Goal: Information Seeking & Learning: Find specific fact

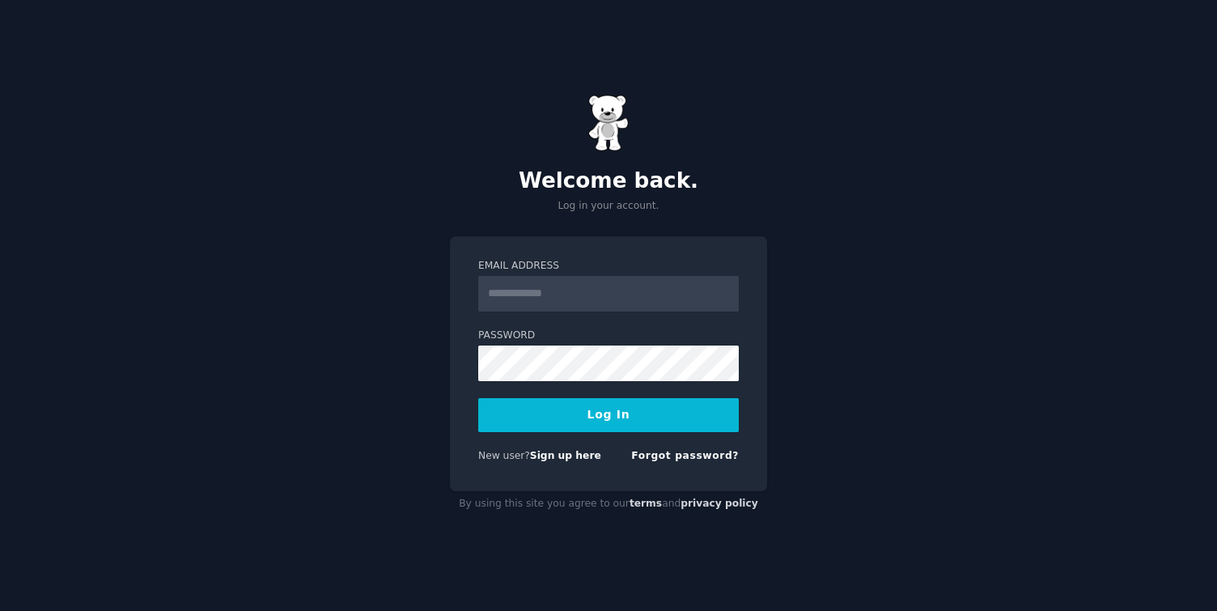
click at [617, 299] on input "Email Address" at bounding box center [608, 294] width 261 height 36
type input "**********"
click at [593, 408] on button "Log In" at bounding box center [608, 415] width 261 height 34
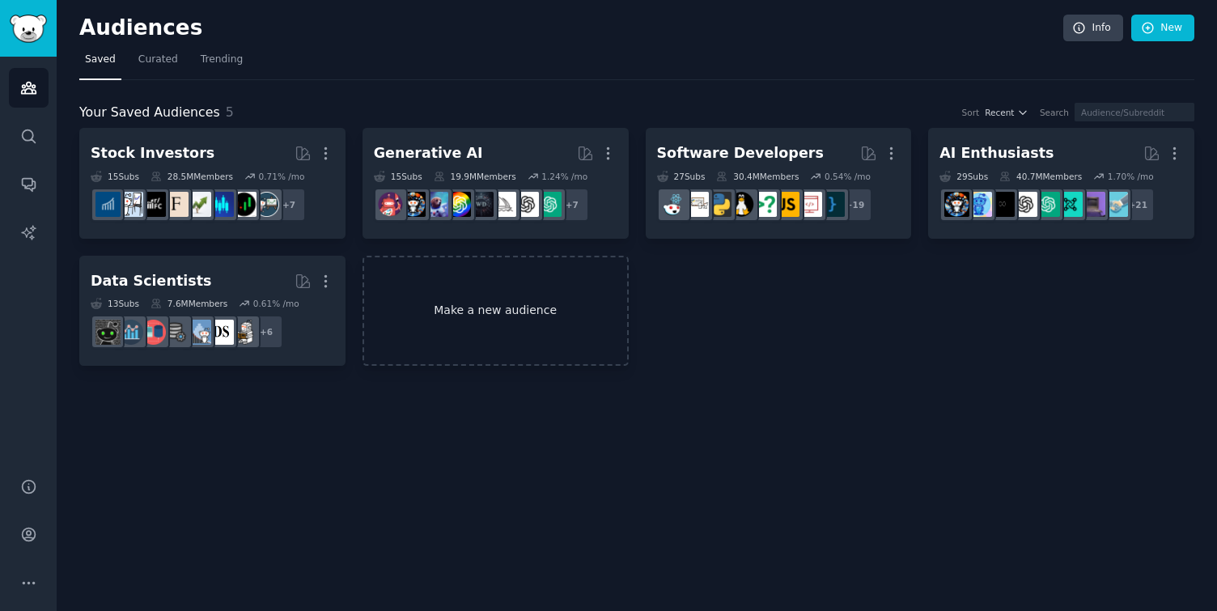
click at [530, 337] on link "Make a new audience" at bounding box center [496, 311] width 266 height 111
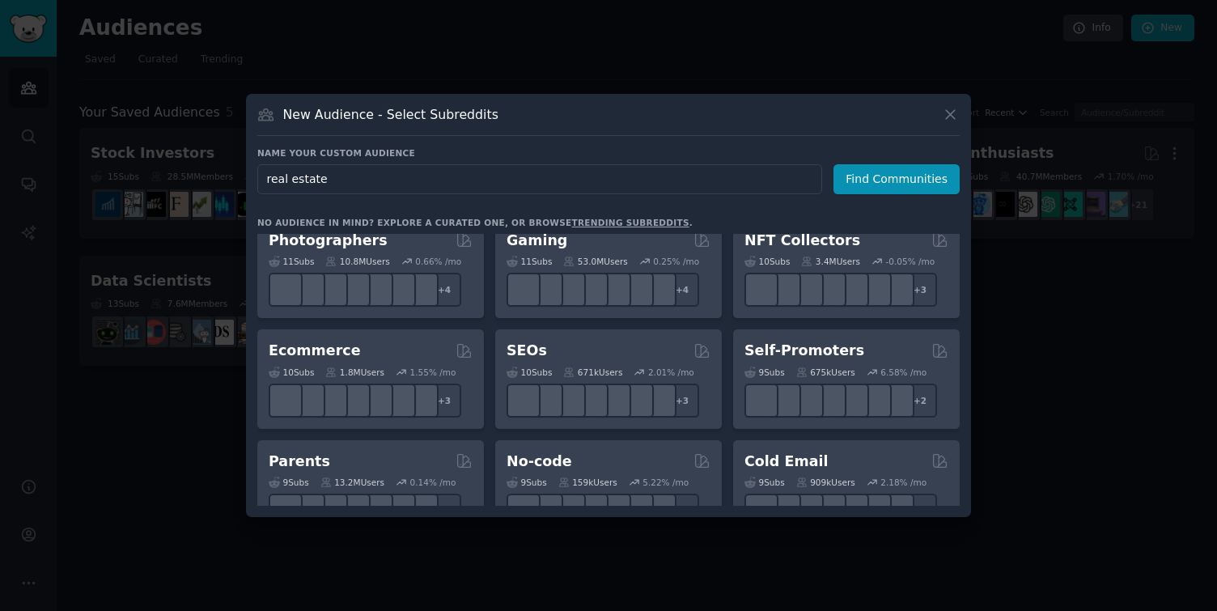
scroll to position [617, 0]
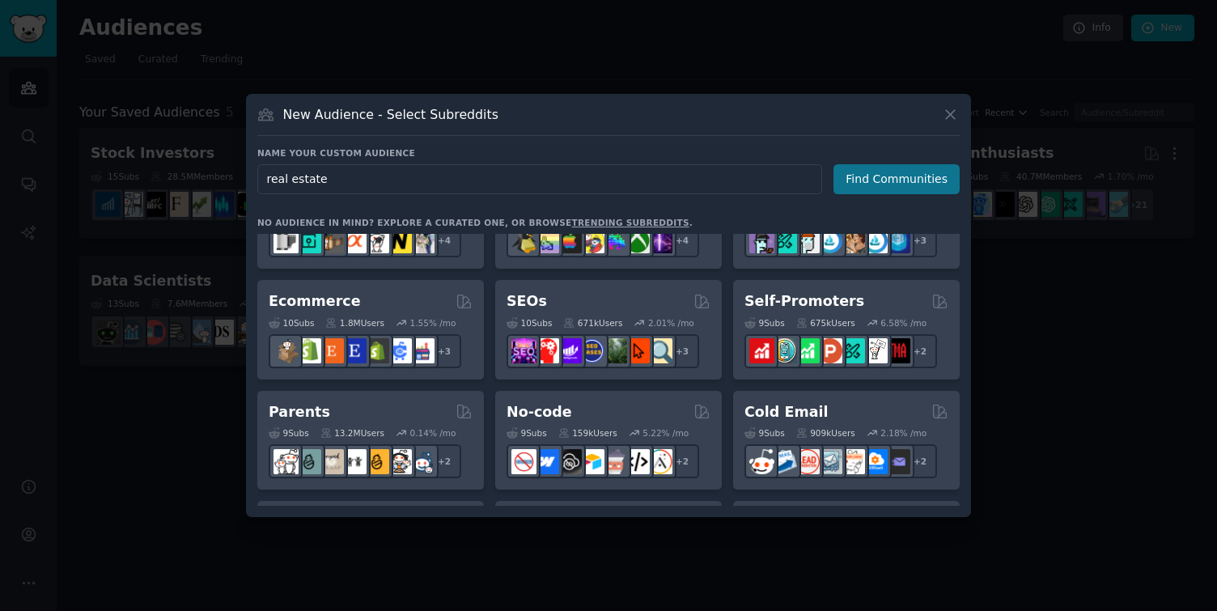
type input "real estate"
click at [899, 174] on button "Find Communities" at bounding box center [897, 179] width 126 height 30
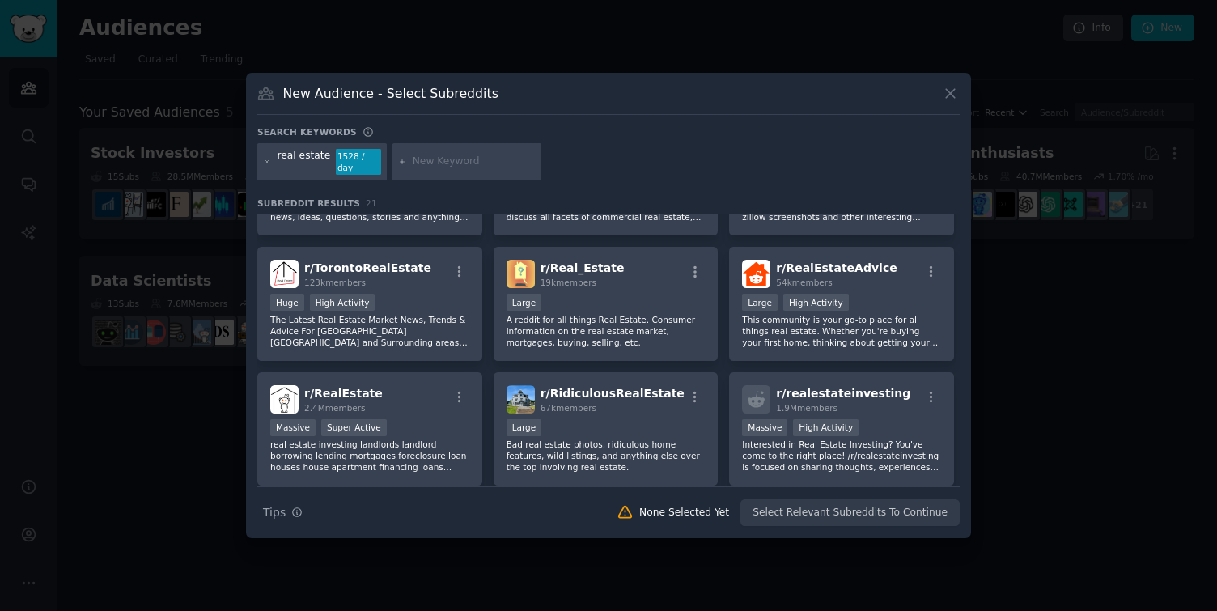
scroll to position [82, 0]
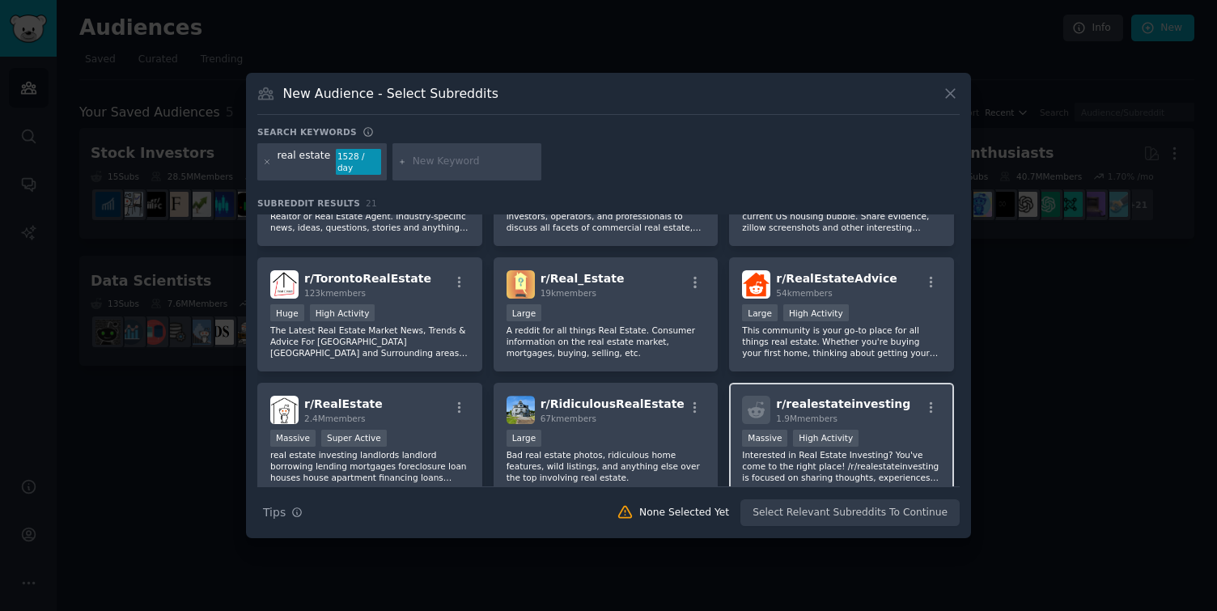
click at [853, 413] on div "1.9M members" at bounding box center [843, 418] width 134 height 11
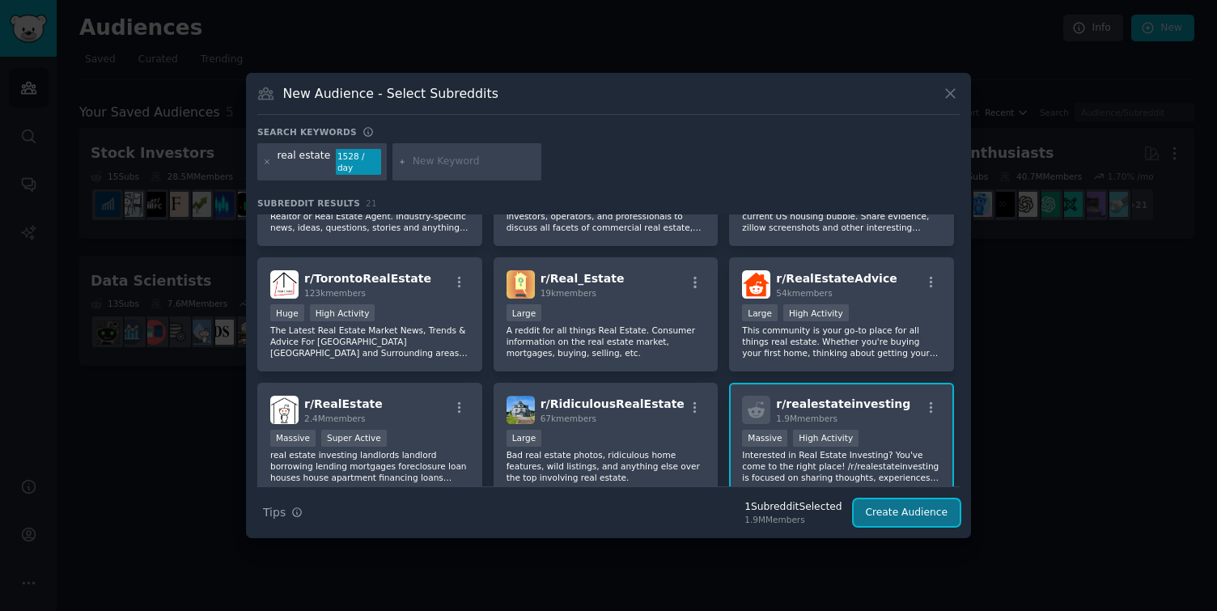
click at [889, 511] on button "Create Audience" at bounding box center [907, 513] width 107 height 28
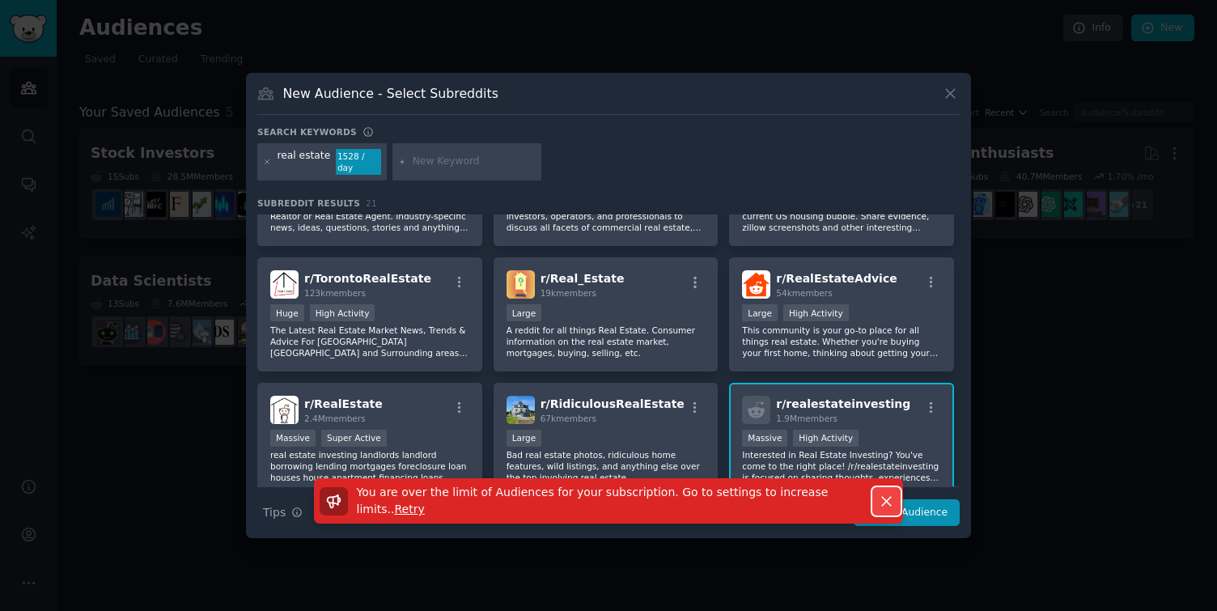
click at [883, 496] on icon "button" at bounding box center [886, 501] width 17 height 17
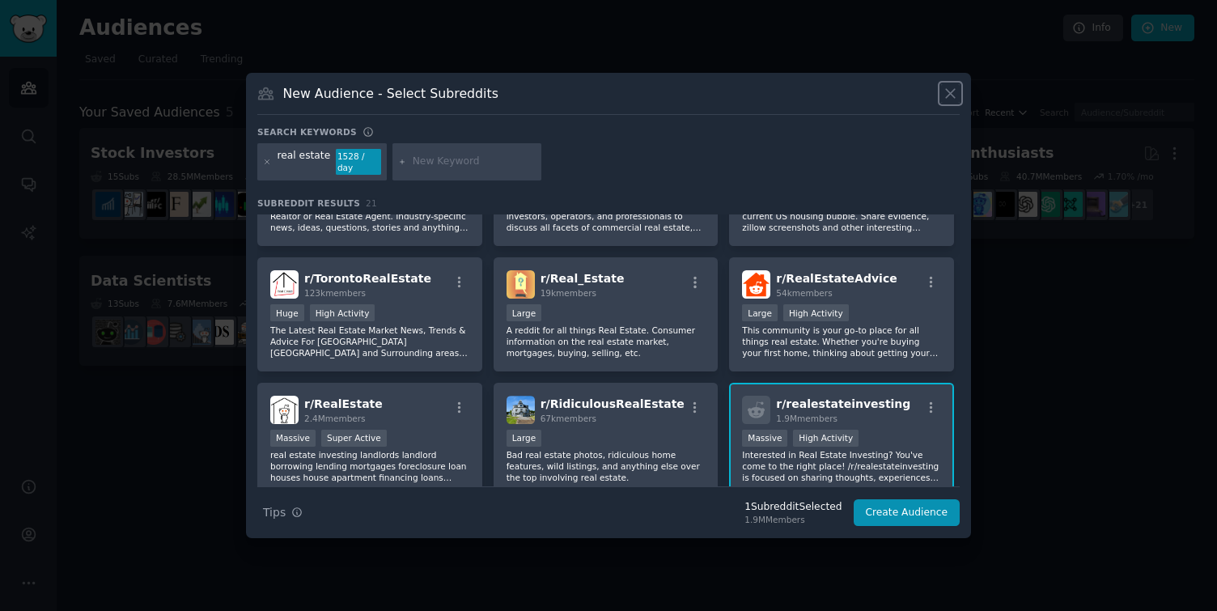
click at [949, 91] on icon at bounding box center [950, 93] width 17 height 17
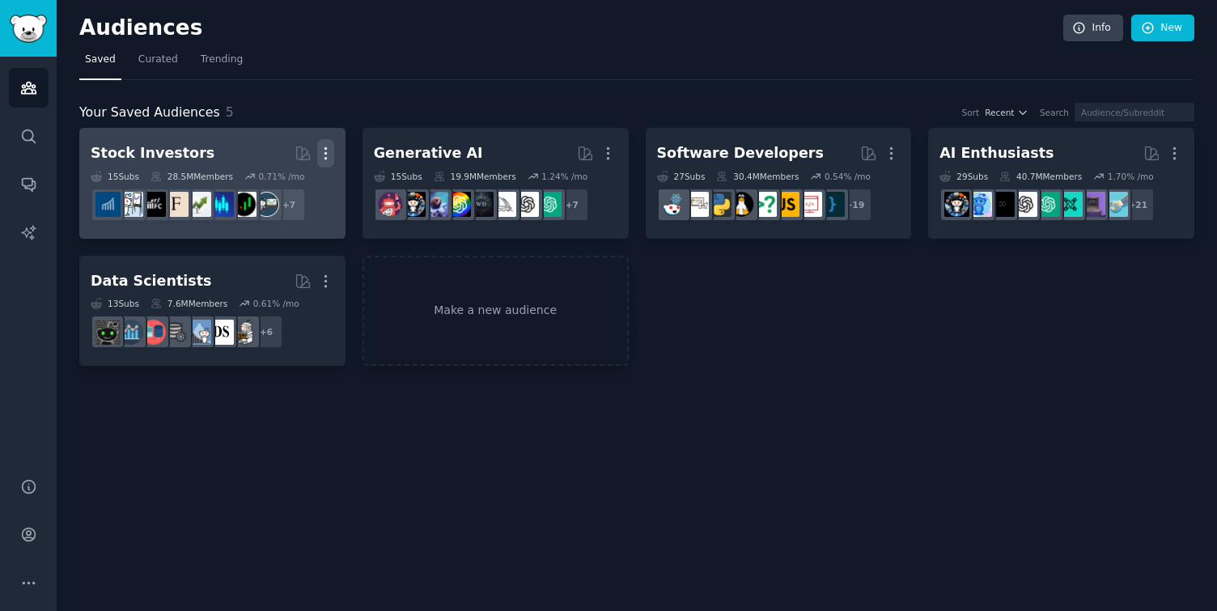
click at [325, 153] on icon "button" at bounding box center [326, 153] width 2 height 11
click at [288, 193] on p "Delete" at bounding box center [281, 187] width 37 height 17
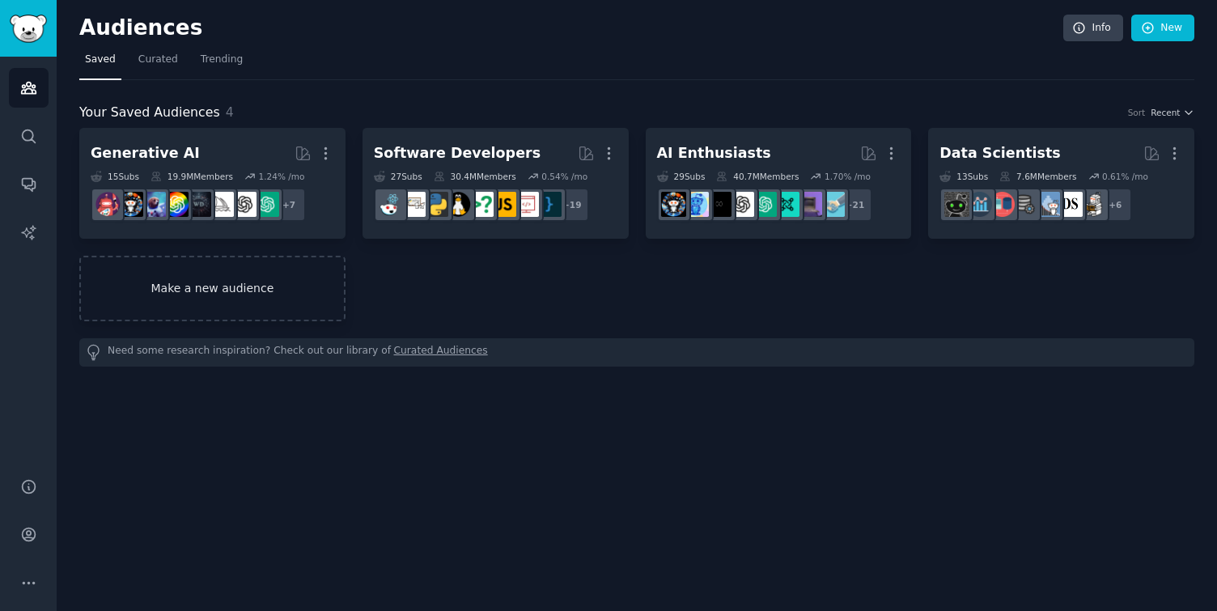
click at [267, 280] on link "Make a new audience" at bounding box center [212, 289] width 266 height 66
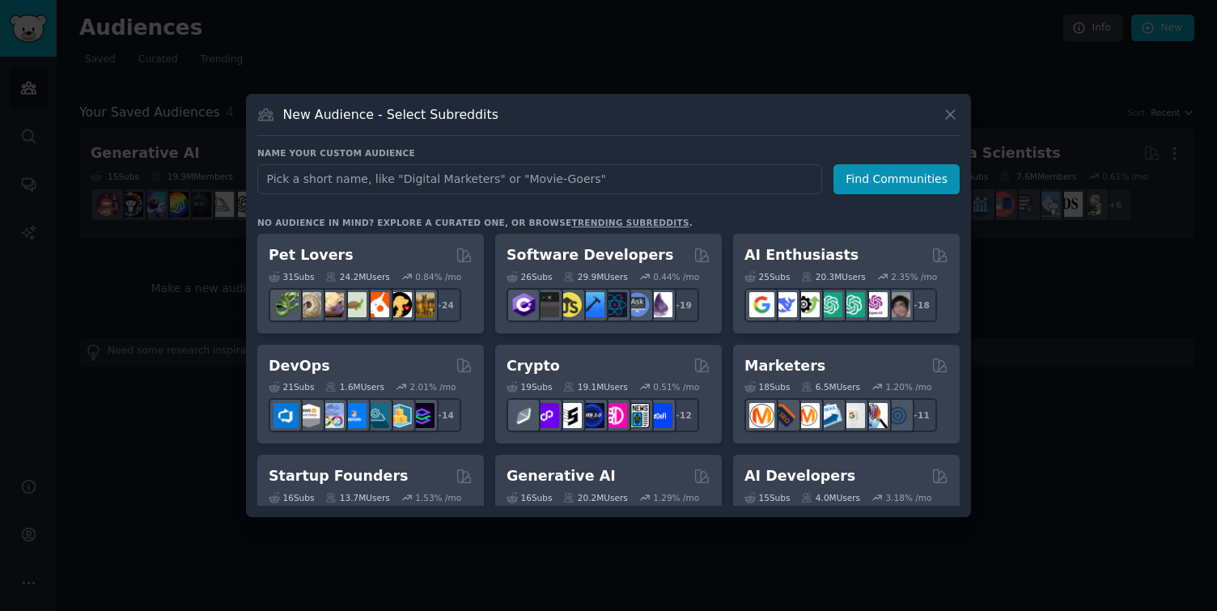
click at [431, 180] on input "text" at bounding box center [539, 179] width 565 height 30
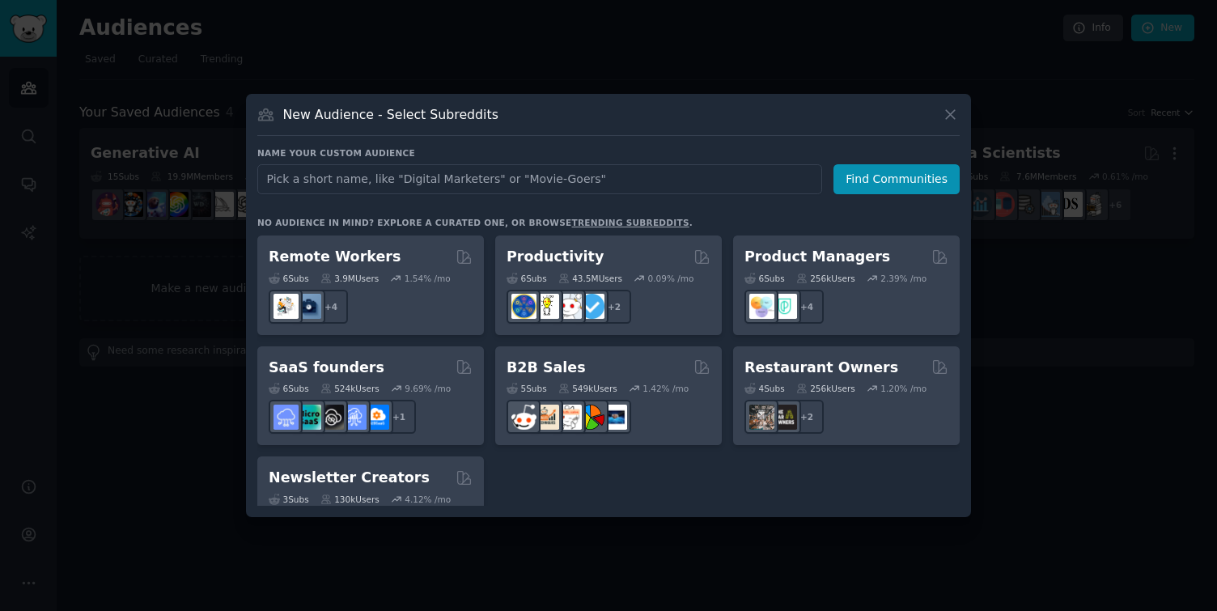
scroll to position [1263, 0]
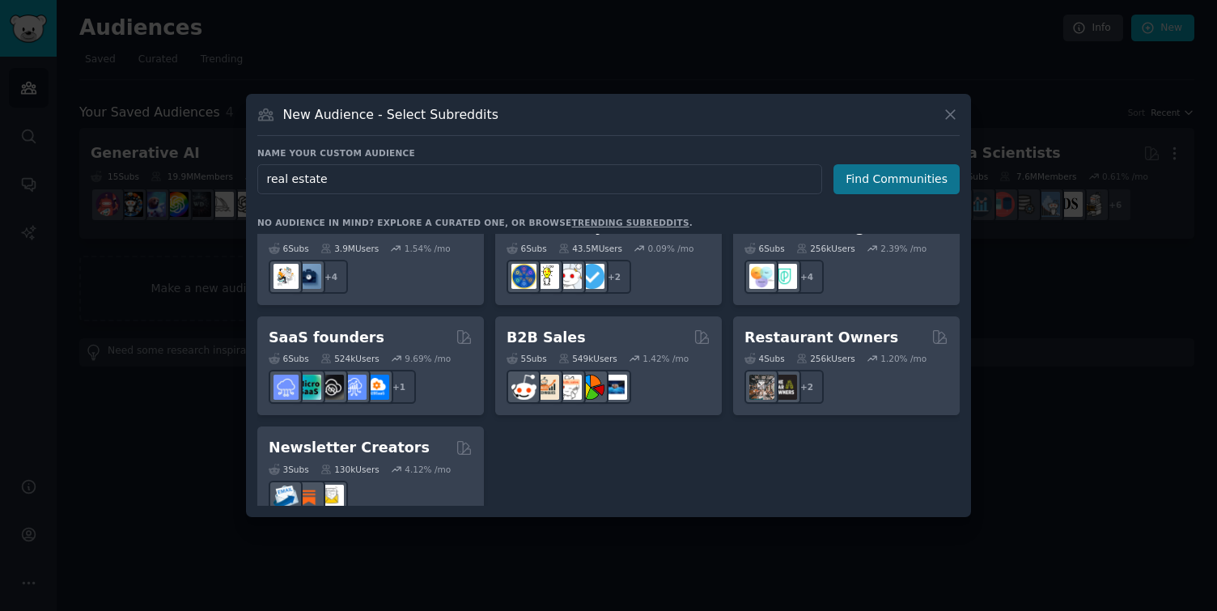
type input "real estate"
click at [885, 186] on button "Find Communities" at bounding box center [897, 179] width 126 height 30
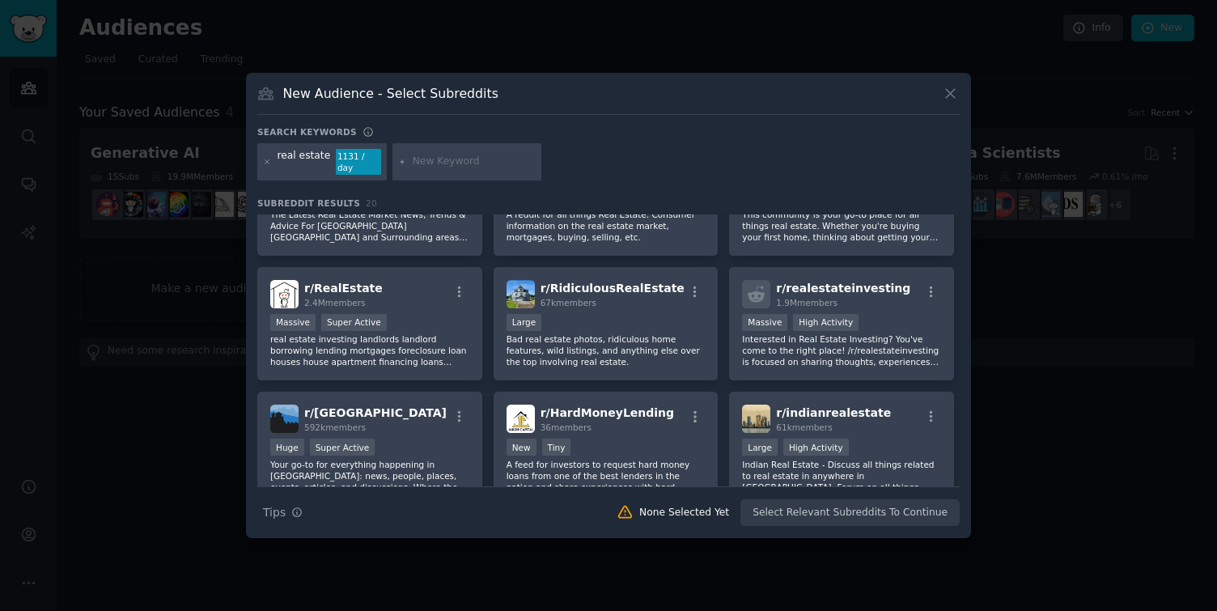
scroll to position [199, 0]
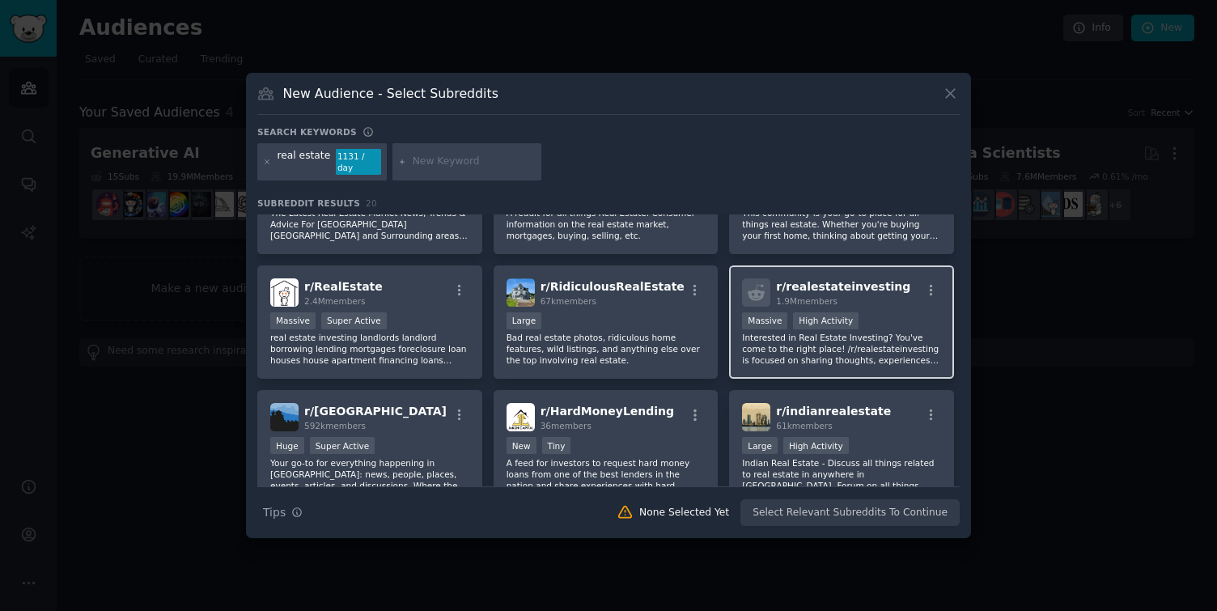
click at [887, 335] on p "Interested in Real Estate Investing? You've come to the right place! /r/realest…" at bounding box center [841, 349] width 199 height 34
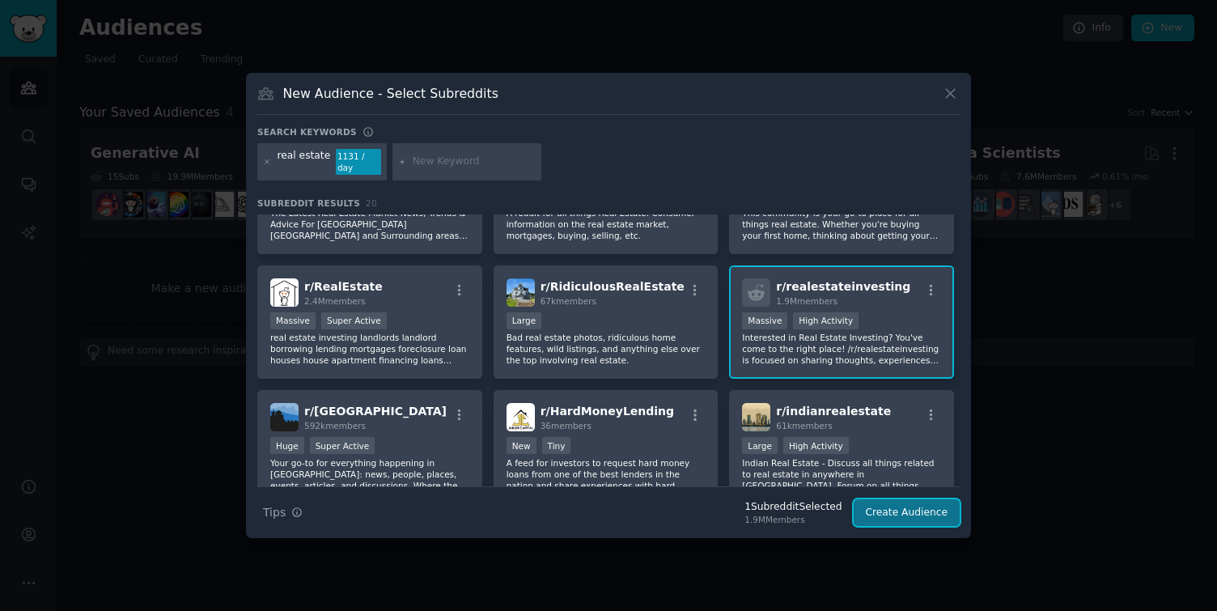
click at [888, 500] on button "Create Audience" at bounding box center [907, 513] width 107 height 28
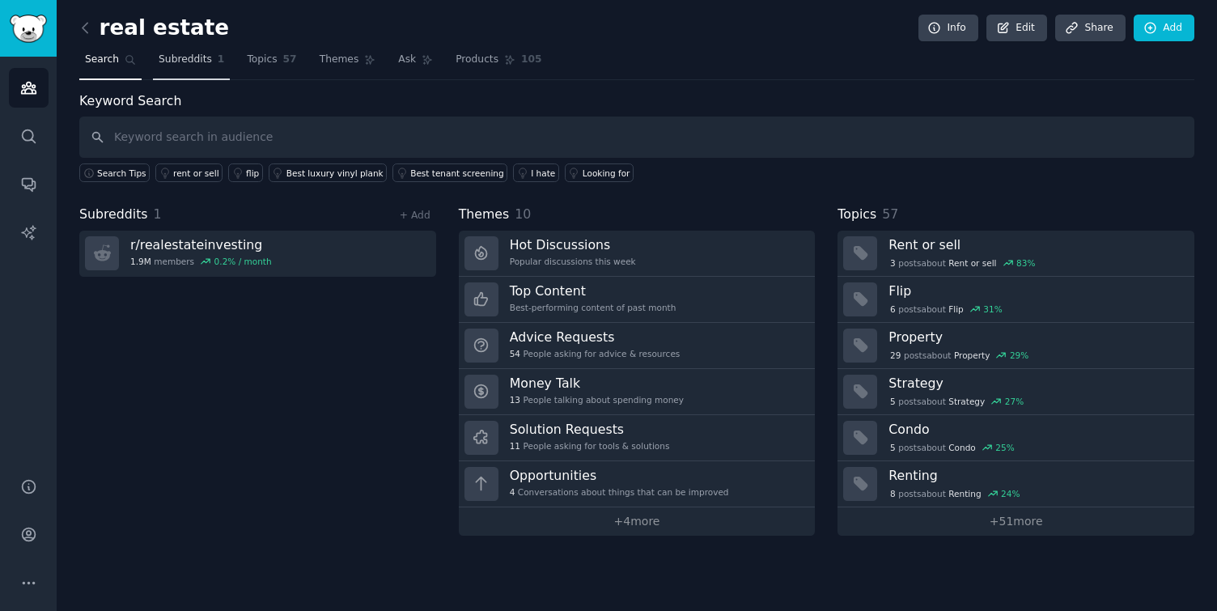
click at [190, 62] on span "Subreddits" at bounding box center [185, 60] width 53 height 15
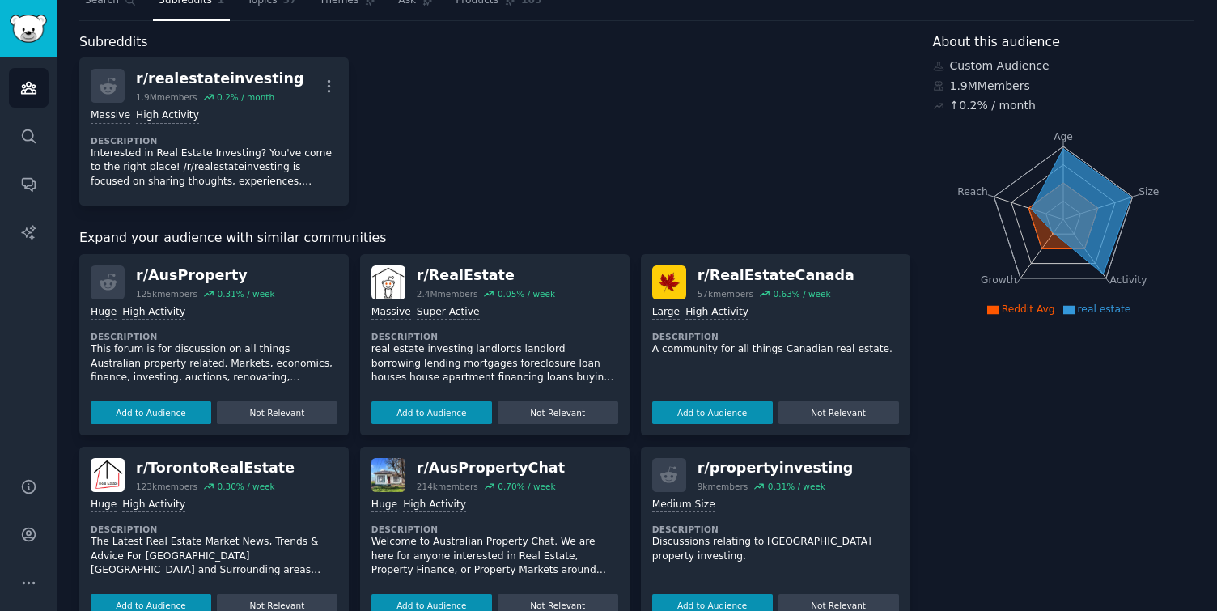
scroll to position [74, 0]
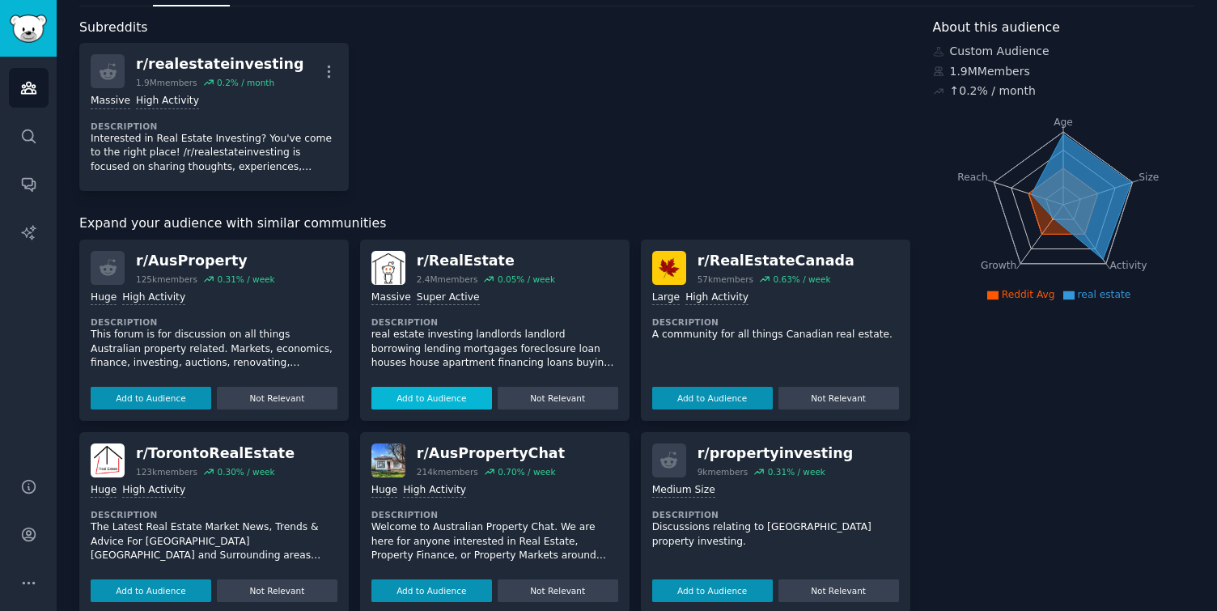
click at [445, 400] on button "Add to Audience" at bounding box center [431, 398] width 121 height 23
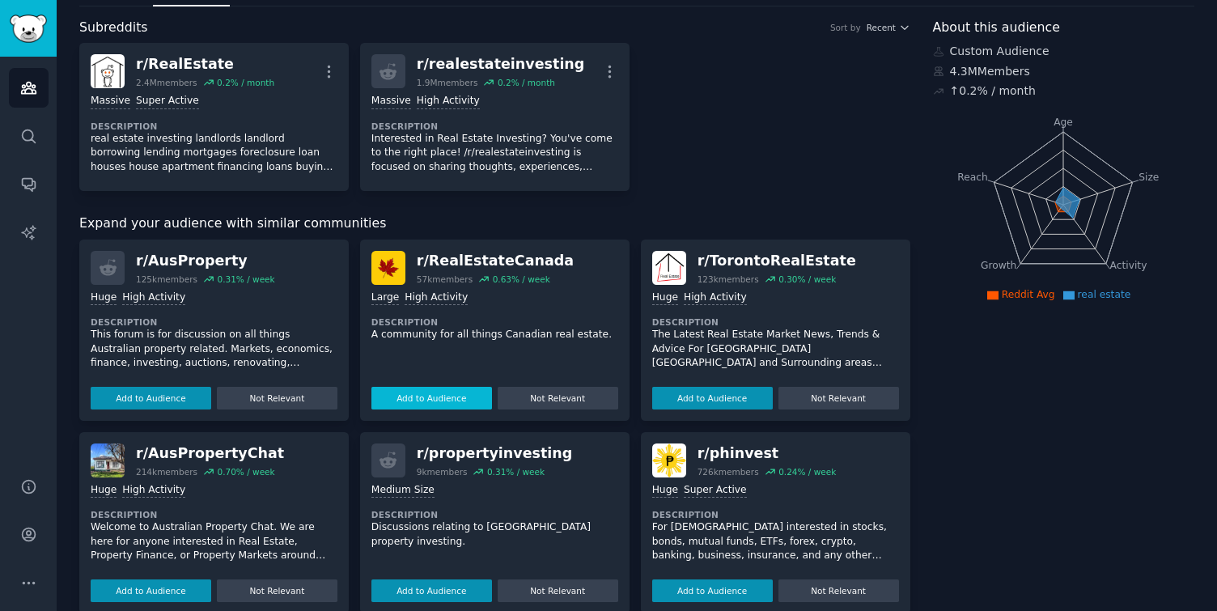
click at [440, 393] on button "Add to Audience" at bounding box center [431, 398] width 121 height 23
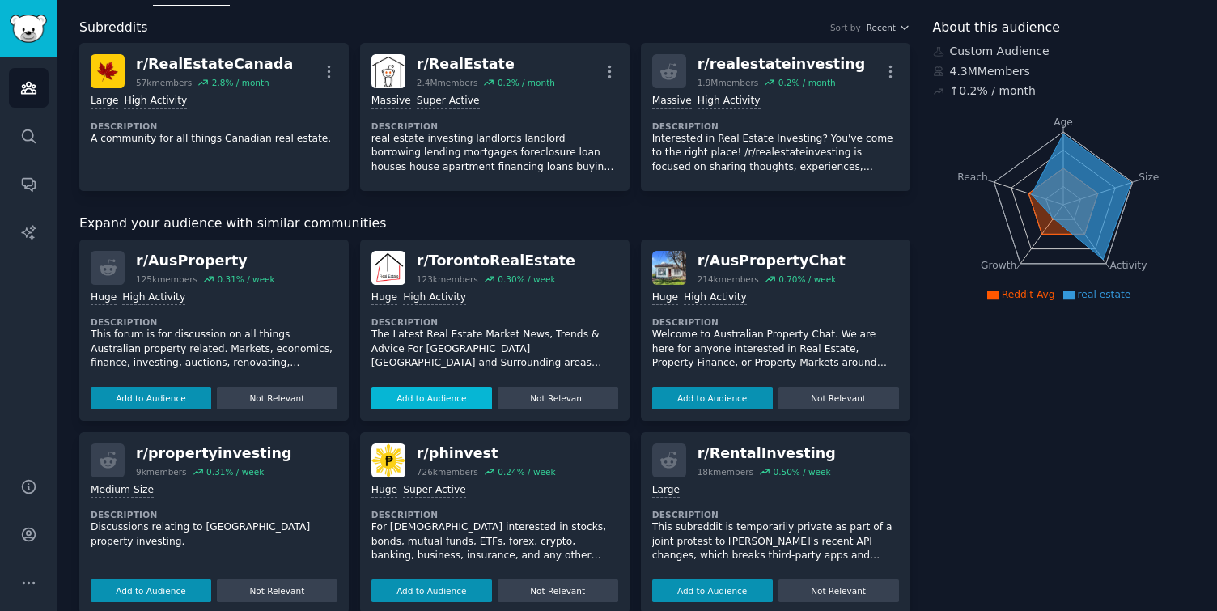
click at [433, 396] on button "Add to Audience" at bounding box center [431, 398] width 121 height 23
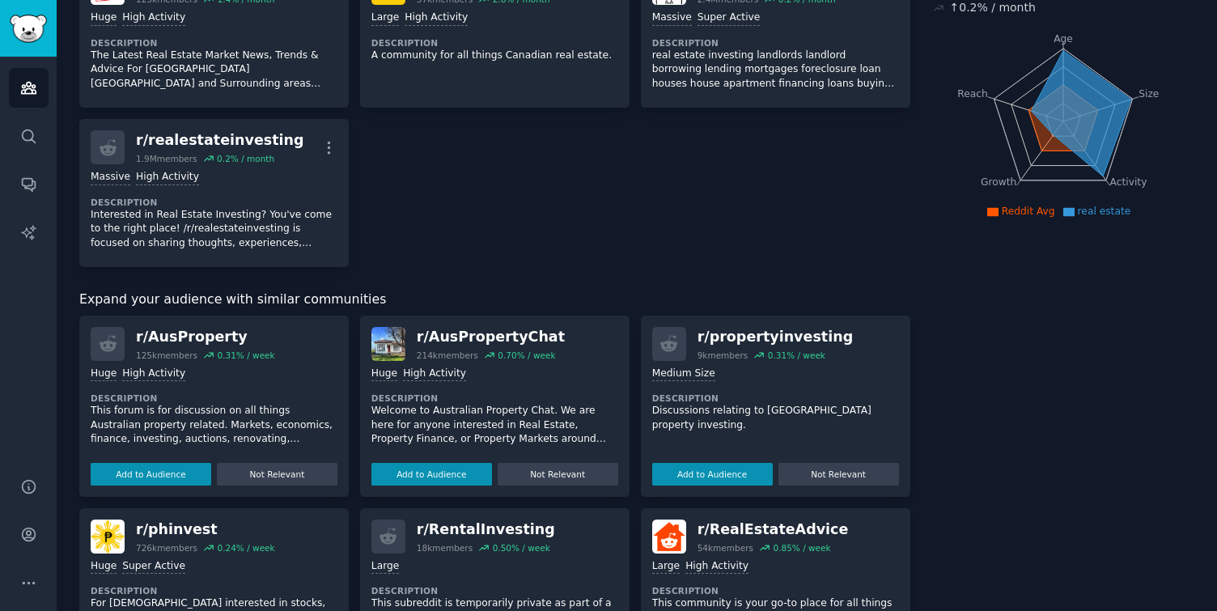
scroll to position [181, 0]
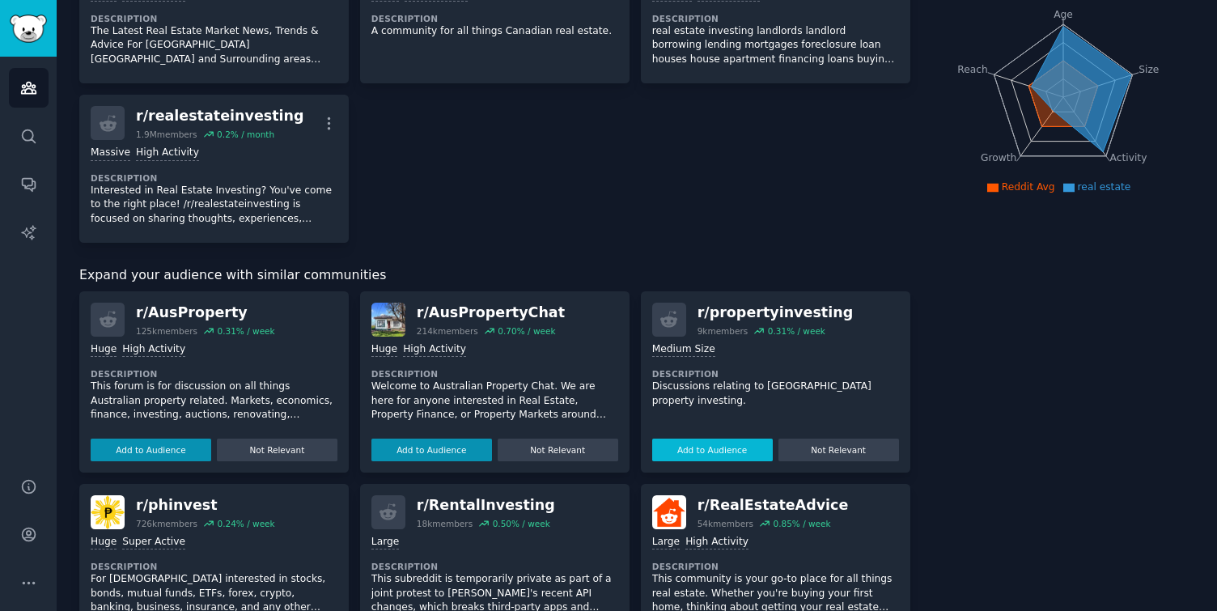
click at [702, 448] on button "Add to Audience" at bounding box center [712, 450] width 121 height 23
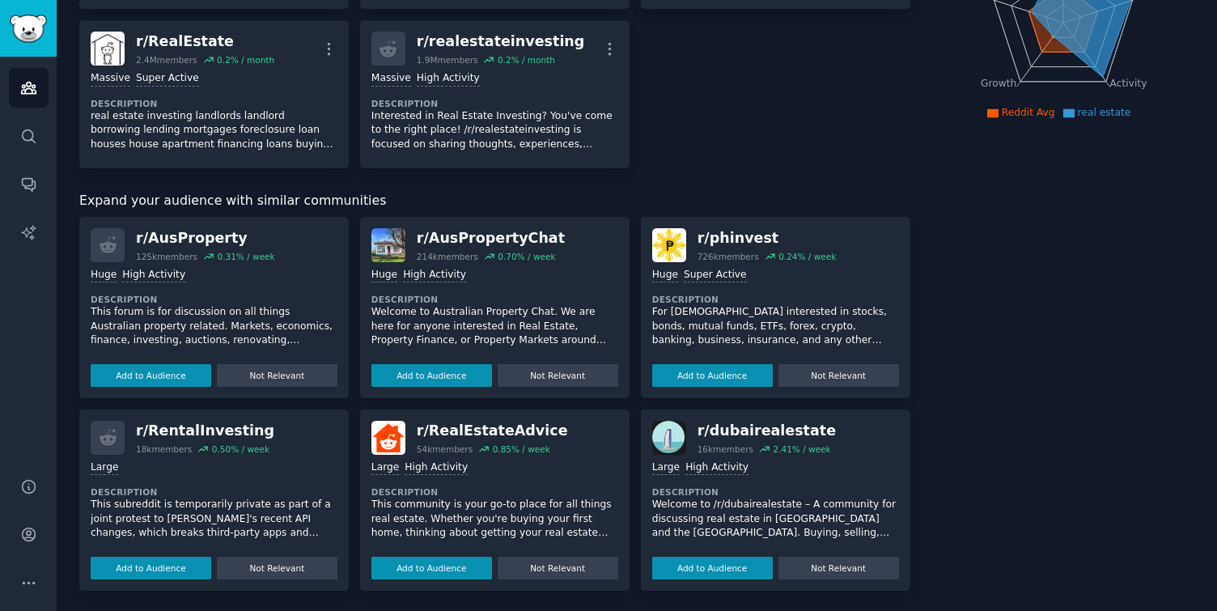
scroll to position [257, 0]
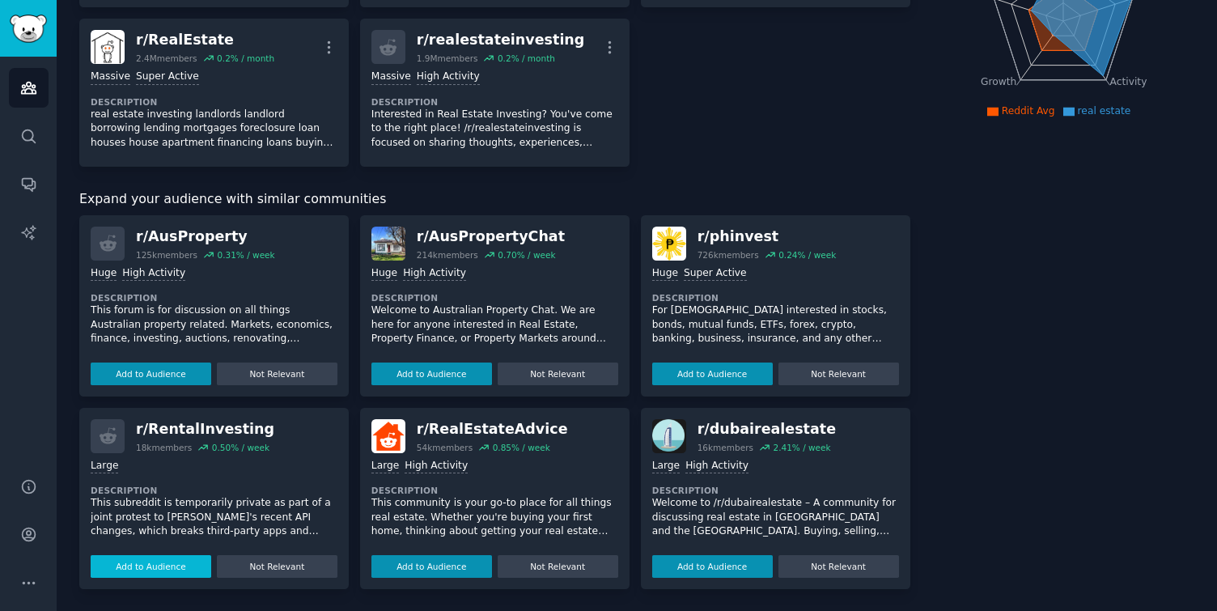
click at [161, 566] on button "Add to Audience" at bounding box center [151, 566] width 121 height 23
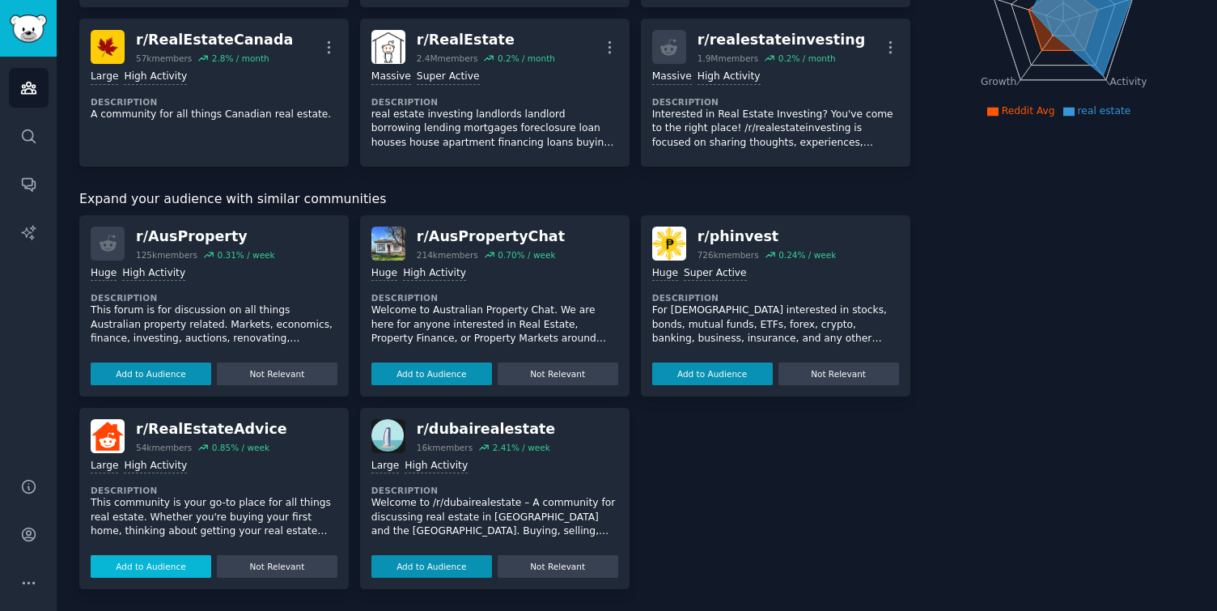
click at [142, 565] on button "Add to Audience" at bounding box center [151, 566] width 121 height 23
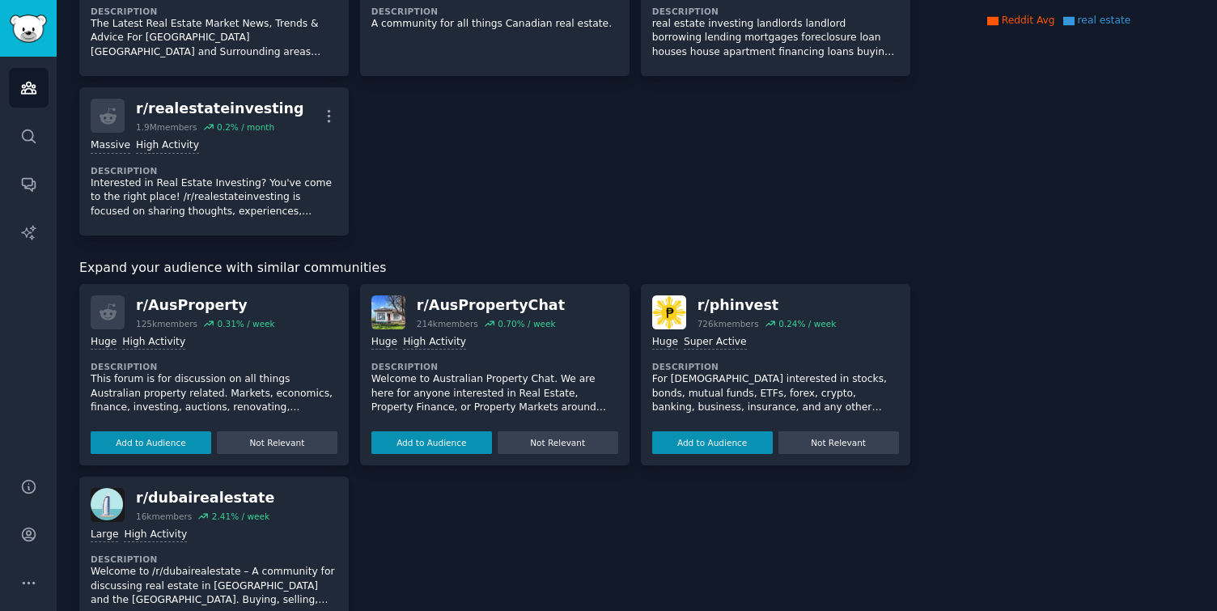
scroll to position [0, 0]
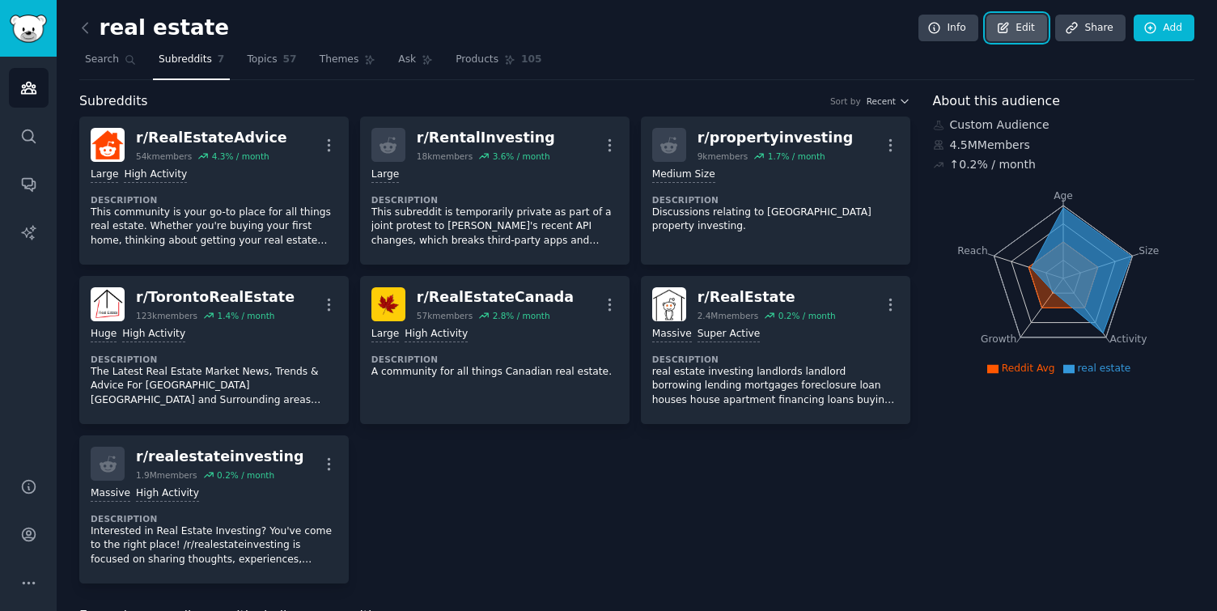
click at [1012, 35] on link "Edit" at bounding box center [1017, 29] width 61 height 28
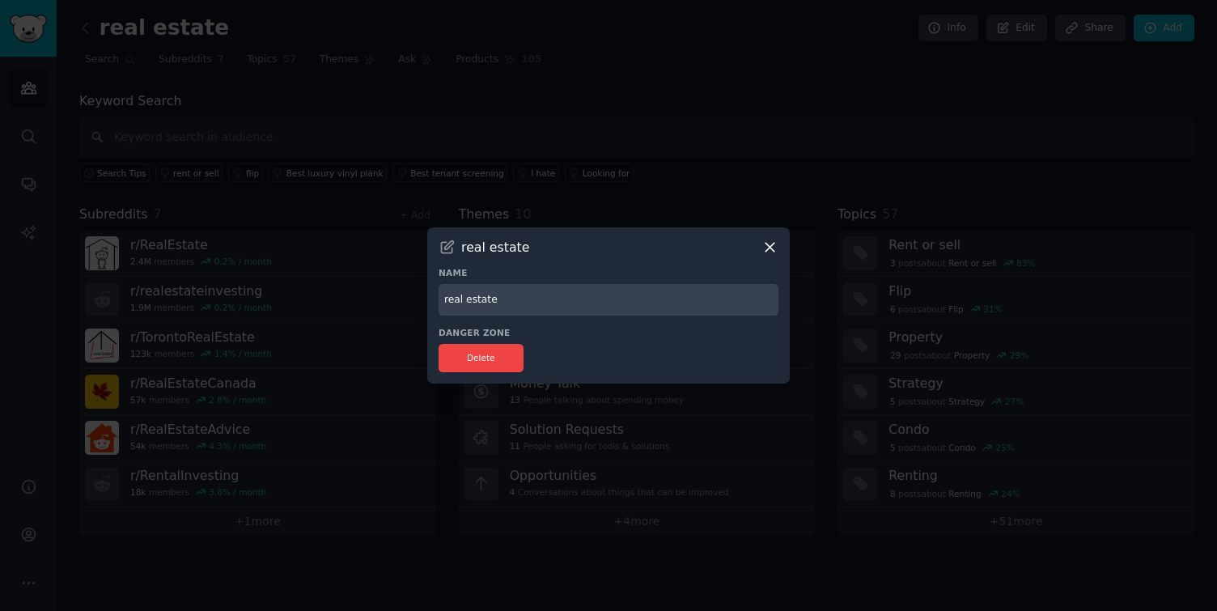
click at [773, 251] on icon at bounding box center [770, 248] width 9 height 9
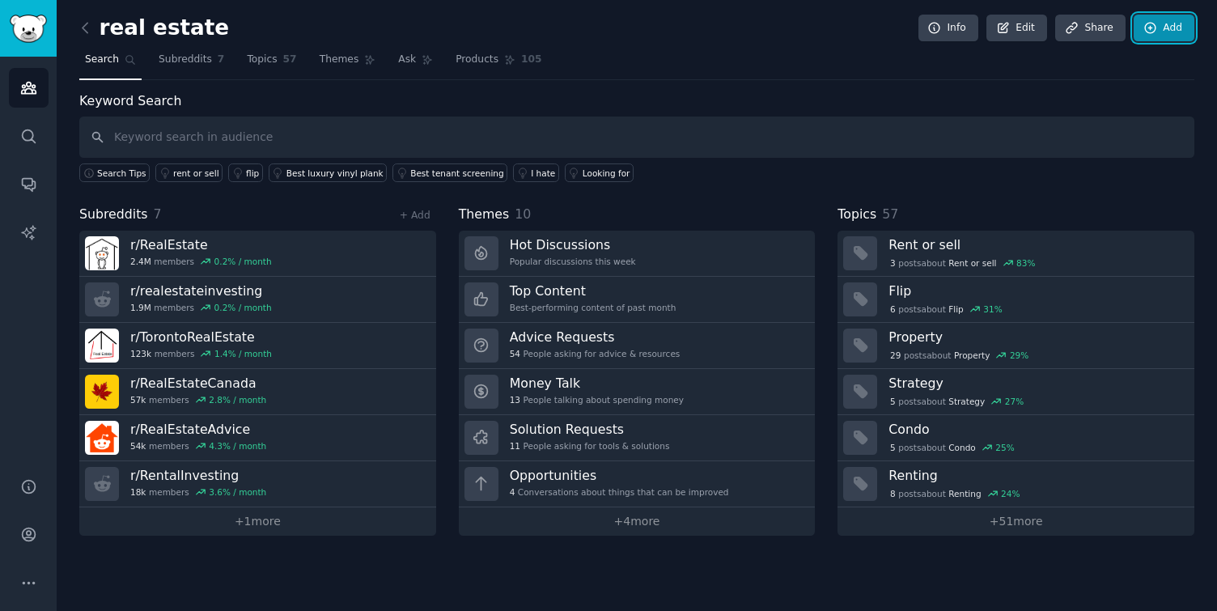
click at [1156, 27] on icon at bounding box center [1150, 28] width 11 height 11
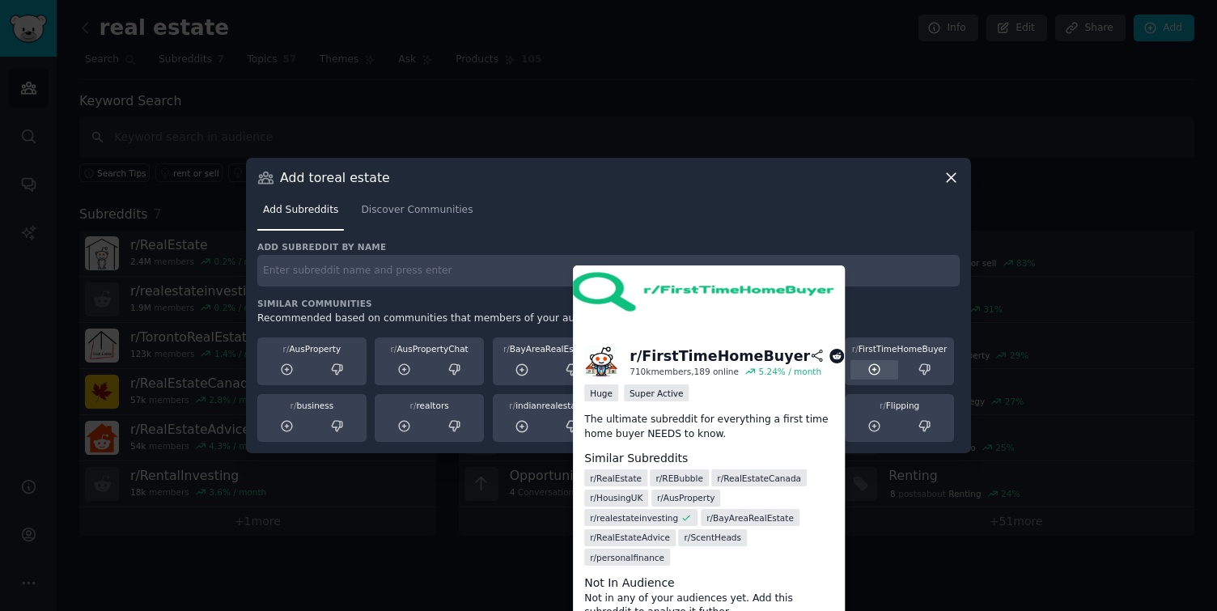
click at [877, 371] on icon at bounding box center [875, 370] width 15 height 15
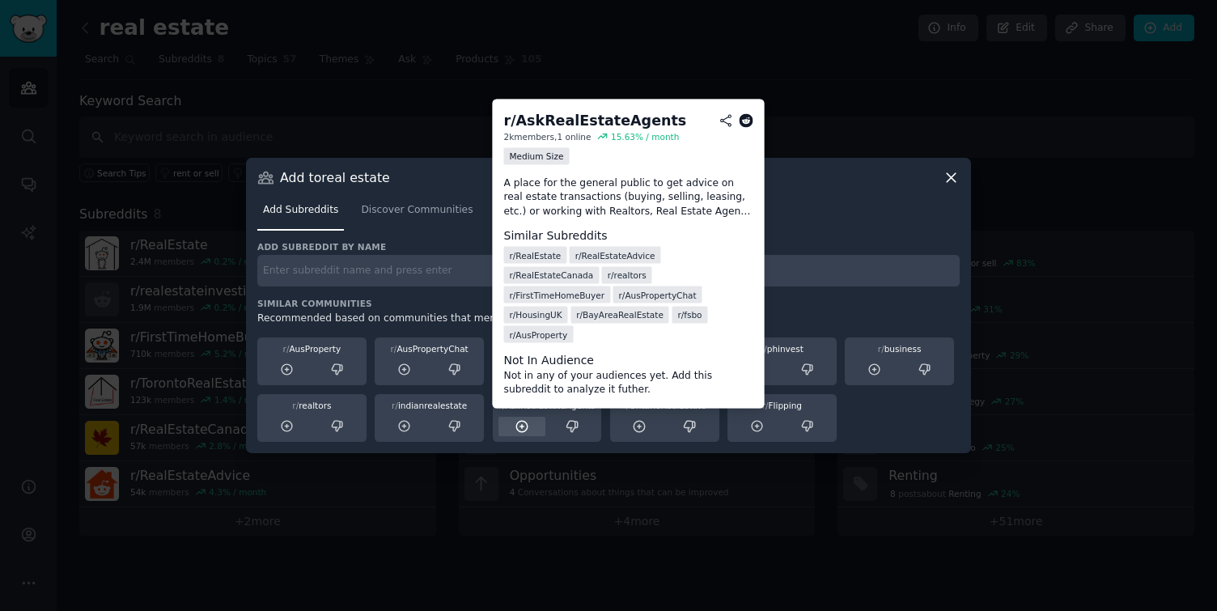
click at [516, 429] on icon at bounding box center [521, 426] width 11 height 11
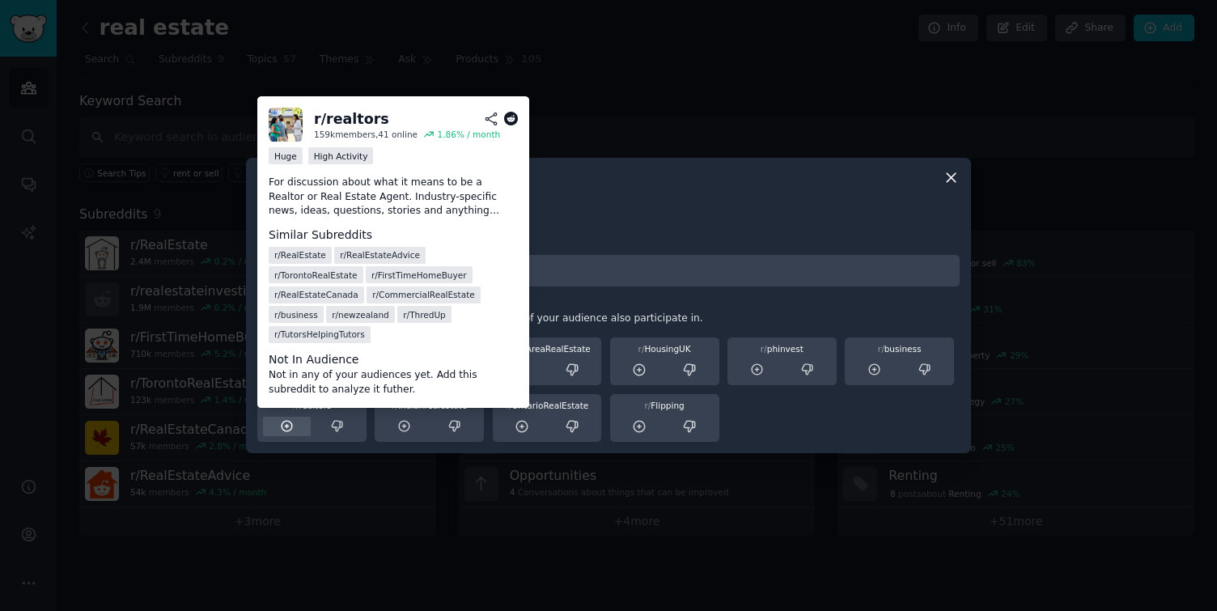
click at [282, 425] on icon at bounding box center [287, 426] width 11 height 11
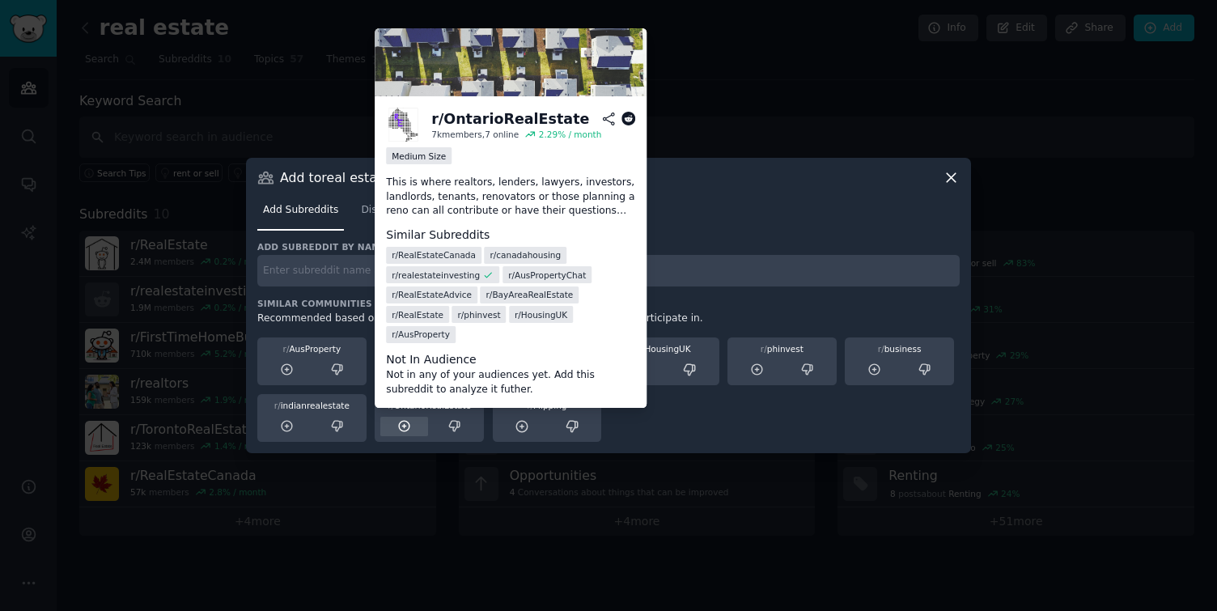
click at [401, 426] on icon at bounding box center [404, 426] width 15 height 15
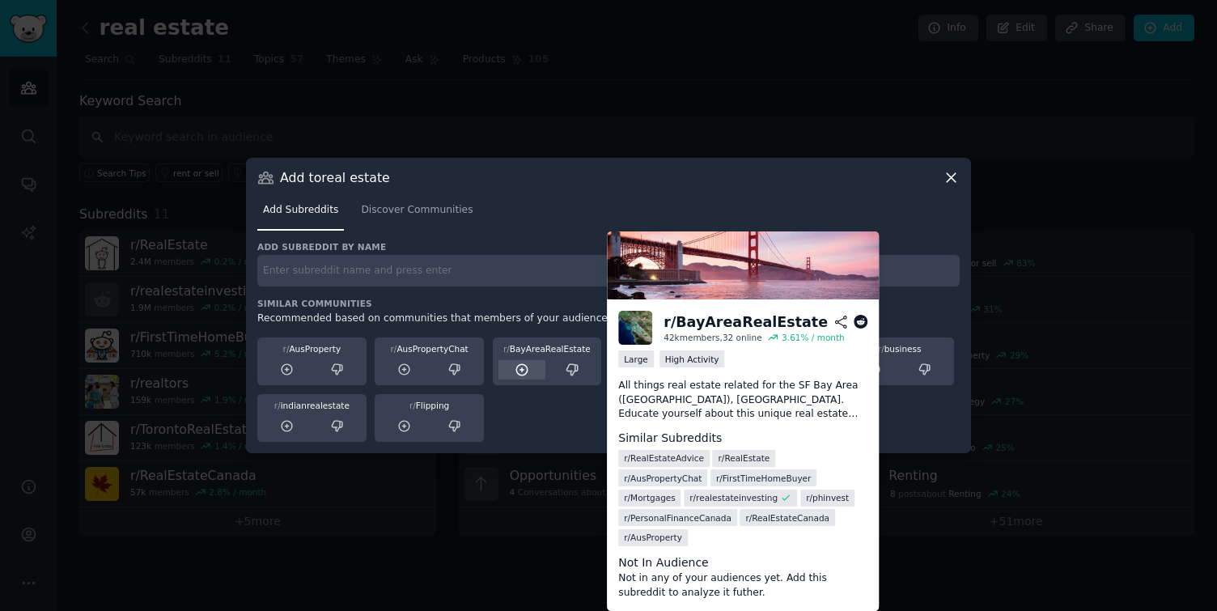
click at [519, 372] on icon at bounding box center [522, 370] width 15 height 15
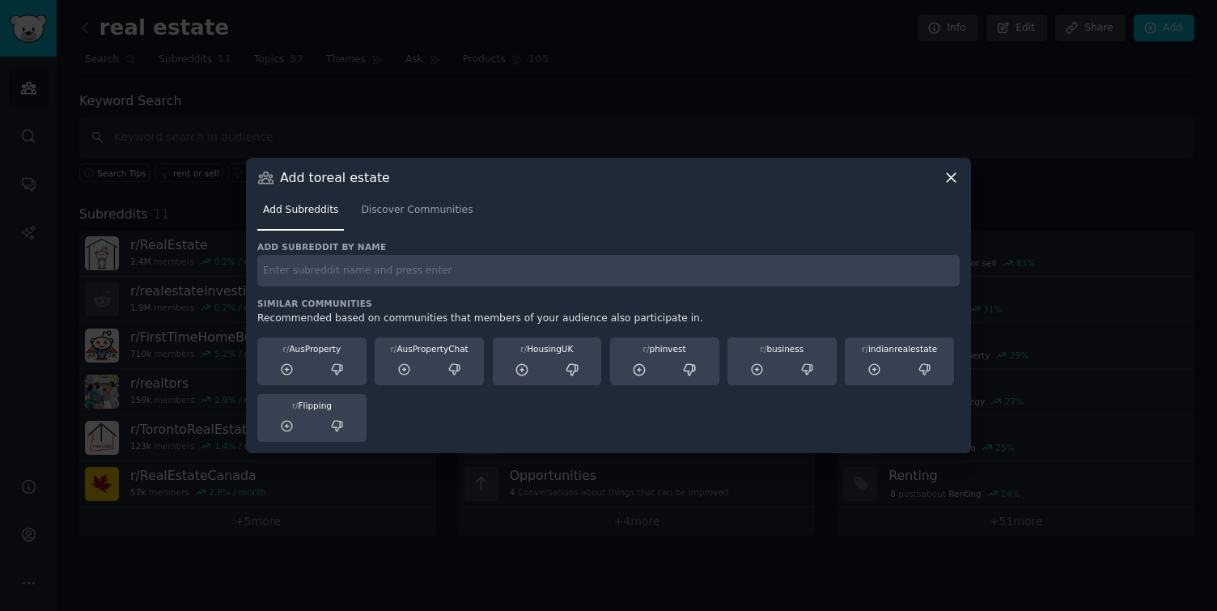
click at [488, 278] on input "text" at bounding box center [608, 271] width 702 height 32
type input "realestatetechnology"
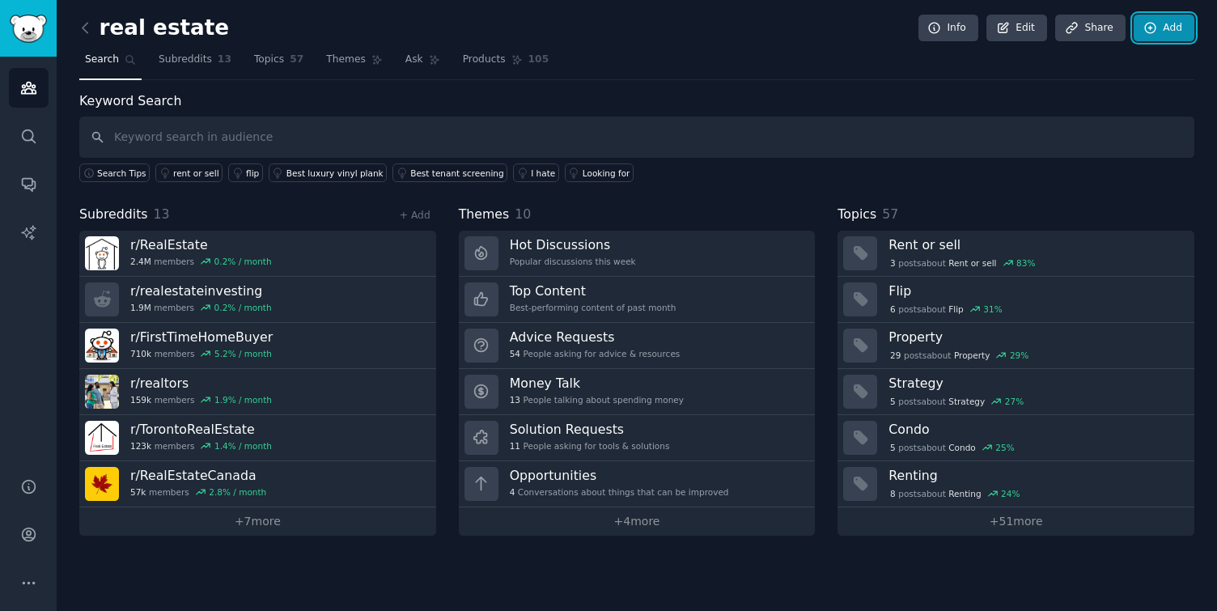
click at [1179, 25] on link "Add" at bounding box center [1164, 29] width 61 height 28
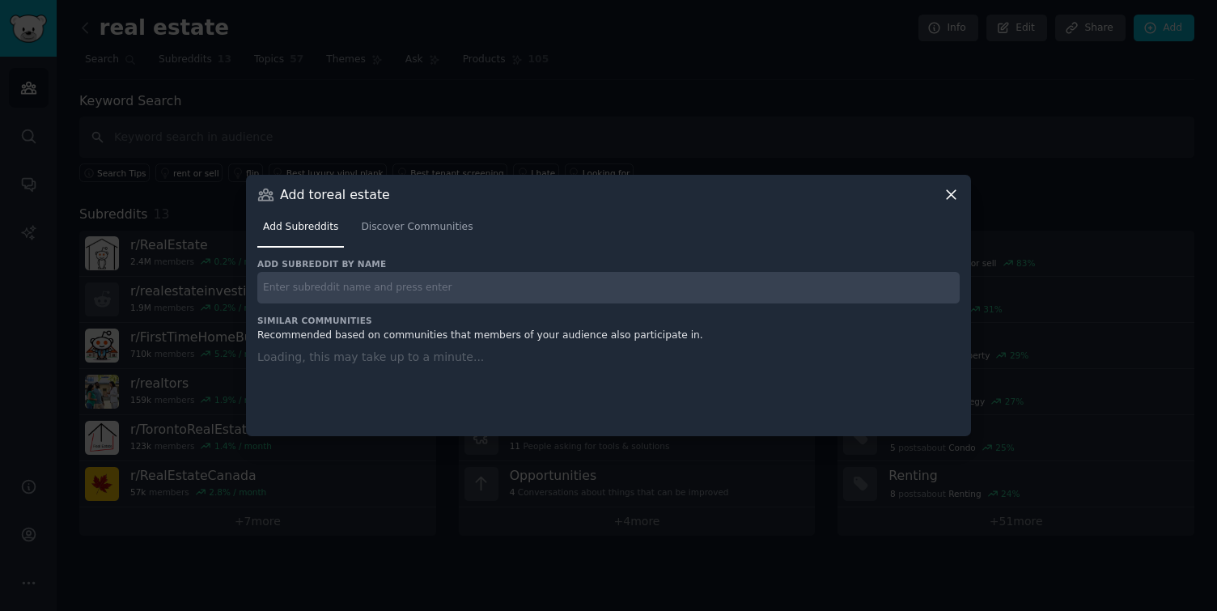
click at [477, 233] on div "Add Subreddits Discover Communities" at bounding box center [608, 230] width 702 height 55
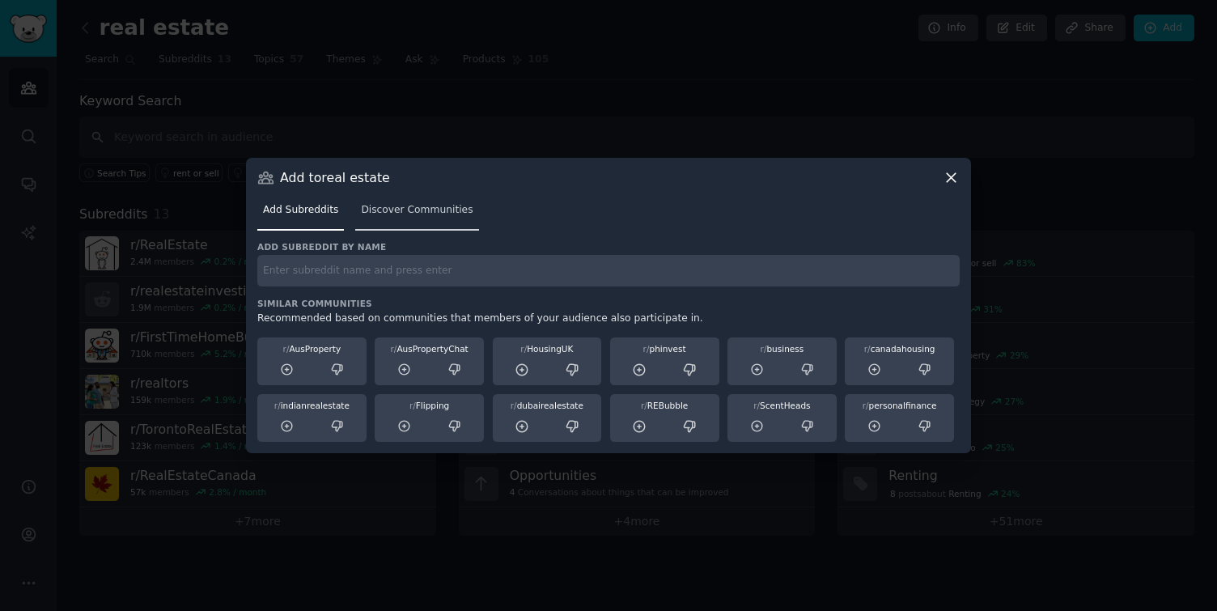
click at [440, 216] on span "Discover Communities" at bounding box center [417, 210] width 112 height 15
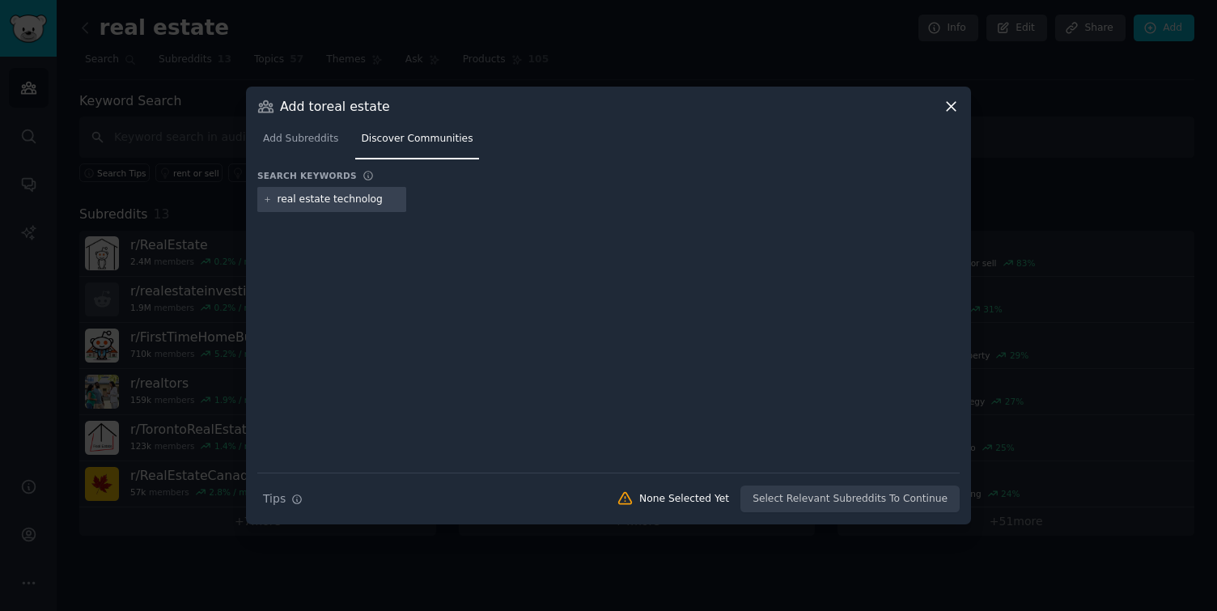
type input "real estate technology"
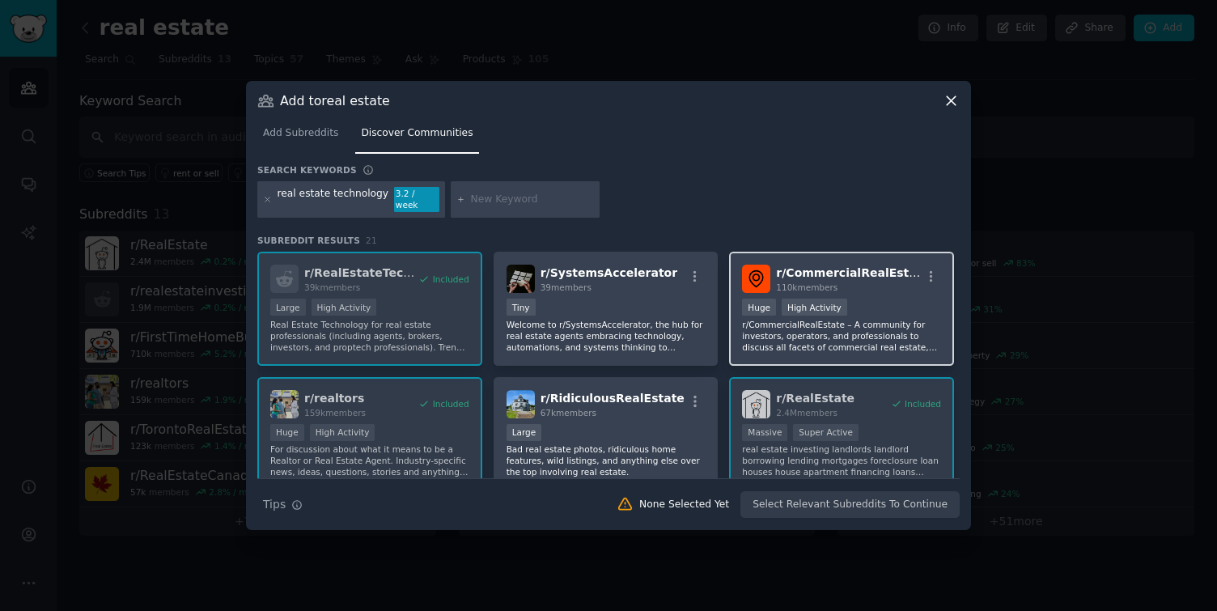
click at [841, 288] on div "r/ CommercialRealEstate 110k members Huge High Activity r/CommercialRealEstate …" at bounding box center [841, 309] width 225 height 114
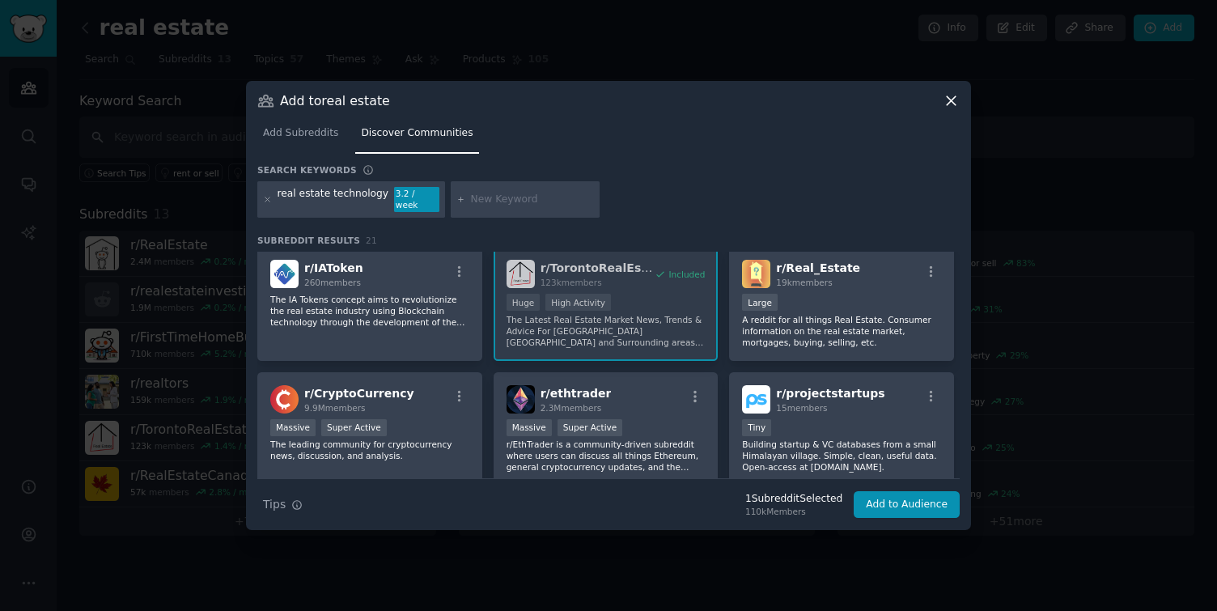
scroll to position [277, 0]
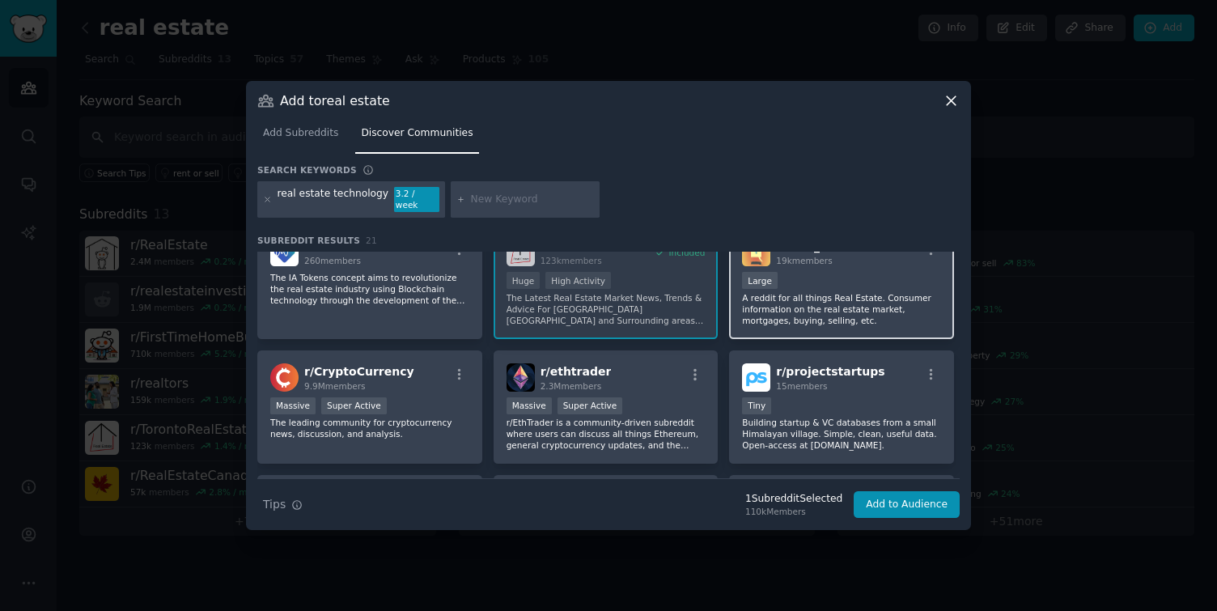
click at [839, 300] on p "A reddit for all things Real Estate. Consumer information on the real estate ma…" at bounding box center [841, 309] width 199 height 34
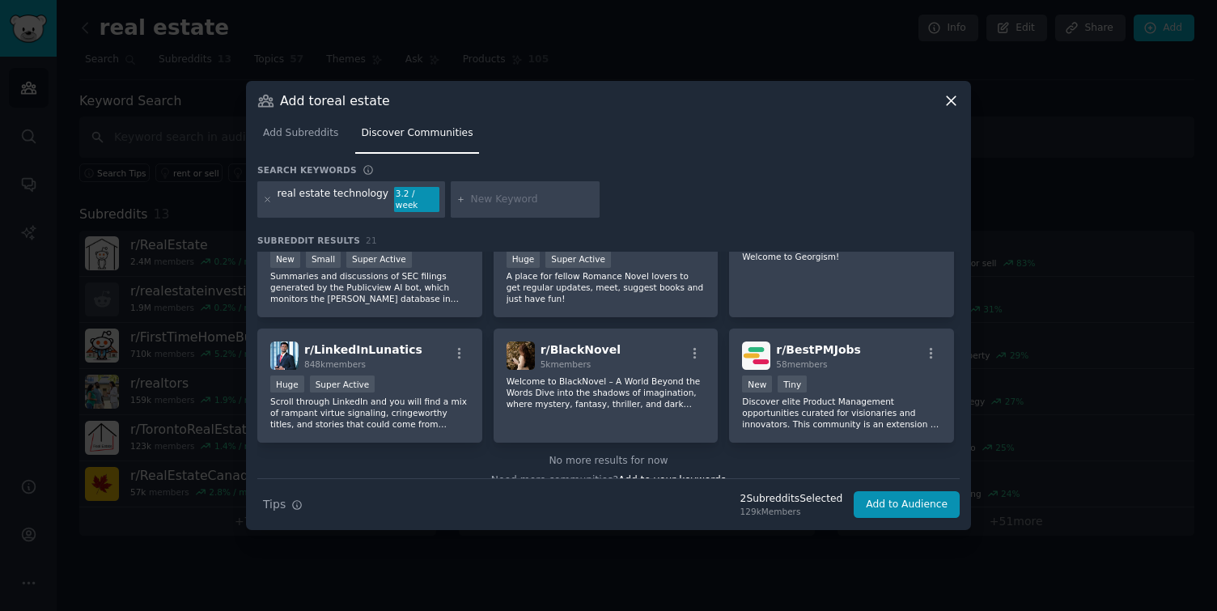
scroll to position [694, 0]
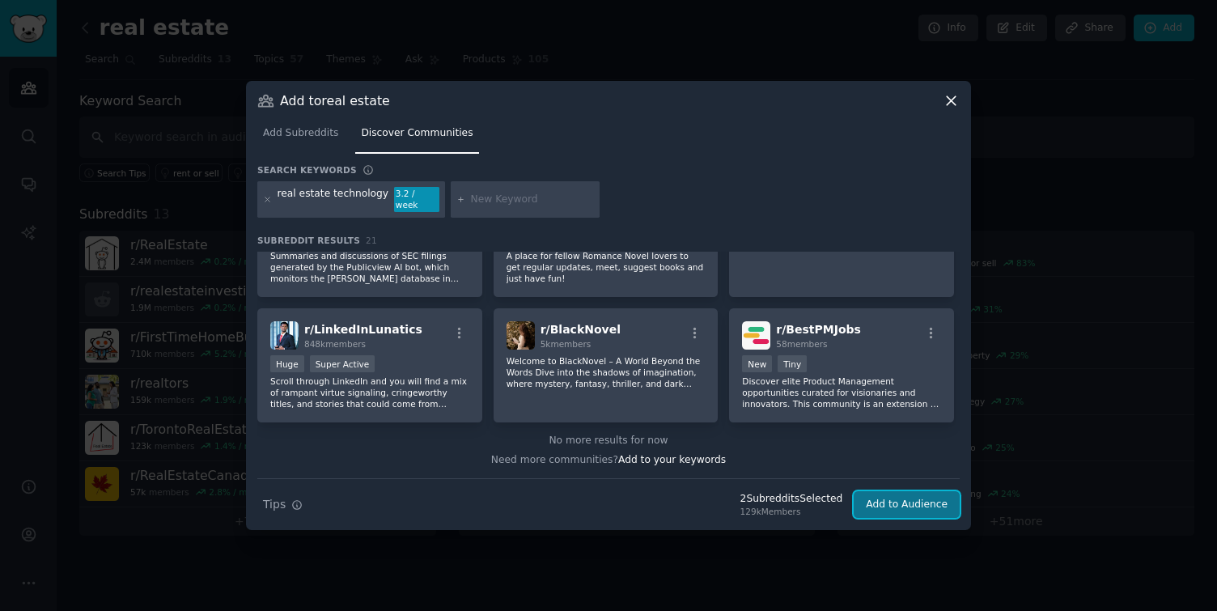
click at [913, 497] on button "Add to Audience" at bounding box center [907, 505] width 106 height 28
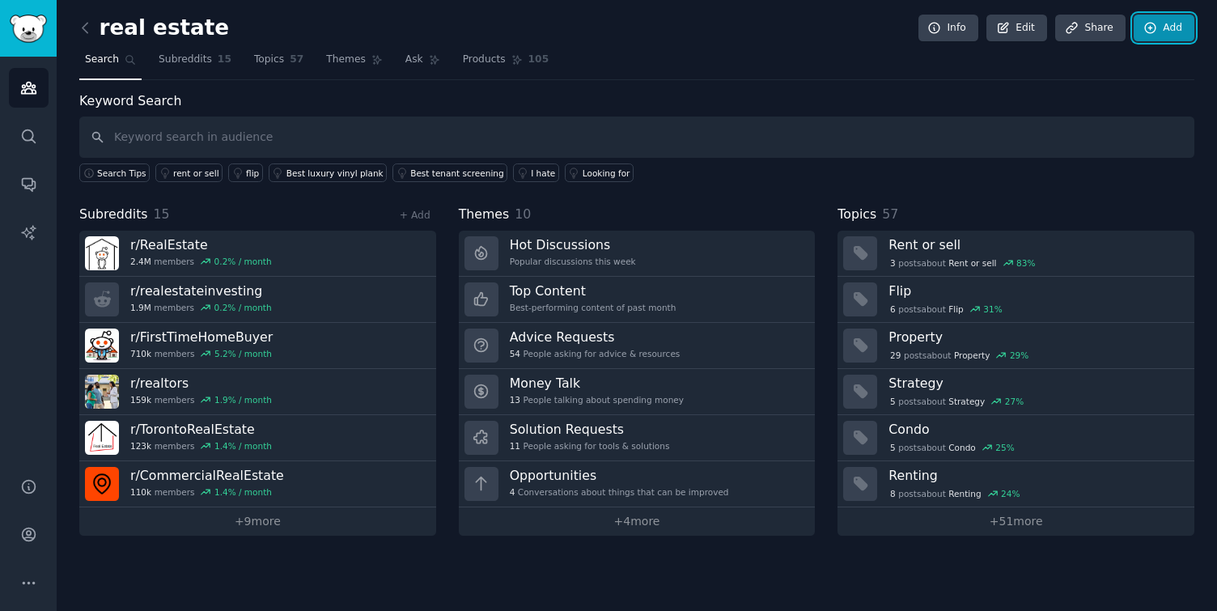
click at [1166, 25] on link "Add" at bounding box center [1164, 29] width 61 height 28
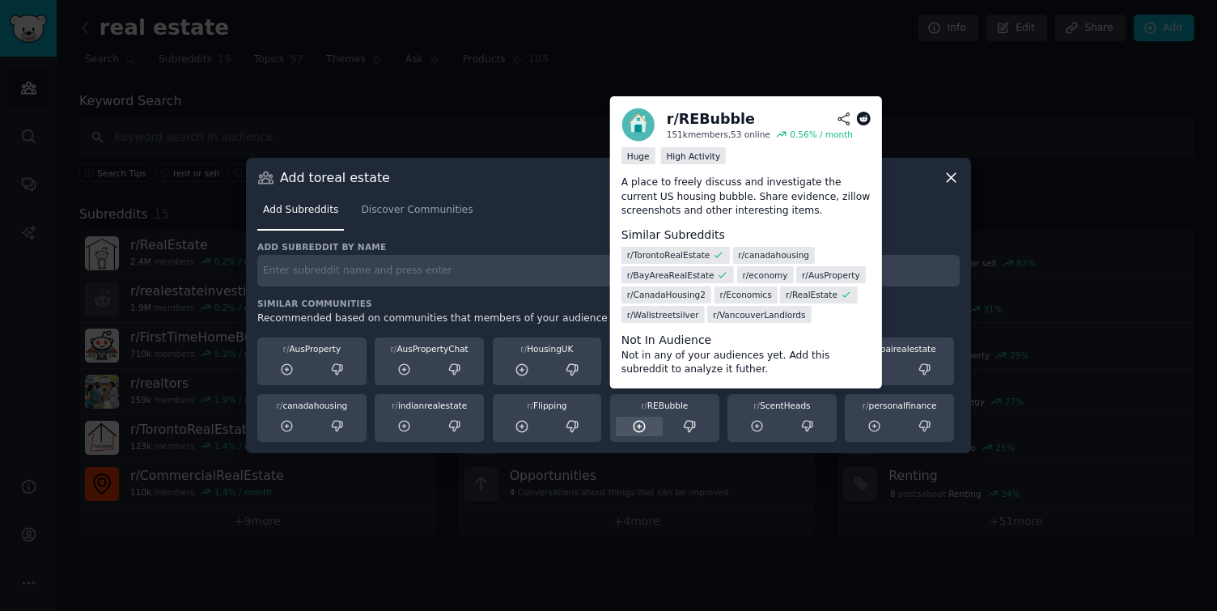
click at [636, 423] on icon at bounding box center [639, 426] width 15 height 15
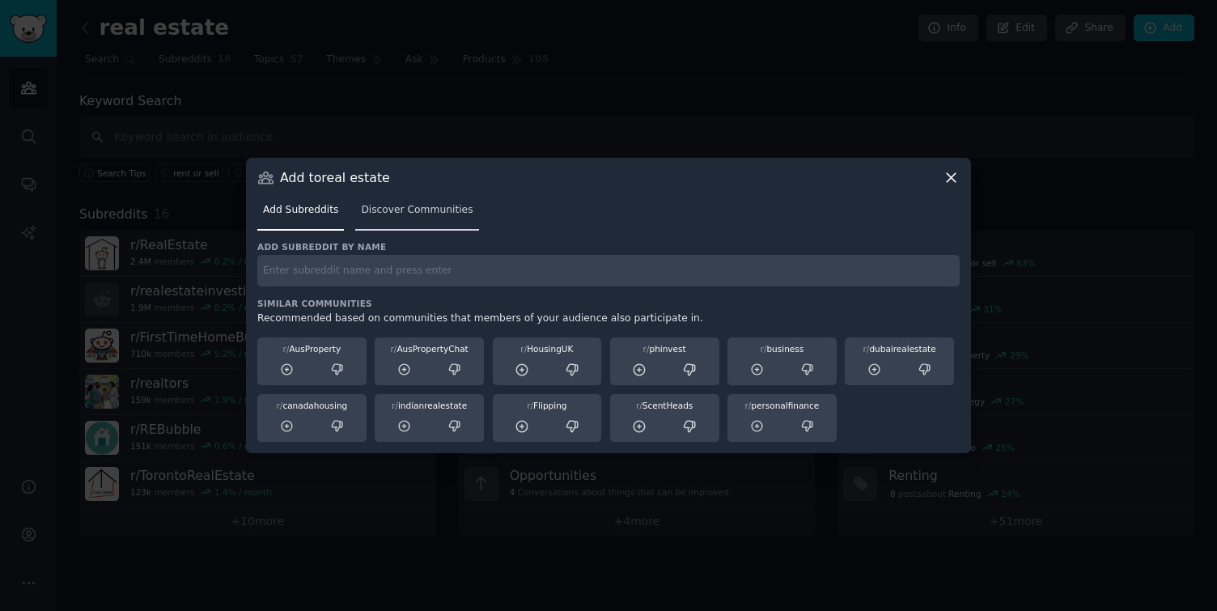
click at [410, 197] on link "Discover Communities" at bounding box center [416, 213] width 123 height 33
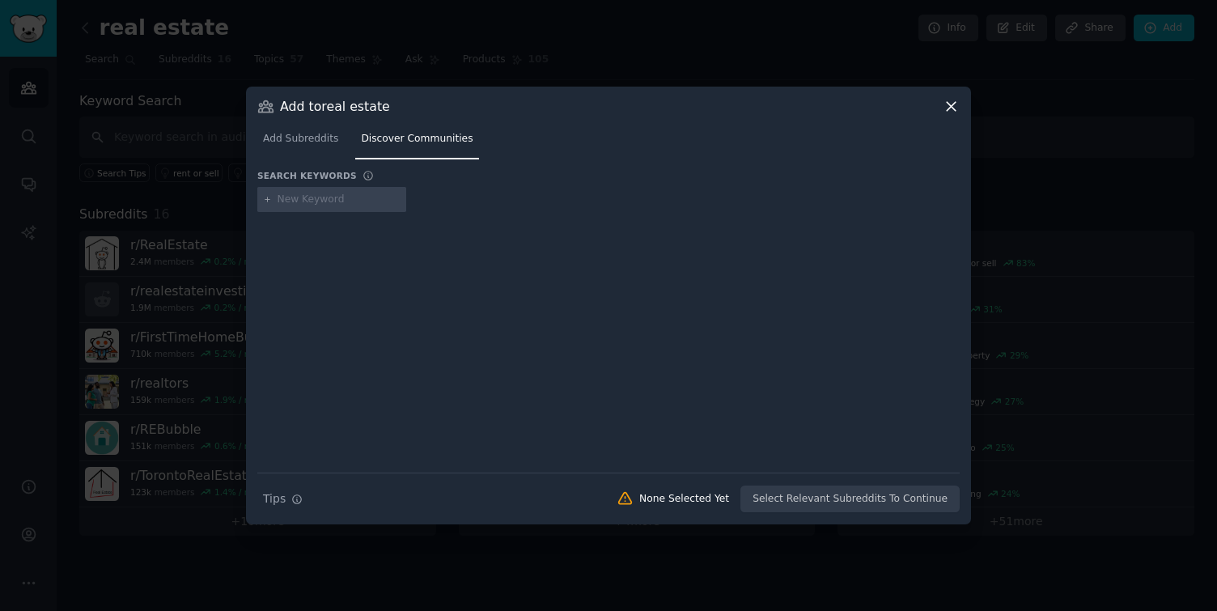
type input "k"
type input "landlord"
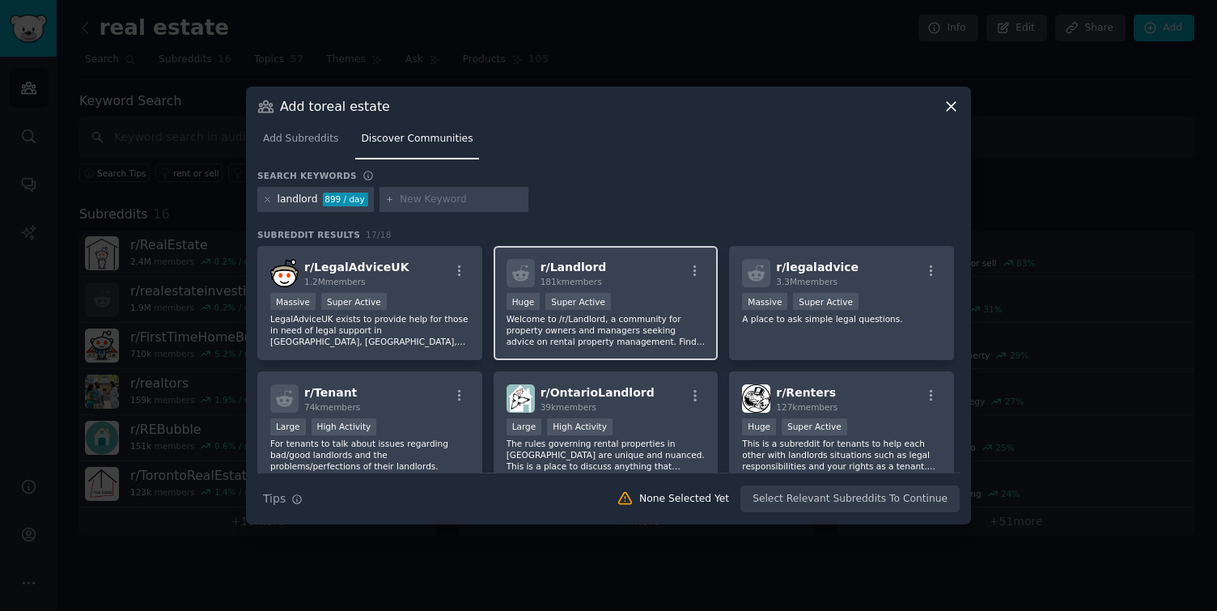
click at [650, 304] on div "Huge Super Active" at bounding box center [606, 303] width 199 height 20
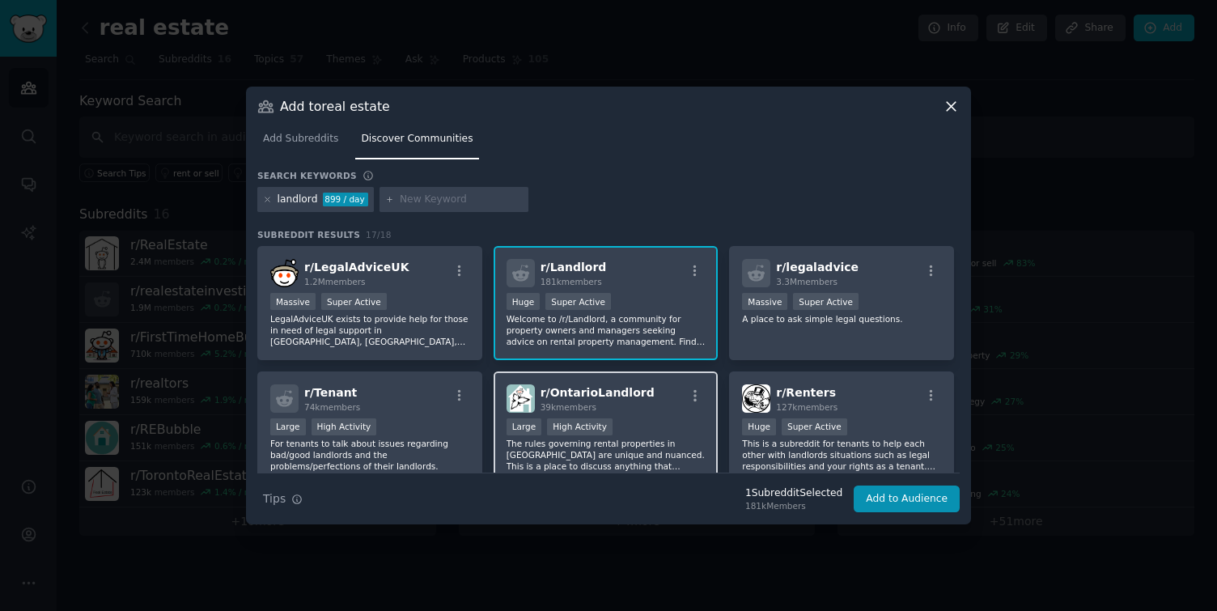
click at [615, 405] on div "39k members" at bounding box center [598, 406] width 114 height 11
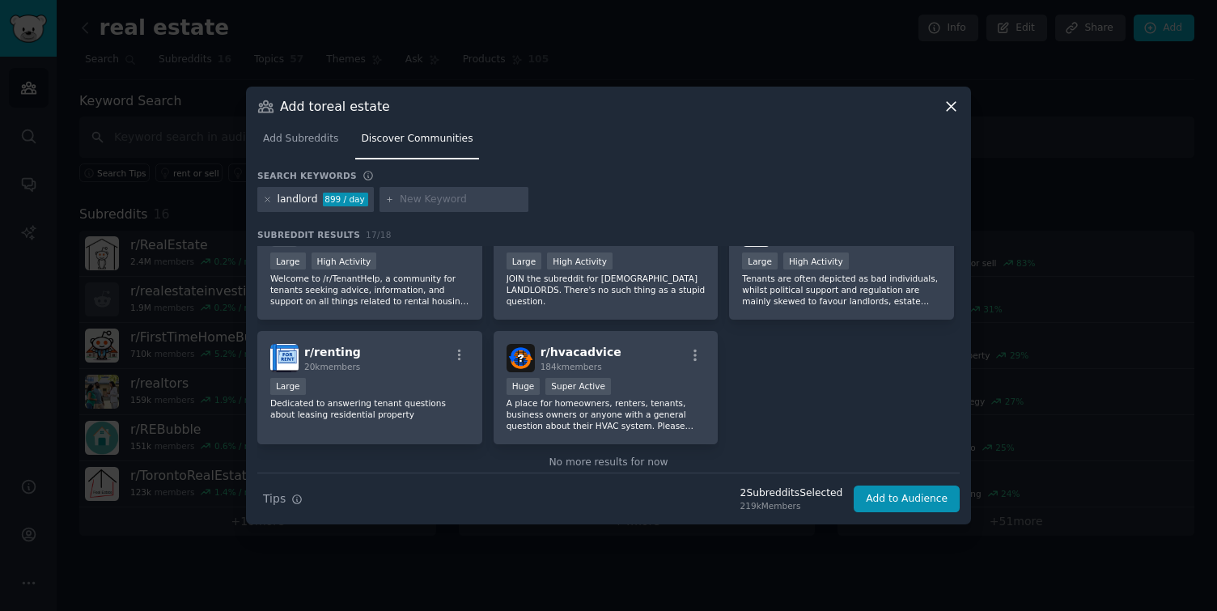
scroll to position [567, 0]
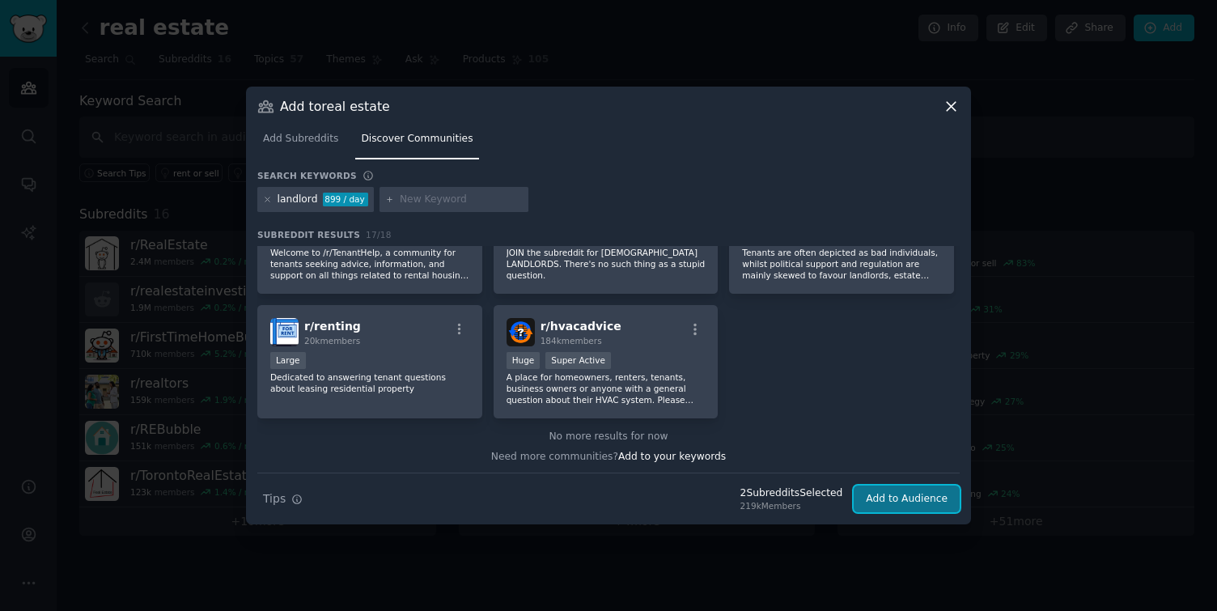
click at [908, 499] on button "Add to Audience" at bounding box center [907, 500] width 106 height 28
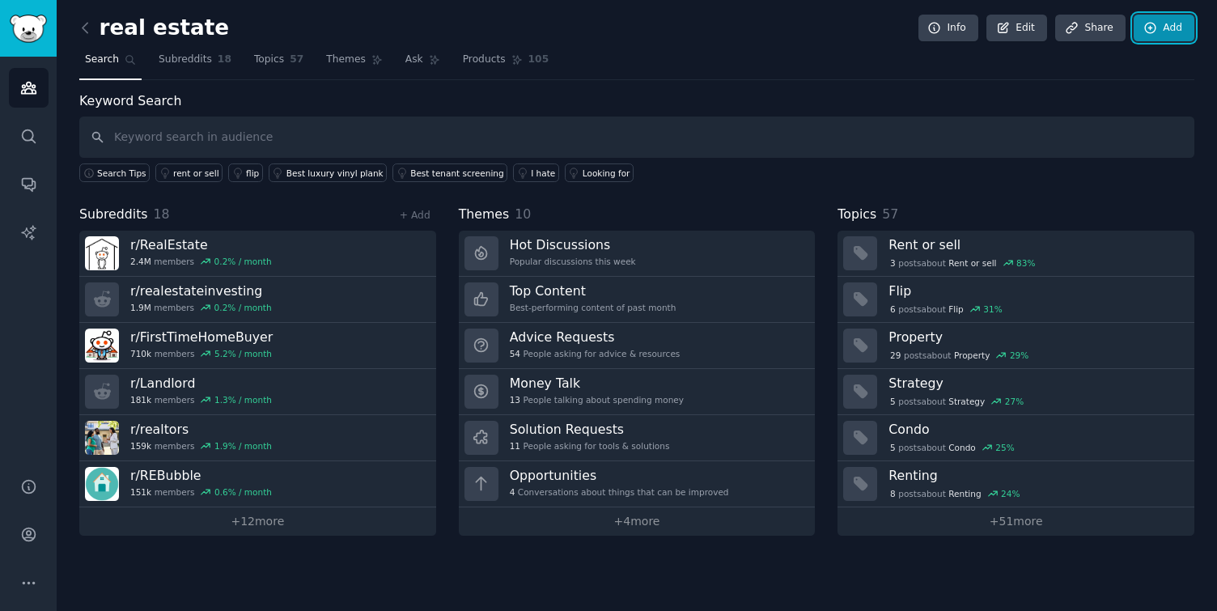
click at [1161, 31] on link "Add" at bounding box center [1164, 29] width 61 height 28
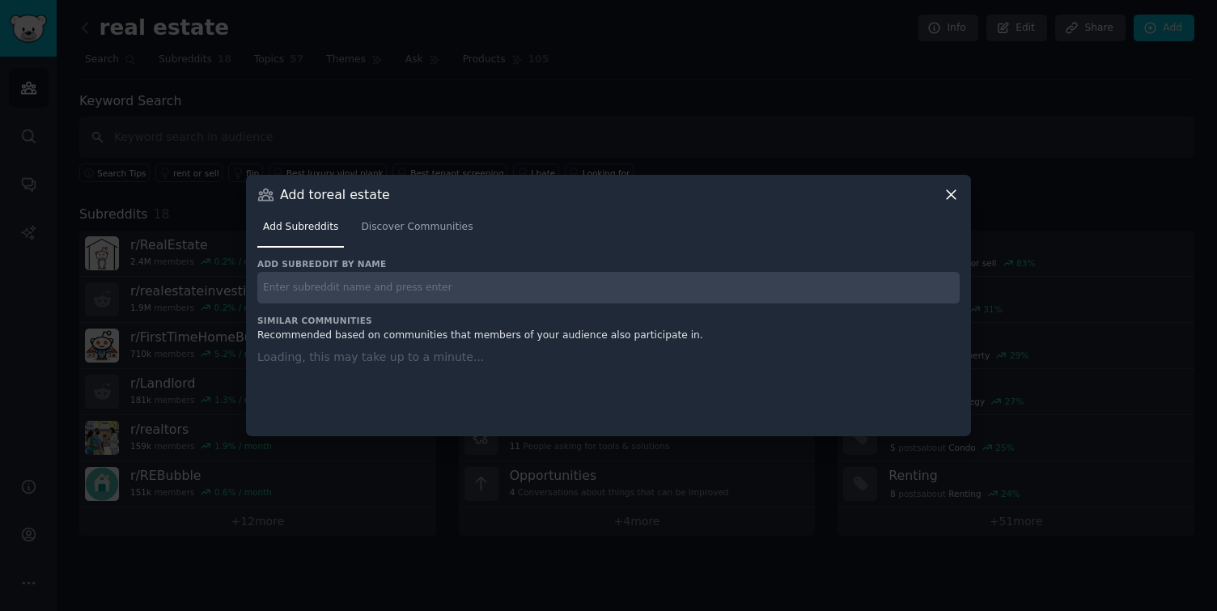
click at [548, 285] on input "text" at bounding box center [608, 288] width 702 height 32
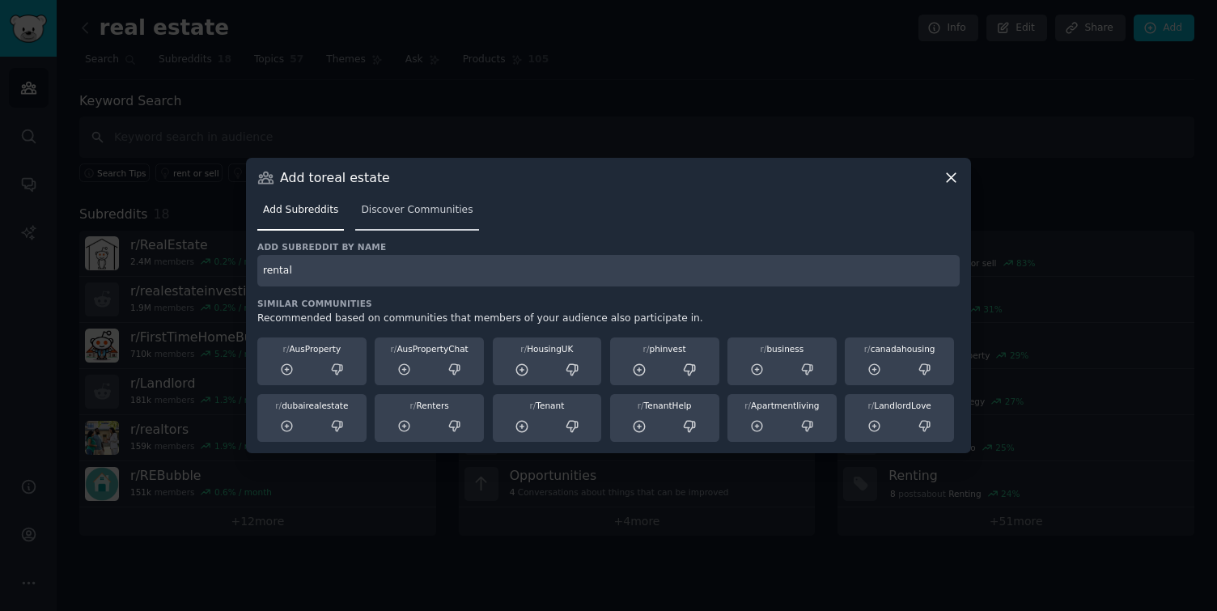
type input "rental"
click at [392, 211] on span "Discover Communities" at bounding box center [417, 210] width 112 height 15
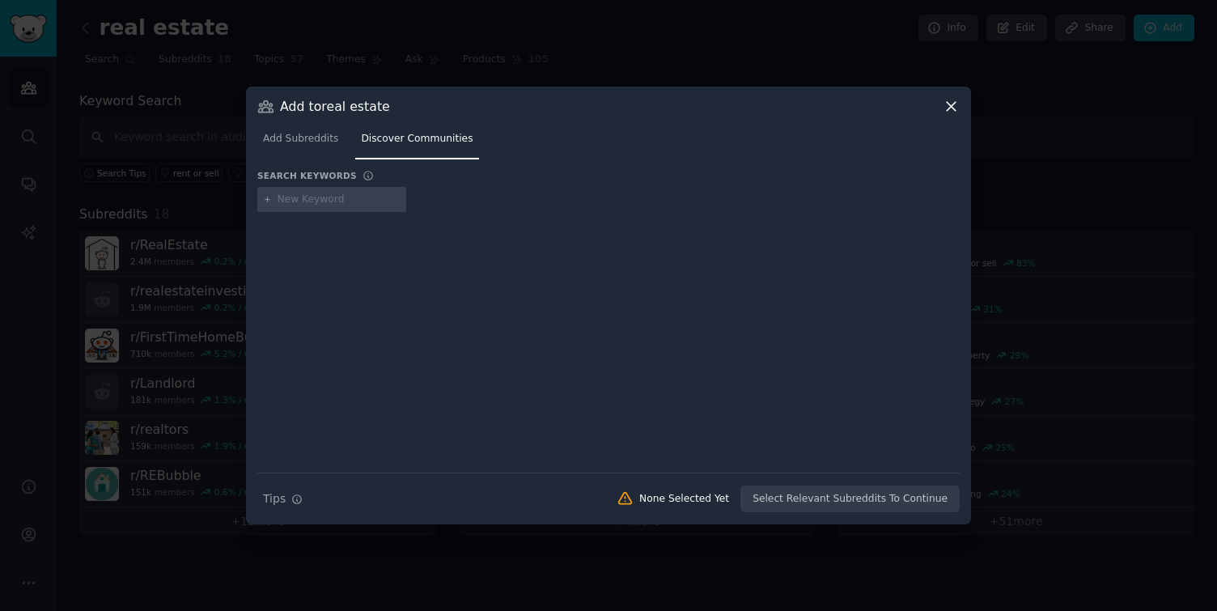
click at [332, 204] on input "text" at bounding box center [339, 200] width 123 height 15
type input "rental"
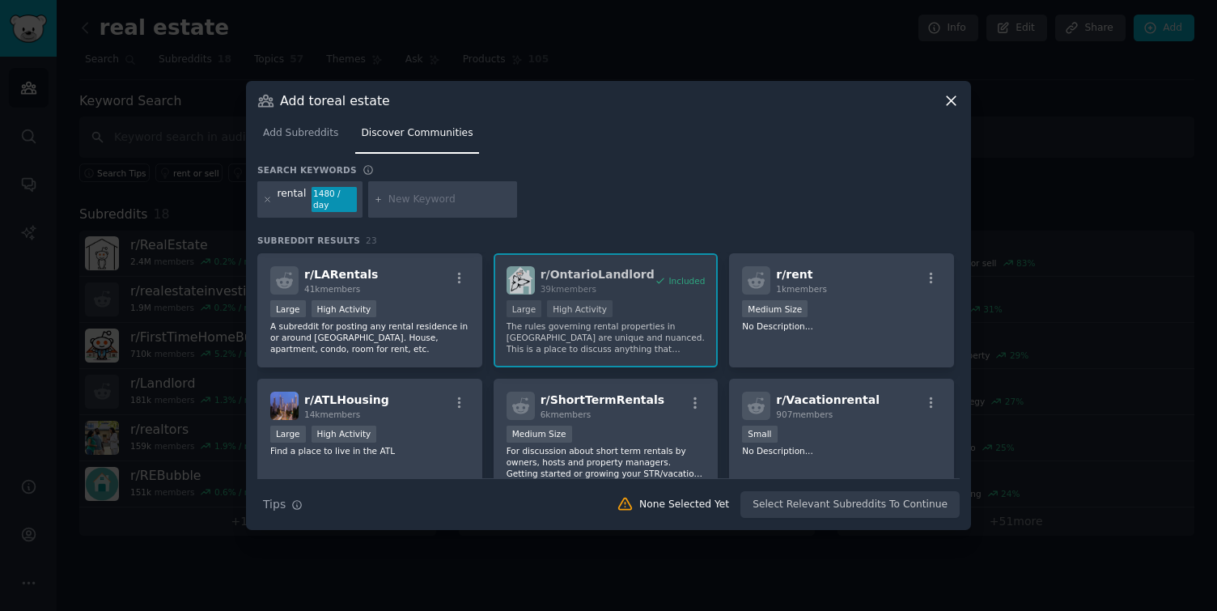
scroll to position [516, 0]
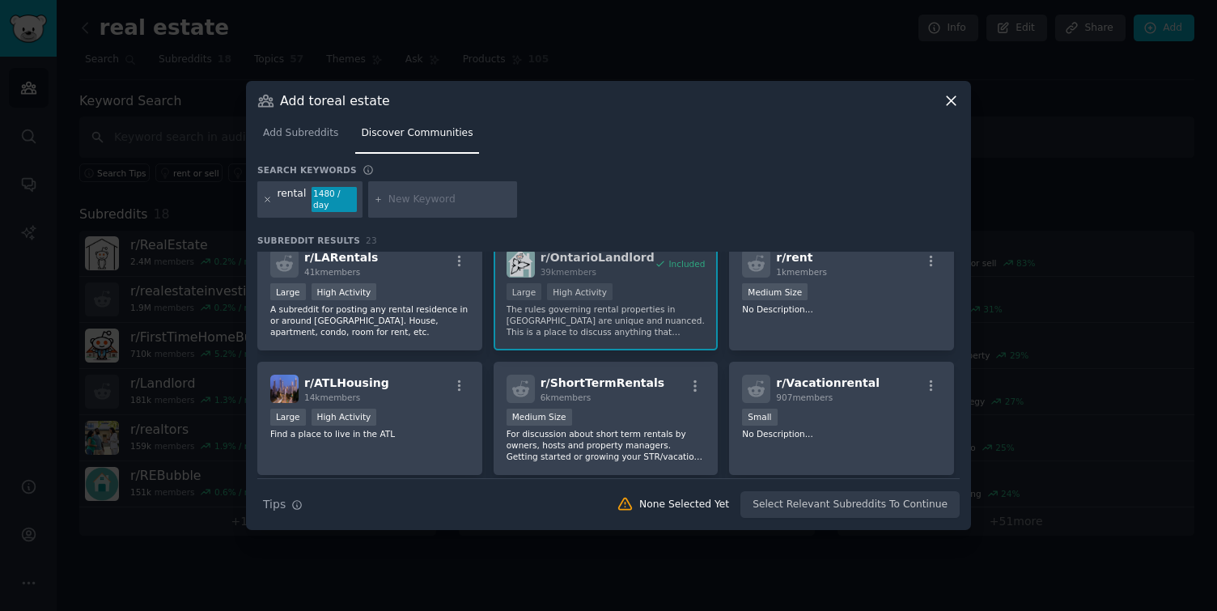
click at [268, 200] on icon at bounding box center [267, 199] width 4 height 4
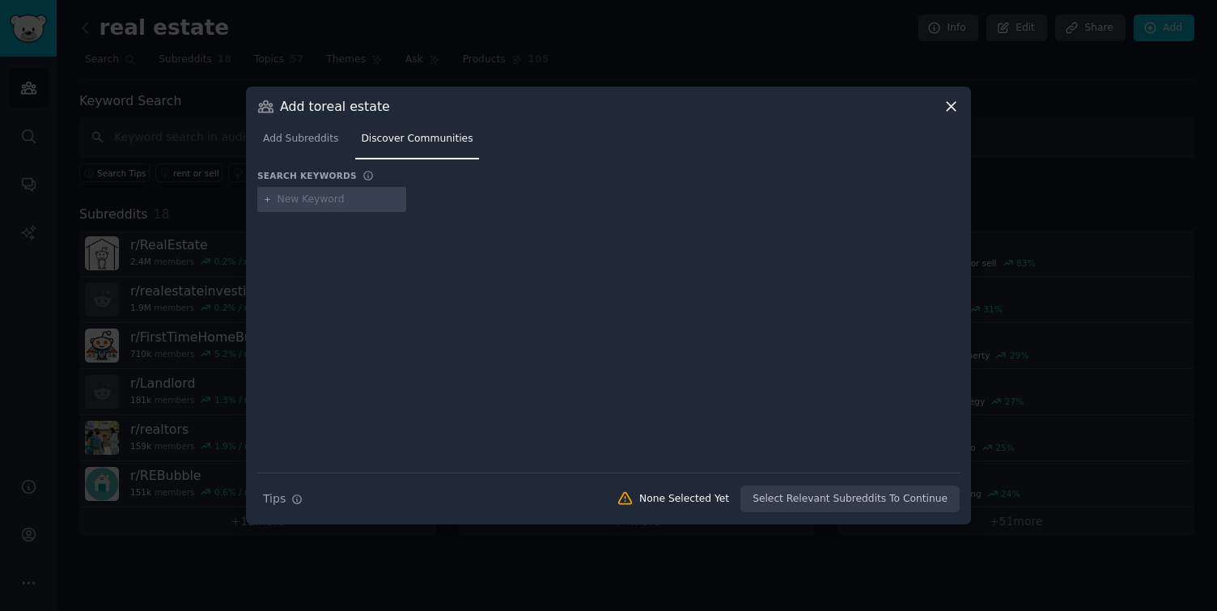
click at [295, 202] on input "text" at bounding box center [339, 200] width 123 height 15
type input "housing"
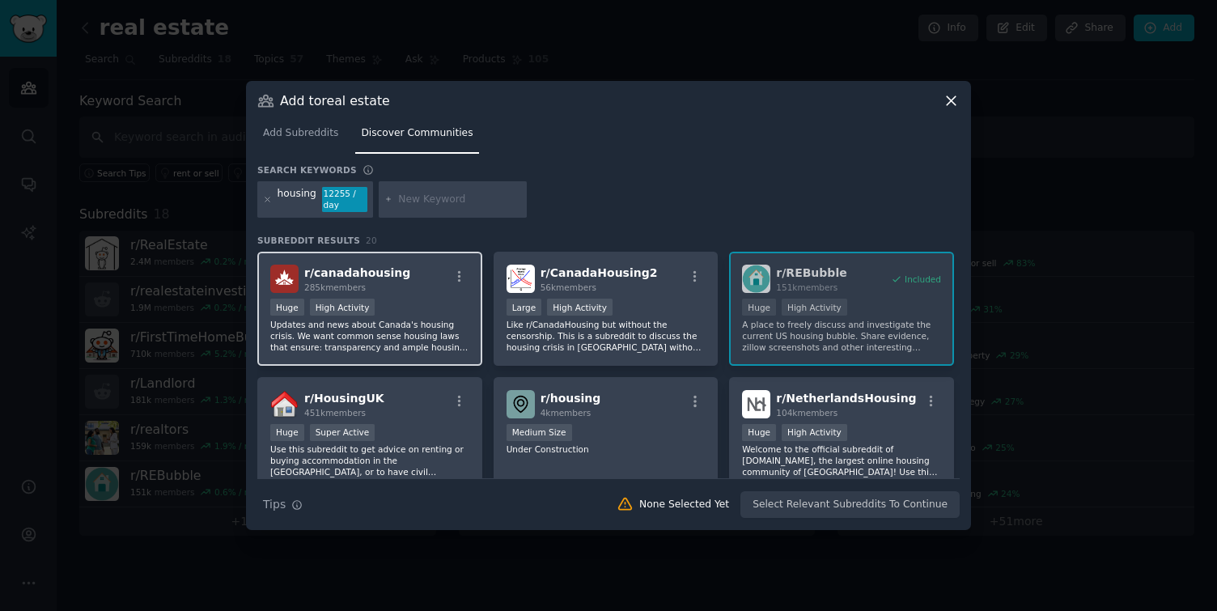
click at [414, 303] on div "Huge High Activity" at bounding box center [369, 309] width 199 height 20
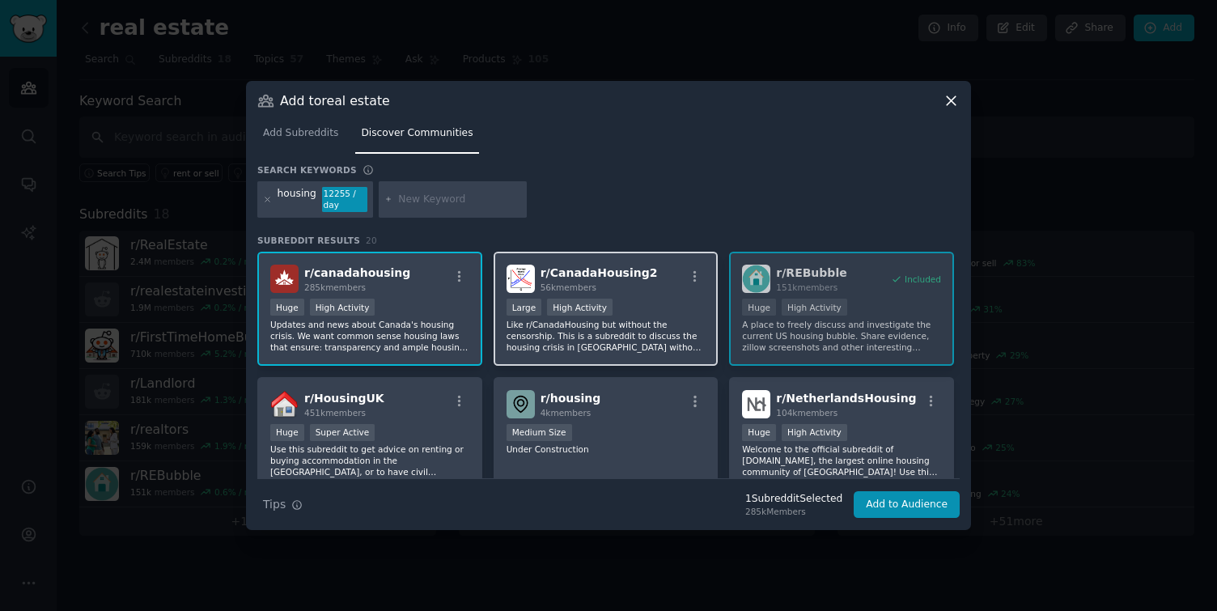
click at [622, 349] on p "Like r/CanadaHousing but without the censorship. This is a subreddit to discuss…" at bounding box center [606, 336] width 199 height 34
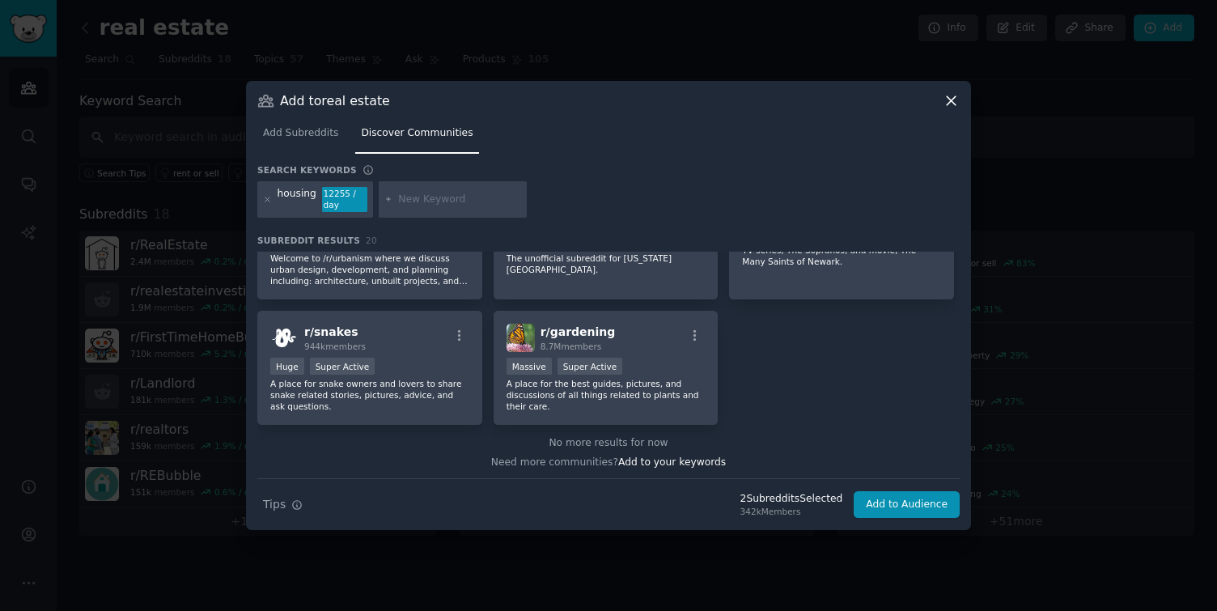
scroll to position [694, 0]
click at [892, 505] on button "Add to Audience" at bounding box center [907, 505] width 106 height 28
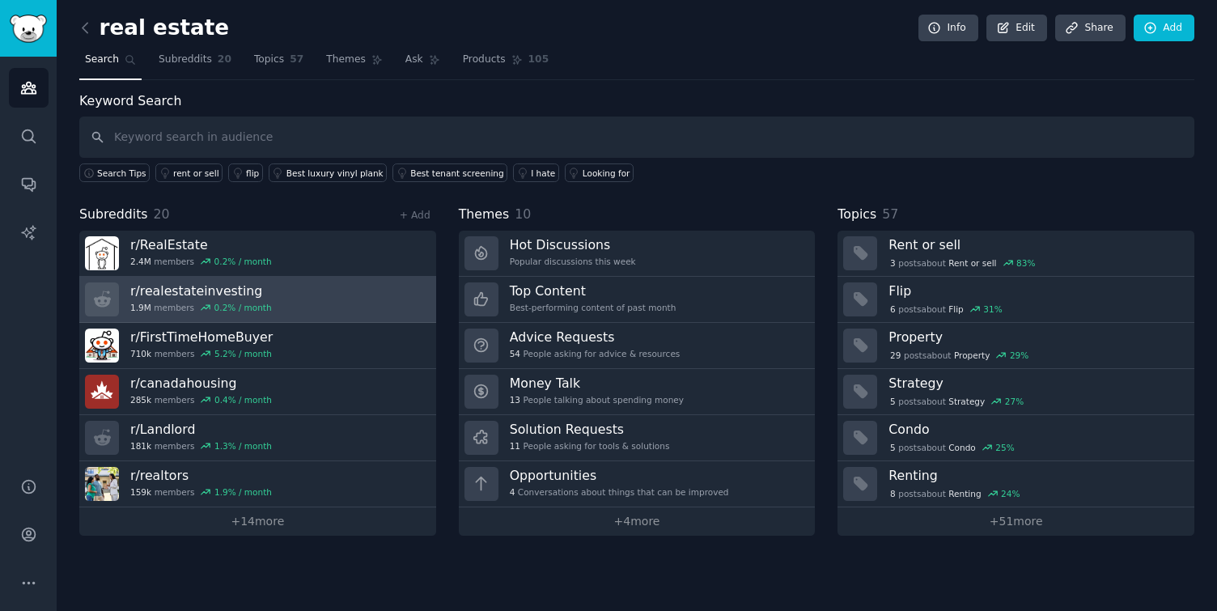
click at [299, 303] on link "r/ realestateinvesting 1.9M members 0.2 % / month" at bounding box center [257, 300] width 357 height 46
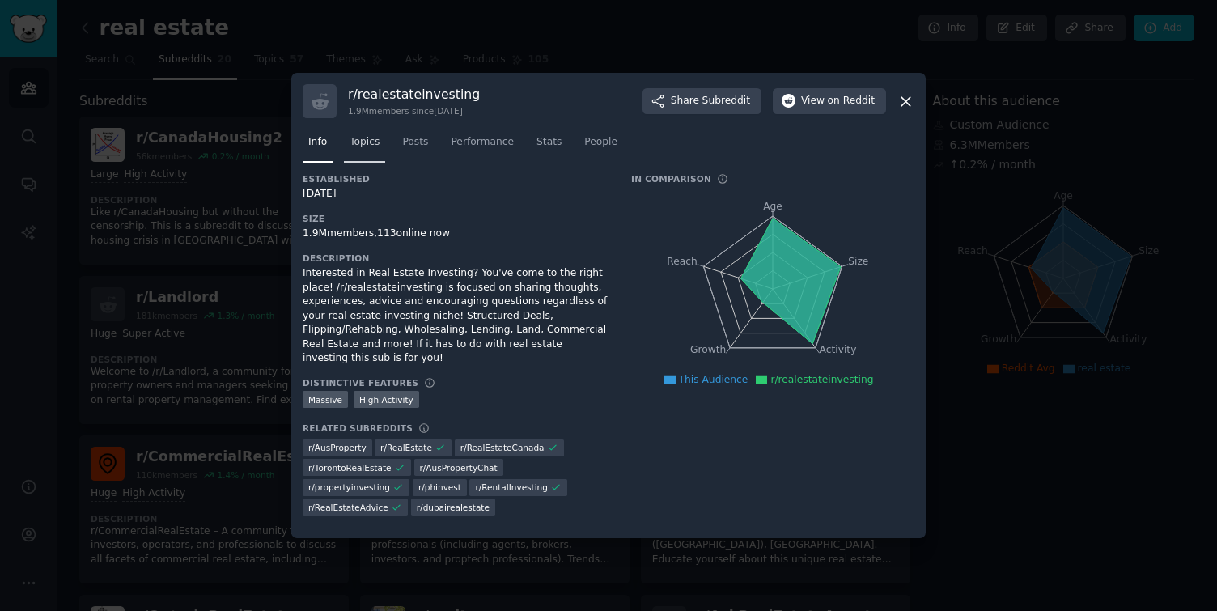
click at [371, 140] on span "Topics" at bounding box center [365, 142] width 30 height 15
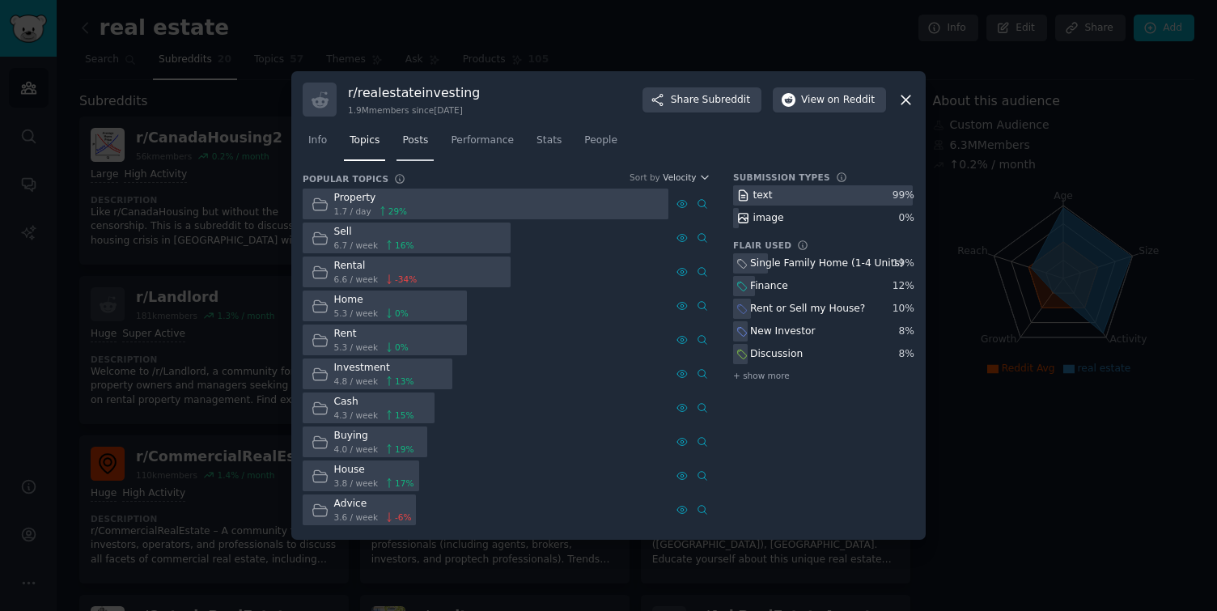
click at [418, 145] on span "Posts" at bounding box center [415, 141] width 26 height 15
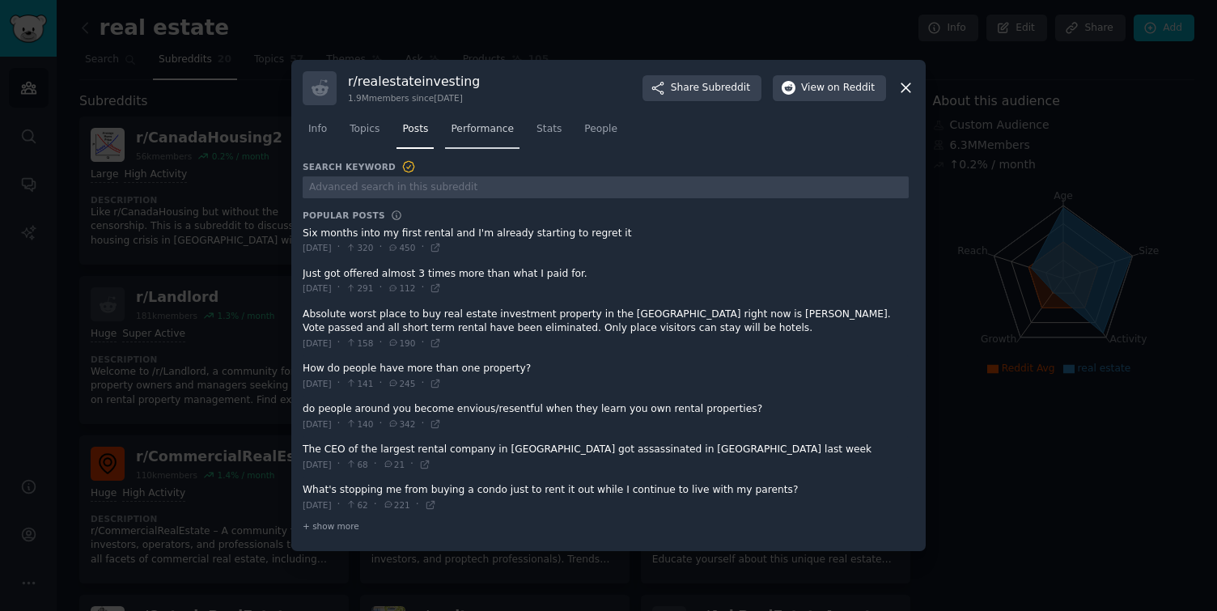
click at [481, 133] on span "Performance" at bounding box center [482, 129] width 63 height 15
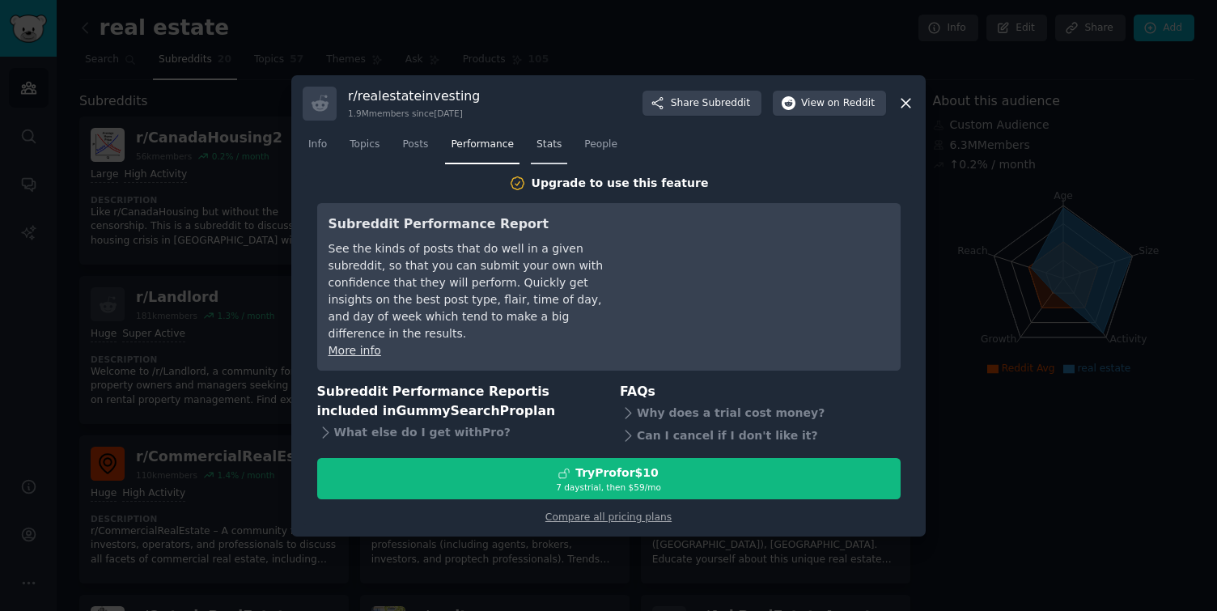
click at [550, 152] on span "Stats" at bounding box center [549, 145] width 25 height 15
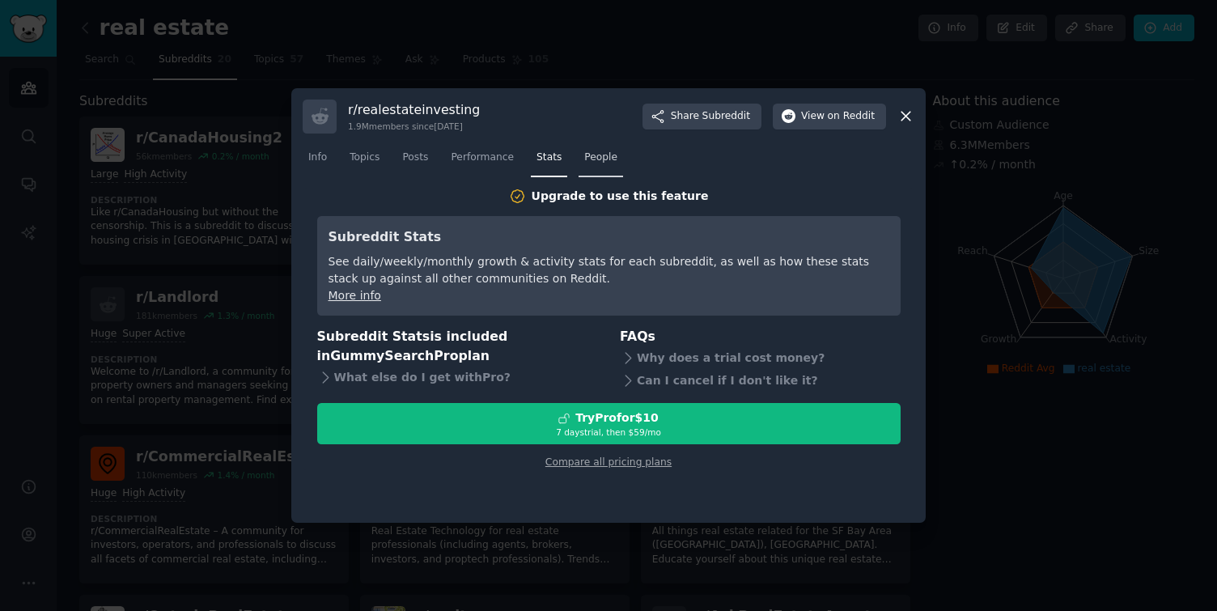
click at [602, 159] on span "People" at bounding box center [600, 158] width 33 height 15
click at [907, 121] on icon at bounding box center [906, 116] width 17 height 17
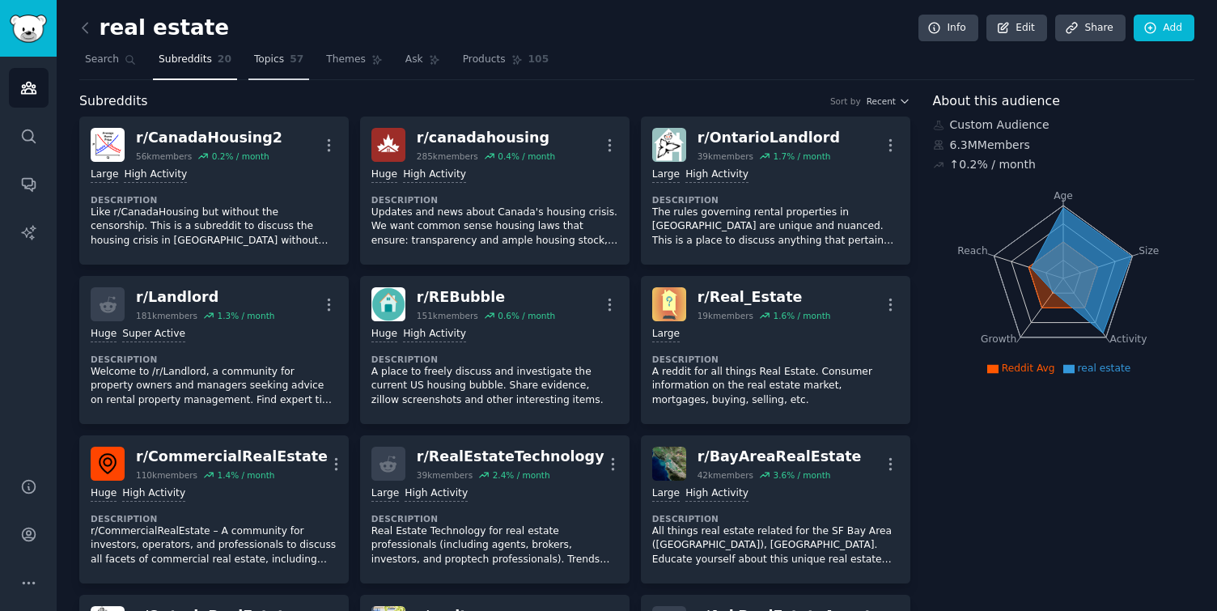
click at [264, 65] on span "Topics" at bounding box center [269, 60] width 30 height 15
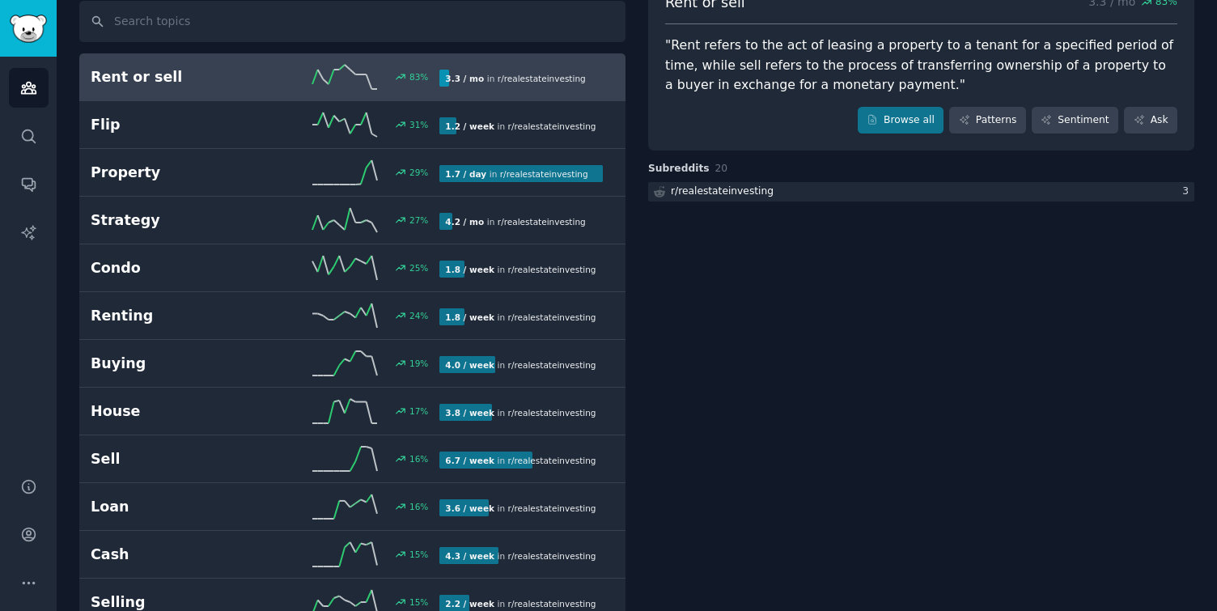
scroll to position [125, 0]
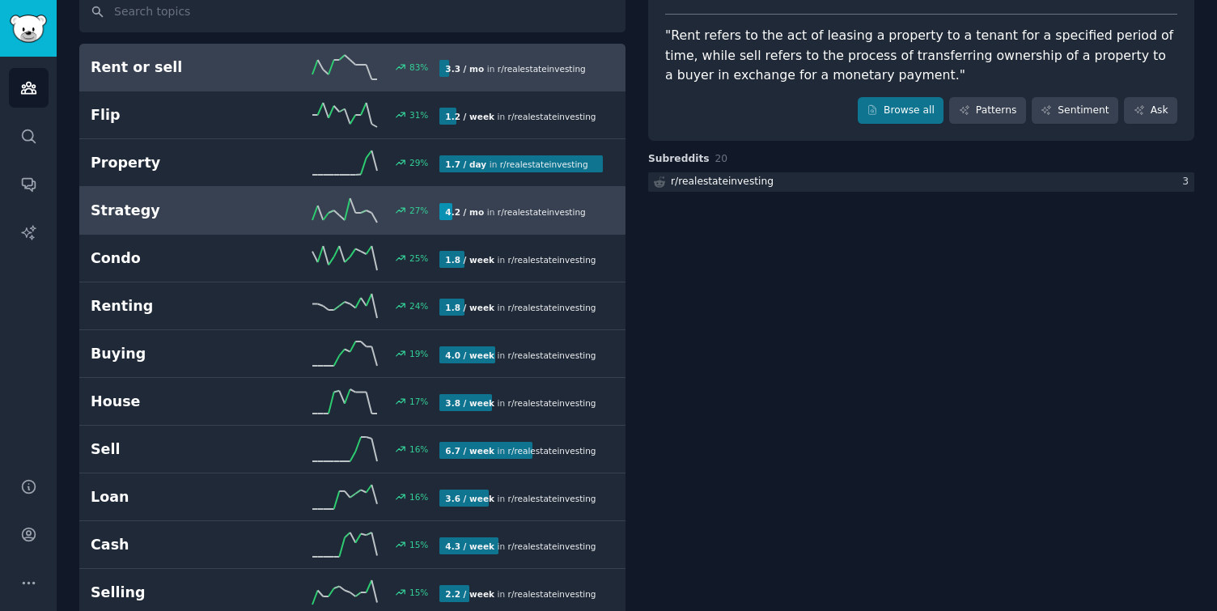
click at [256, 221] on div "Strategy 27 % 4.2 / mo in r/ realestateinvesting" at bounding box center [353, 210] width 524 height 24
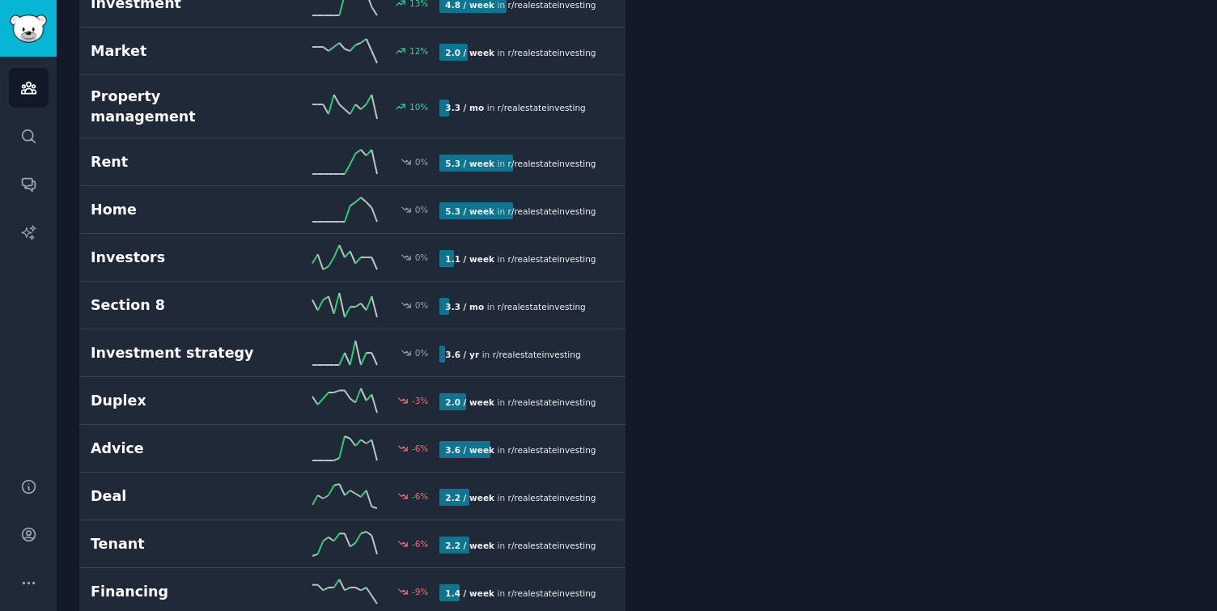
scroll to position [809, 0]
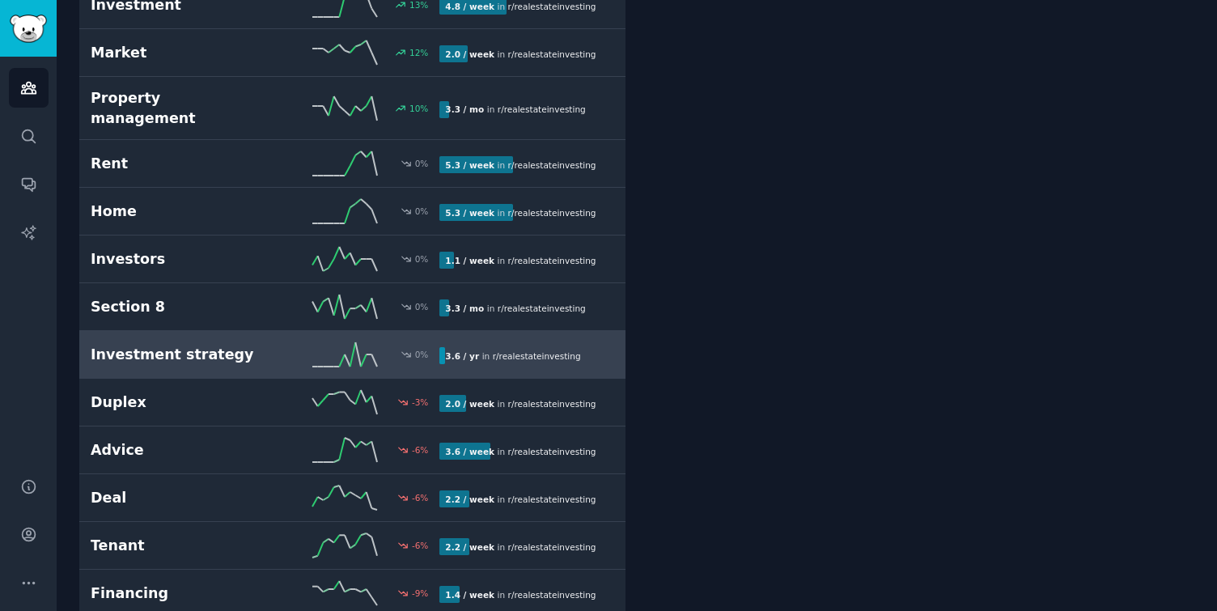
click at [347, 351] on link "Investment strategy 0 % 3.6 / yr in r/ realestateinvesting" at bounding box center [352, 355] width 546 height 48
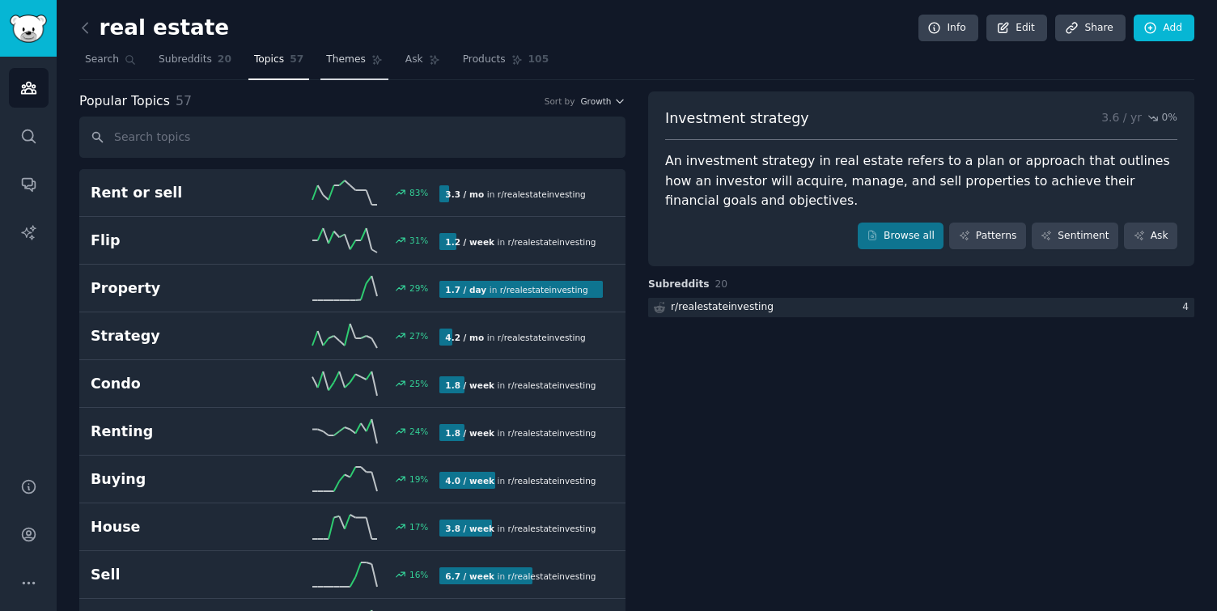
click at [341, 65] on span "Themes" at bounding box center [346, 60] width 40 height 15
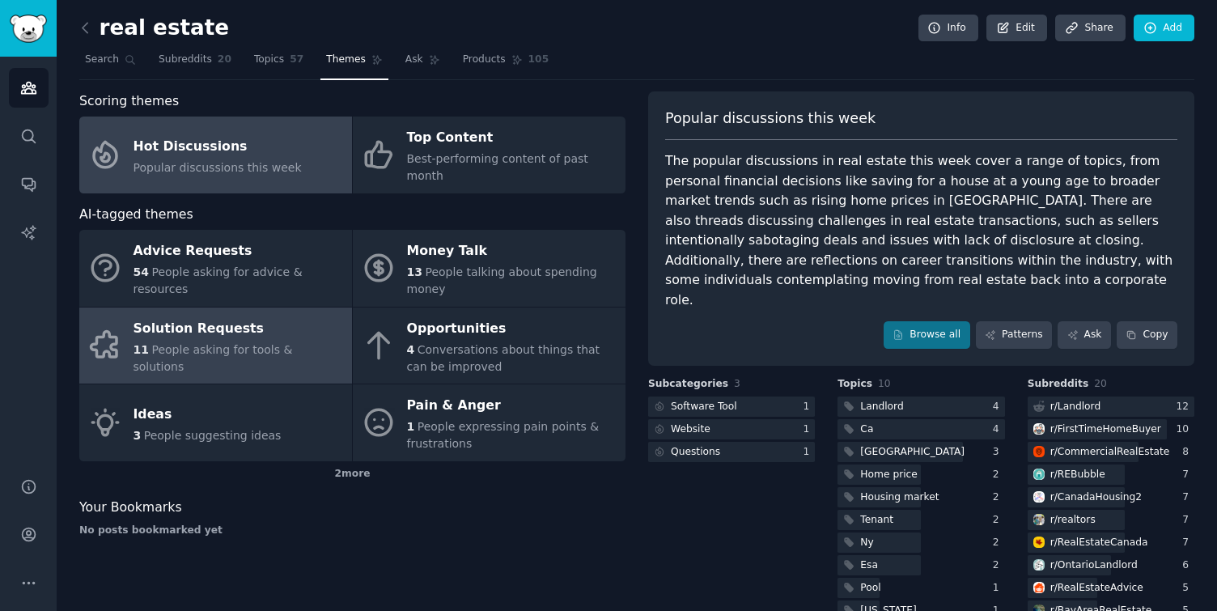
click at [248, 316] on div "Solution Requests" at bounding box center [239, 329] width 210 height 26
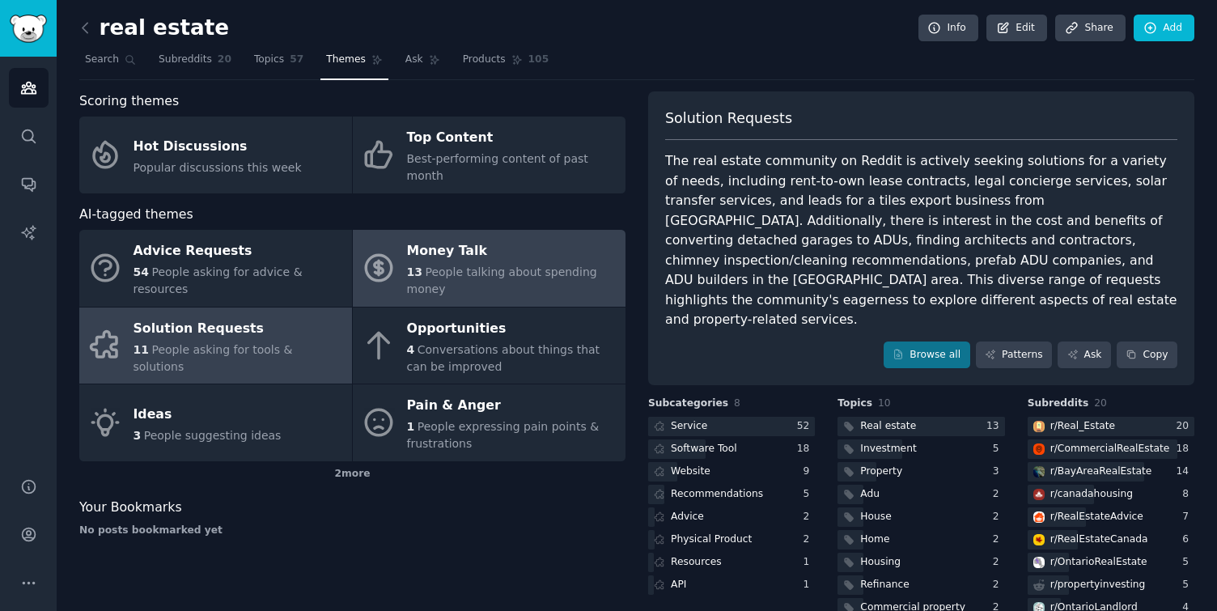
click at [559, 265] on span "People talking about spending money" at bounding box center [502, 280] width 190 height 30
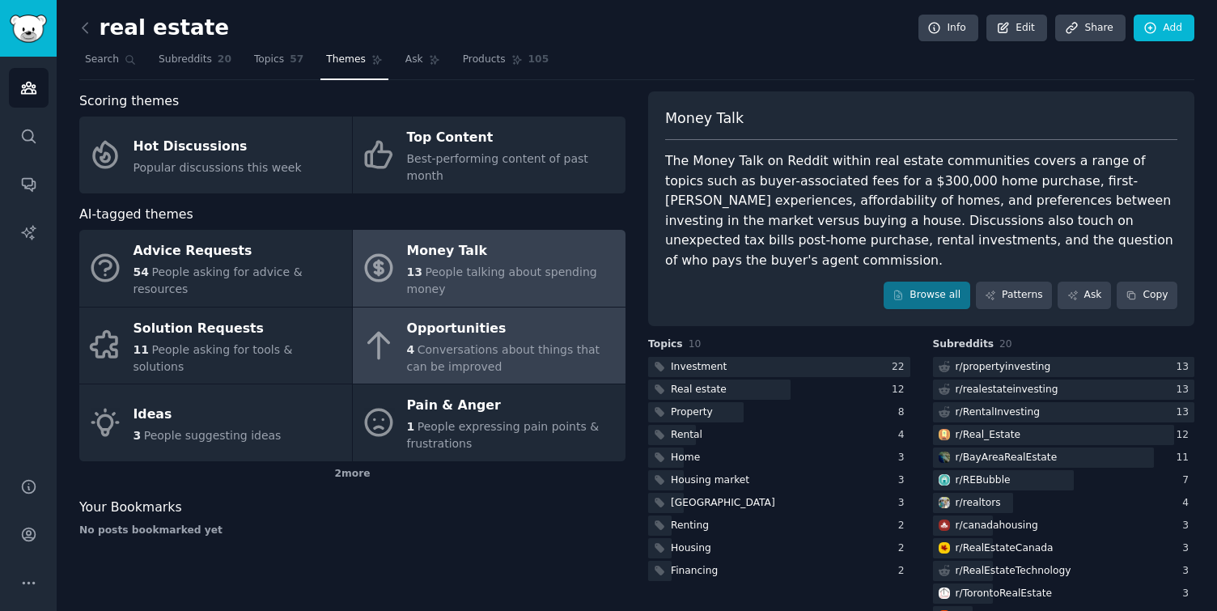
click at [542, 343] on span "Conversations about things that can be improved" at bounding box center [503, 358] width 193 height 30
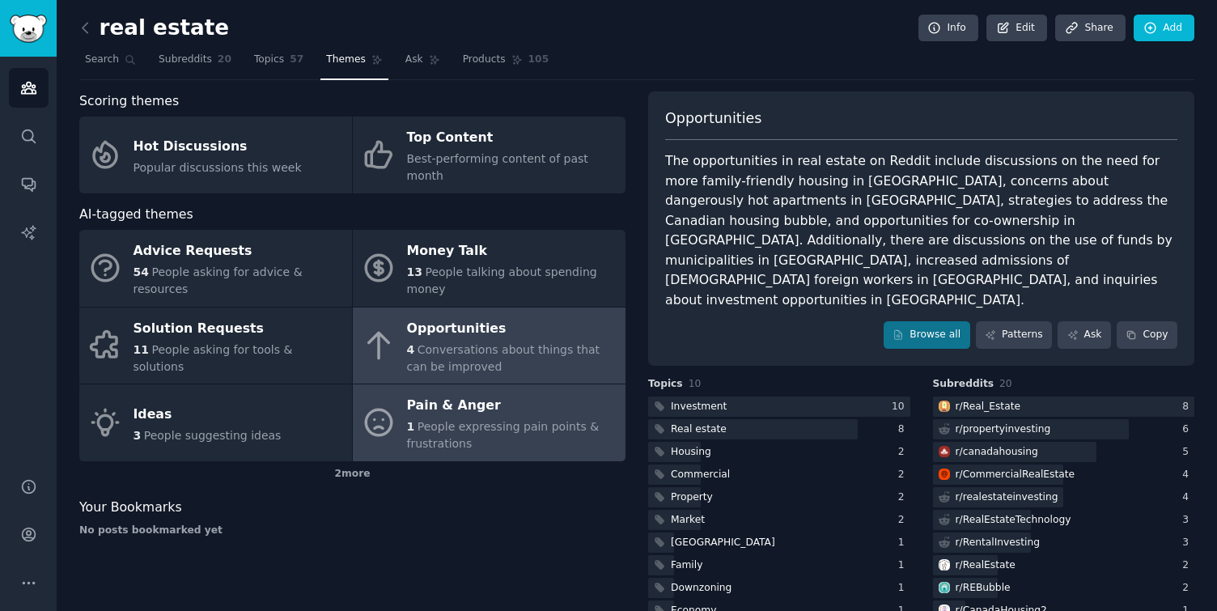
click at [529, 420] on span "People expressing pain points & frustrations" at bounding box center [503, 435] width 193 height 30
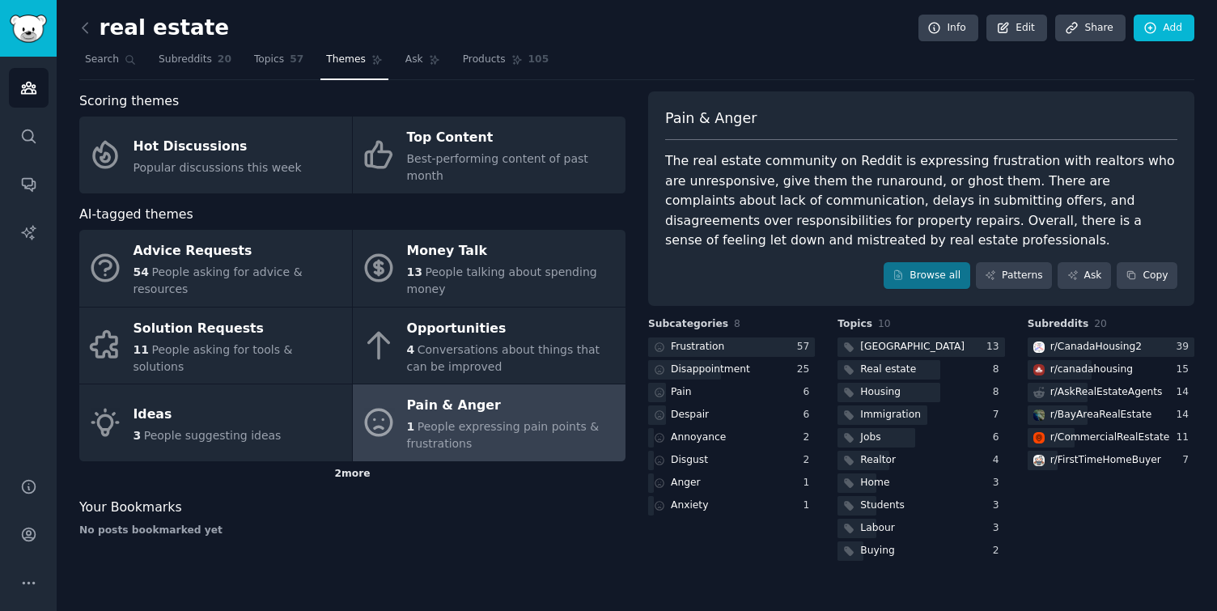
click at [393, 461] on div "2 more" at bounding box center [352, 474] width 546 height 26
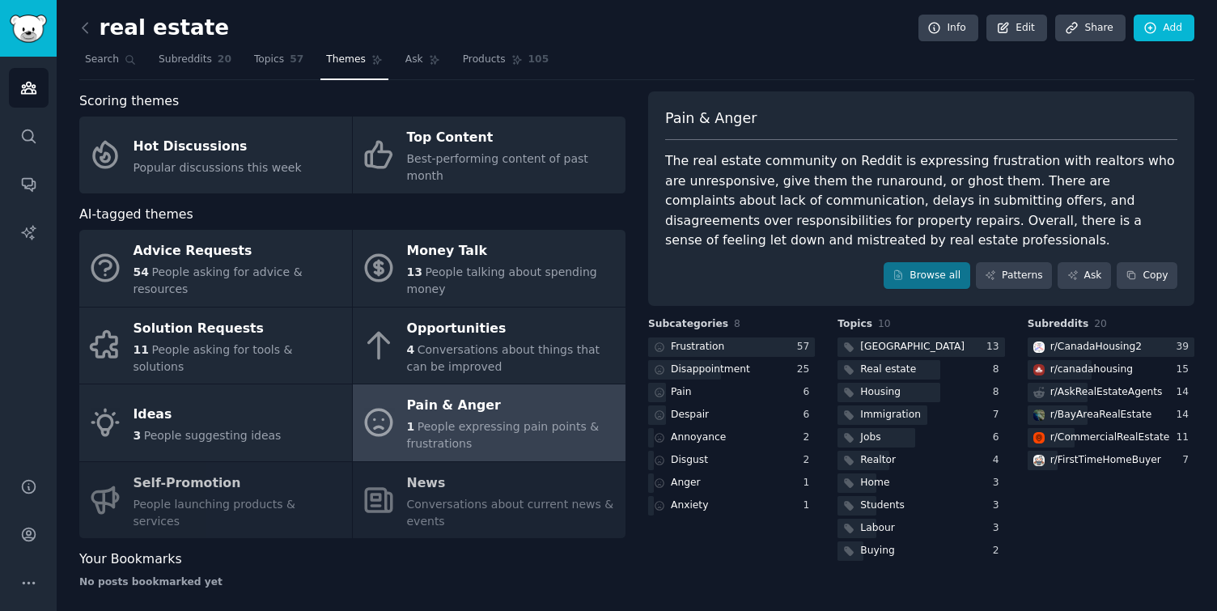
click at [245, 480] on div "Advice Requests 54 People asking for advice & resources Money Talk 13 People ta…" at bounding box center [352, 384] width 546 height 308
click at [208, 494] on div "Advice Requests 54 People asking for advice & resources Money Talk 13 People ta…" at bounding box center [352, 384] width 546 height 308
click at [186, 478] on div "Advice Requests 54 People asking for advice & resources Money Talk 13 People ta…" at bounding box center [352, 384] width 546 height 308
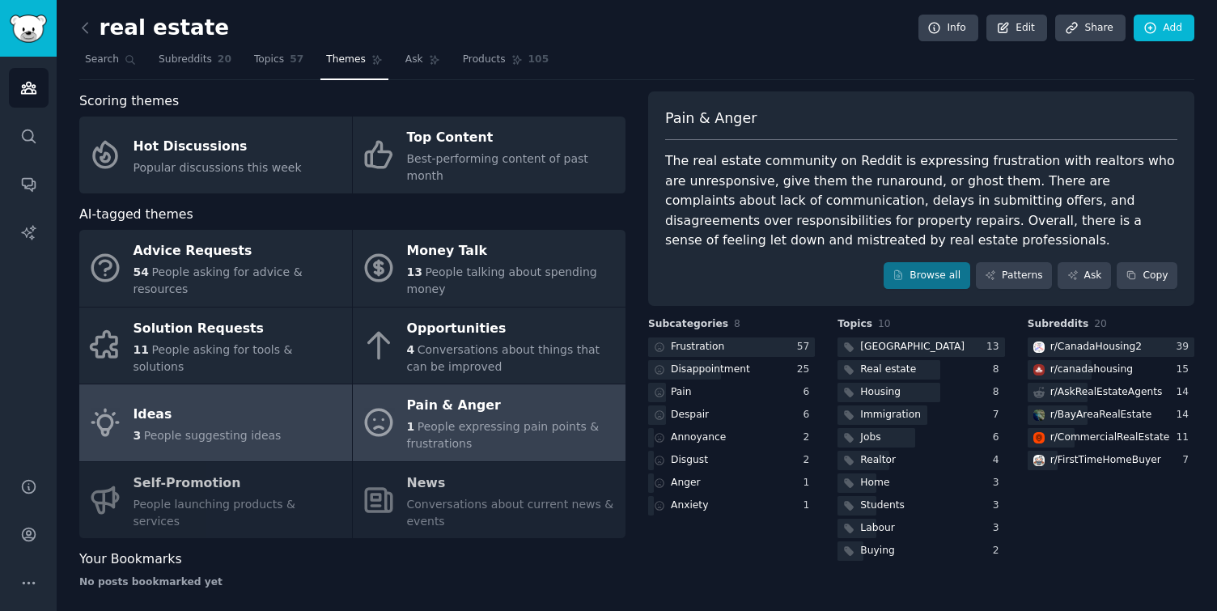
click at [177, 429] on span "People suggesting ideas" at bounding box center [213, 435] width 138 height 13
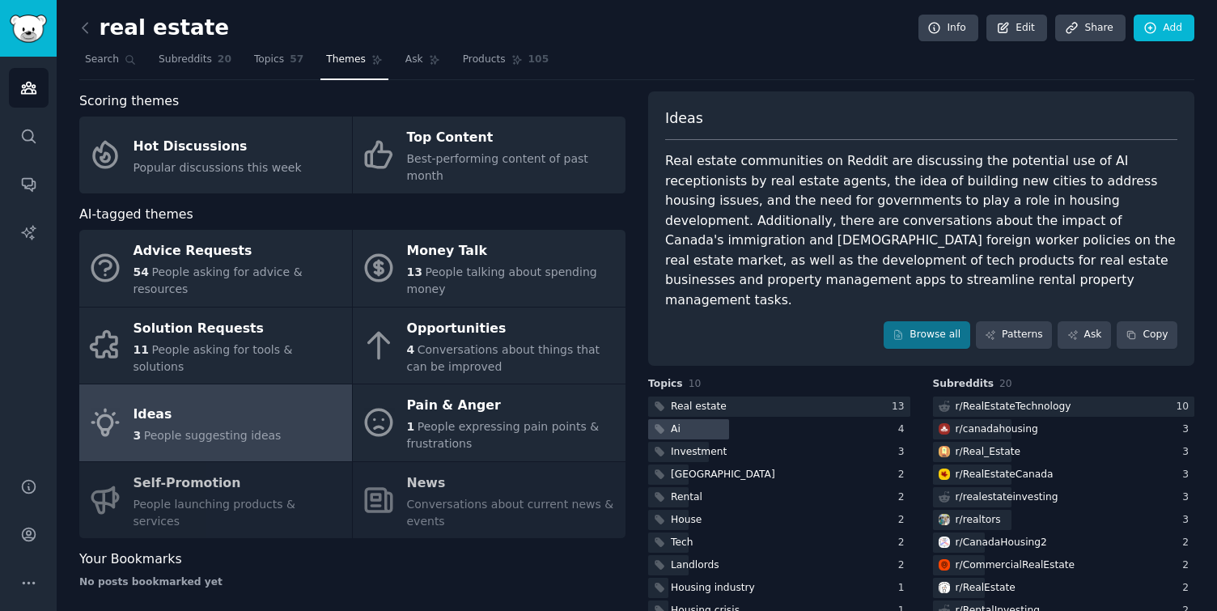
click at [715, 419] on div at bounding box center [688, 429] width 81 height 20
click at [31, 88] on icon "Sidebar" at bounding box center [28, 87] width 17 height 17
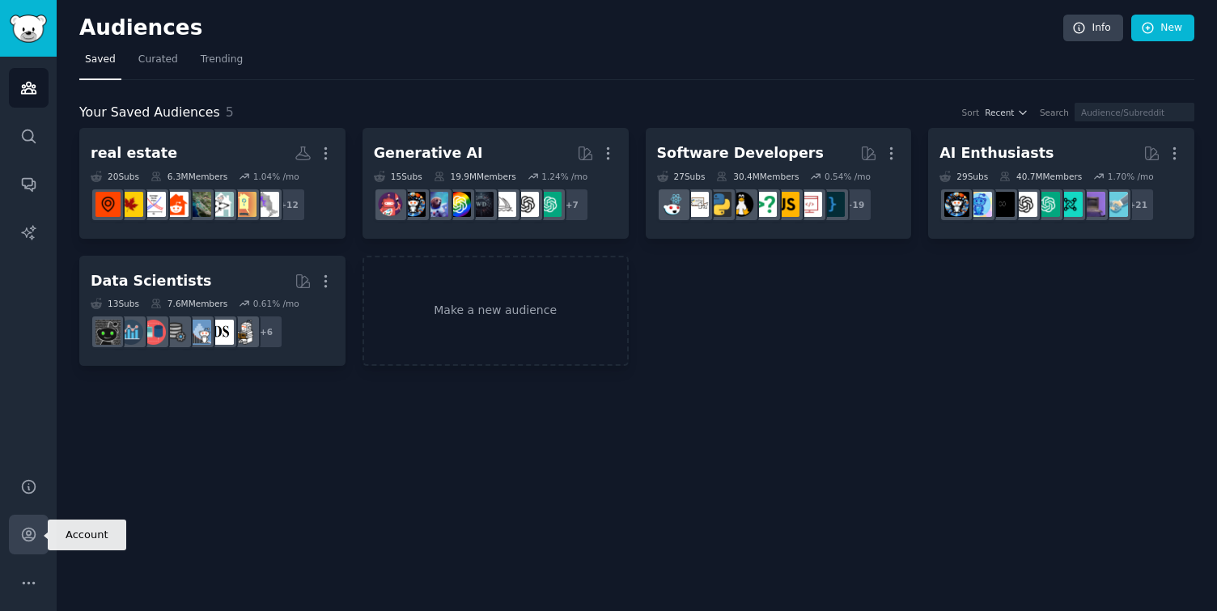
click at [25, 528] on icon "Sidebar" at bounding box center [28, 534] width 13 height 13
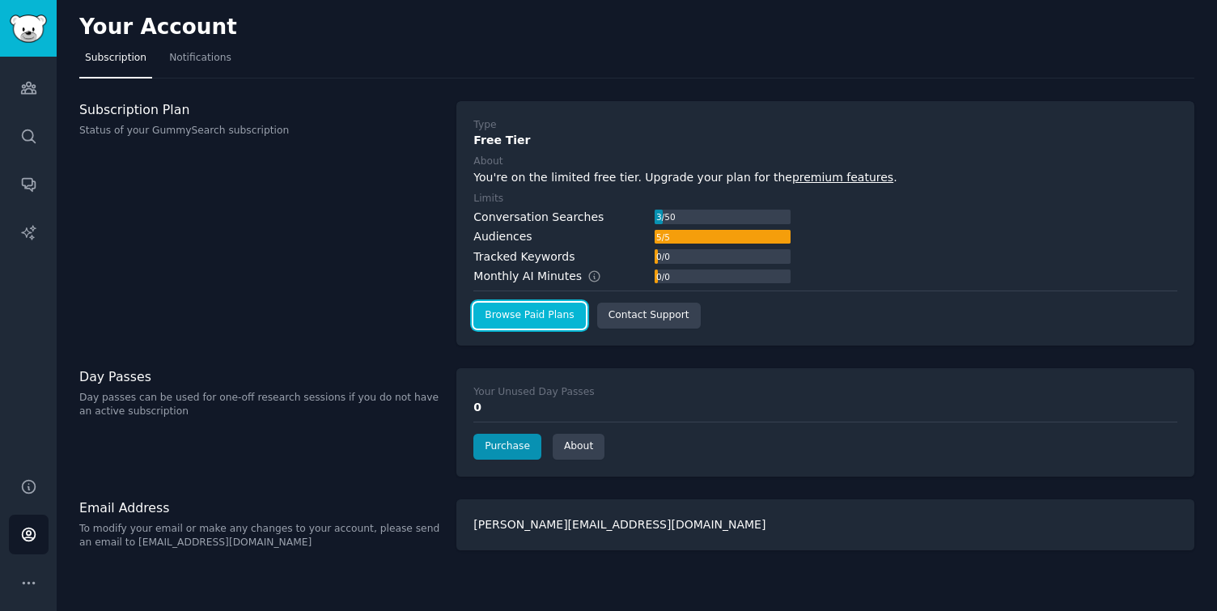
click at [507, 317] on link "Browse Paid Plans" at bounding box center [529, 316] width 112 height 26
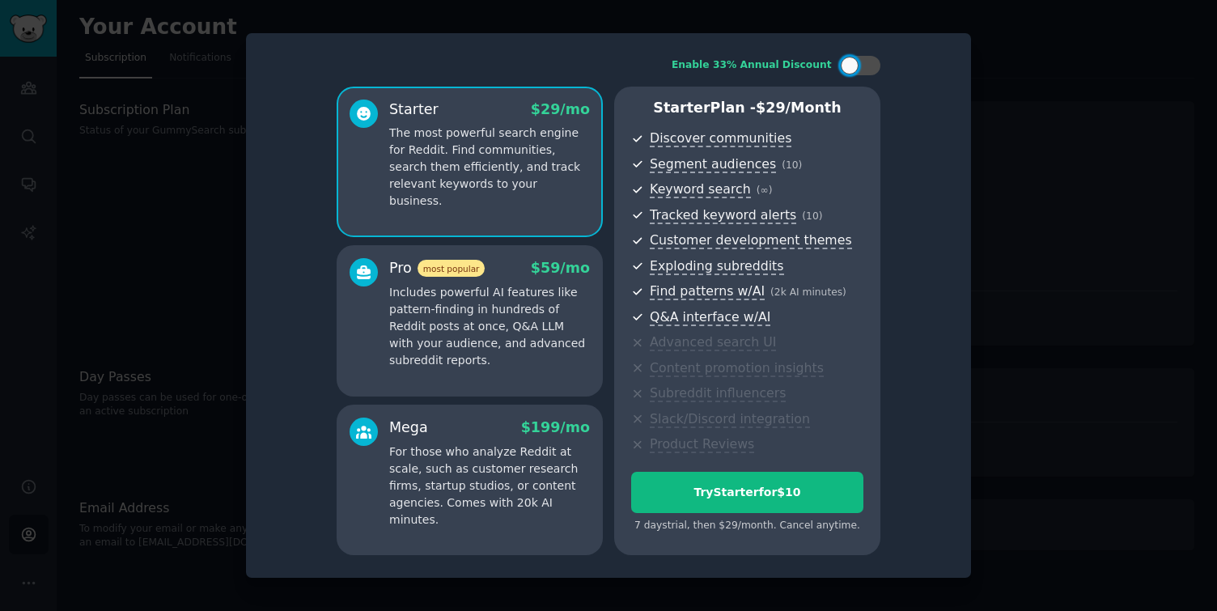
click at [503, 341] on p "Includes powerful AI features like pattern-finding in hundreds of Reddit posts …" at bounding box center [489, 326] width 201 height 85
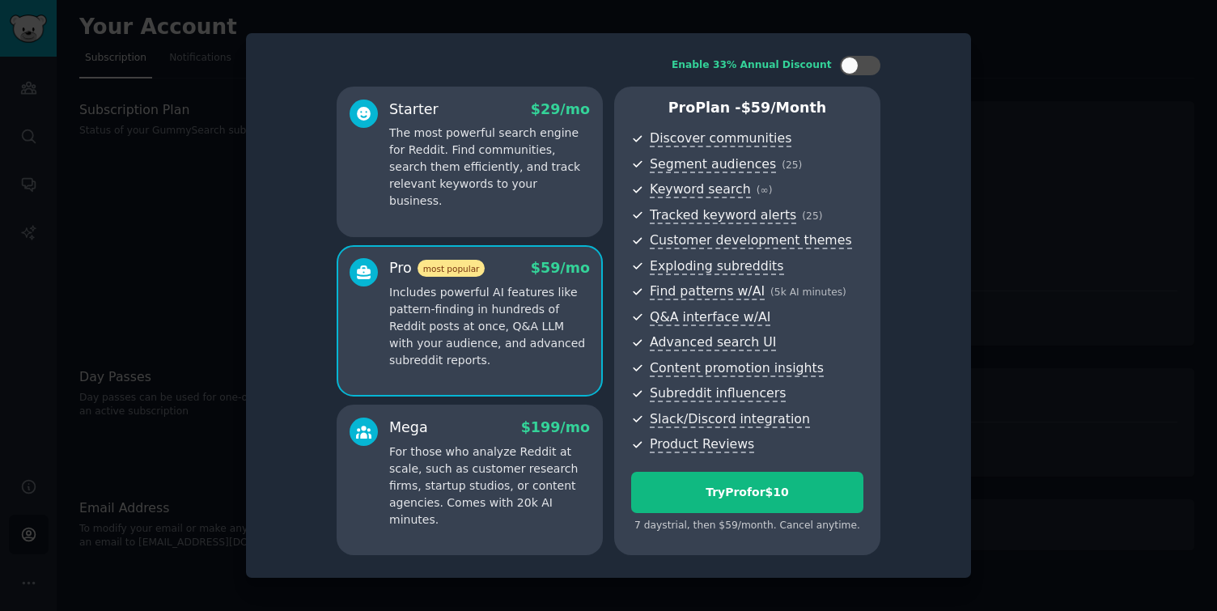
click at [479, 188] on p "The most powerful search engine for Reddit. Find communities, search them effic…" at bounding box center [489, 167] width 201 height 85
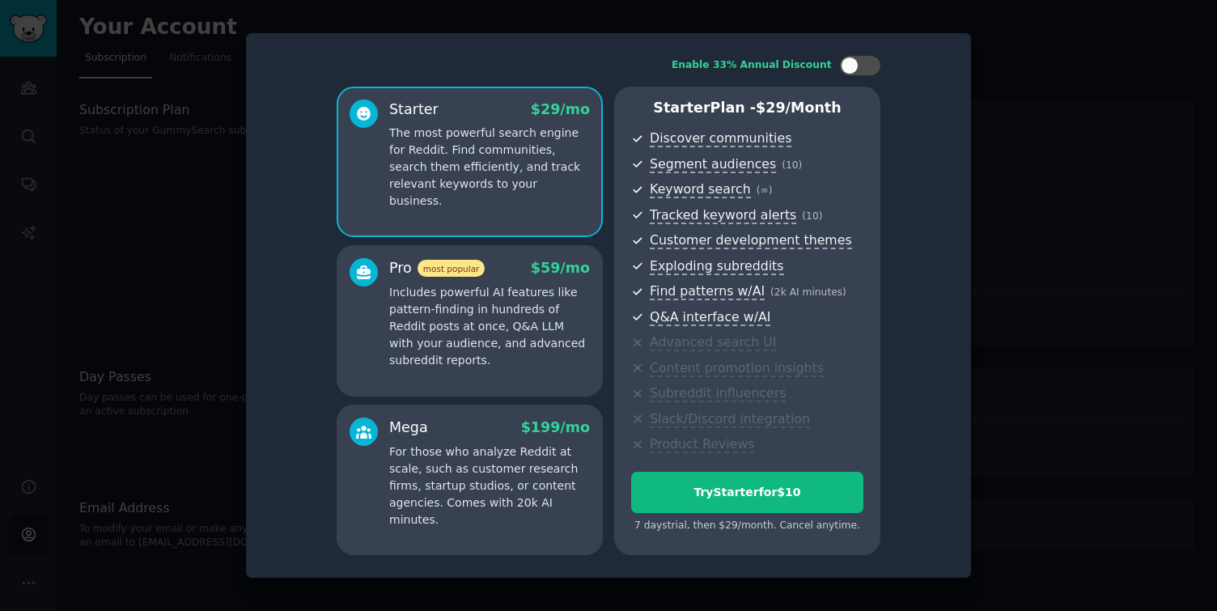
click at [489, 246] on div "Pro most popular $ 59 /mo Includes powerful AI features like pattern-finding in…" at bounding box center [470, 320] width 266 height 151
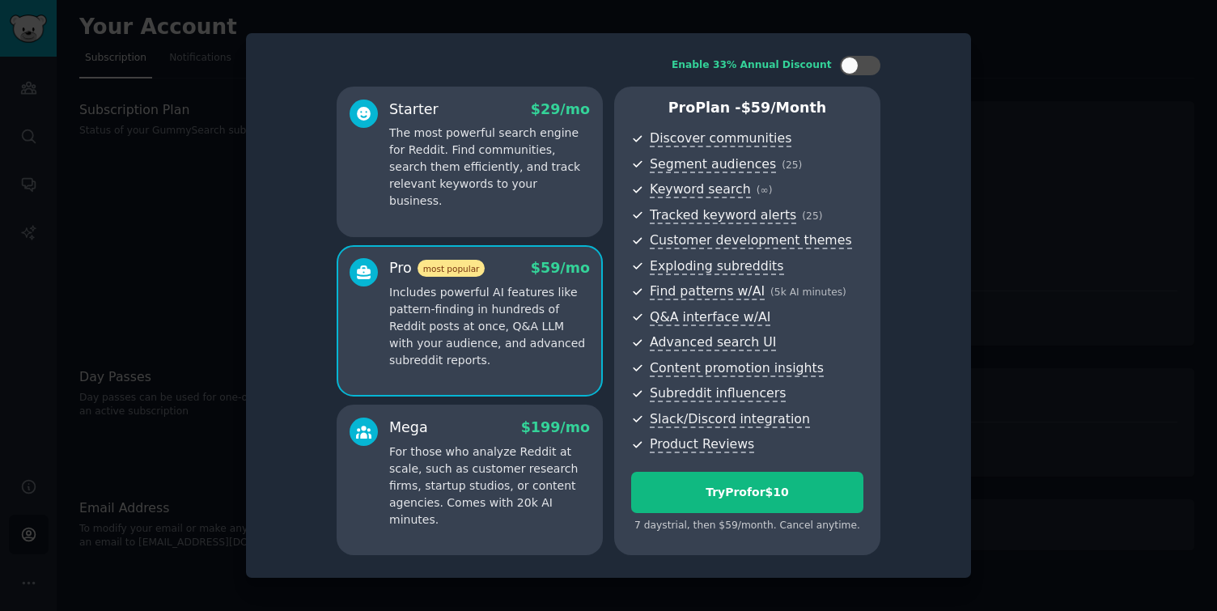
click at [476, 167] on p "The most powerful search engine for Reddit. Find communities, search them effic…" at bounding box center [489, 167] width 201 height 85
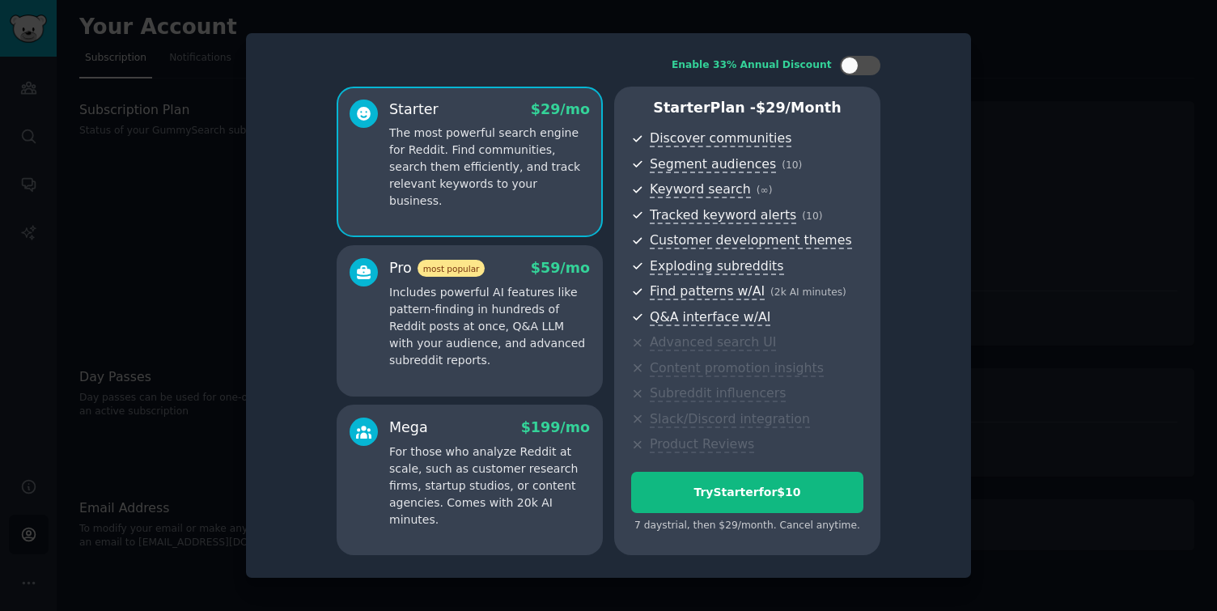
click at [487, 262] on div "Pro most popular $ 59 /mo" at bounding box center [489, 268] width 201 height 20
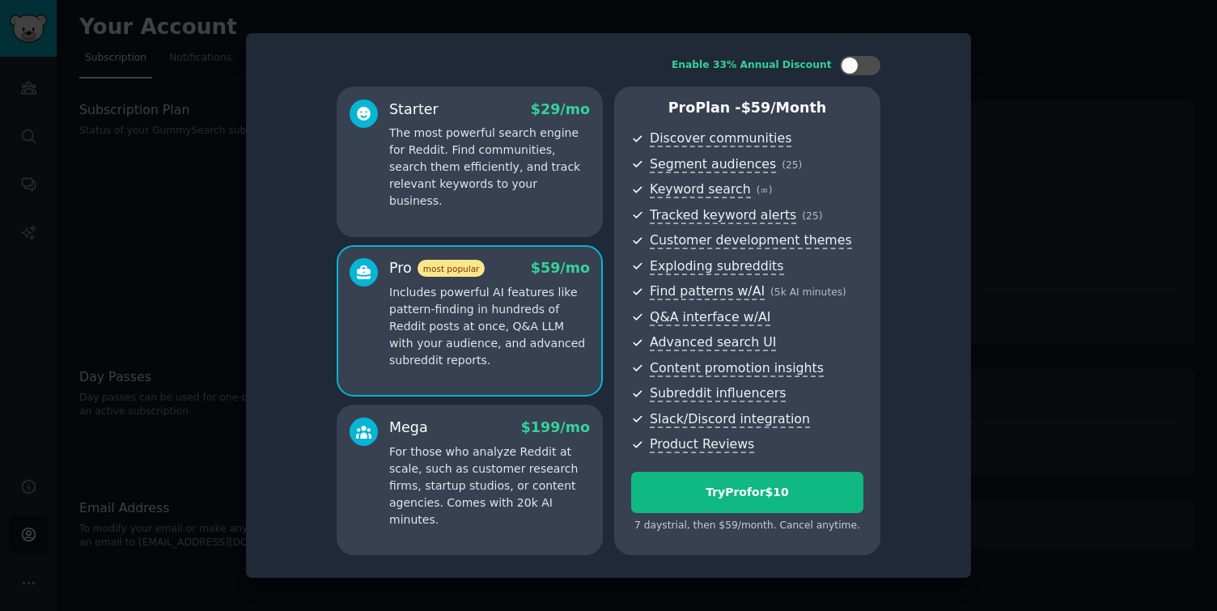
click at [511, 197] on div "Starter $ 29 /mo The most powerful search engine for Reddit. Find communities, …" at bounding box center [470, 162] width 266 height 151
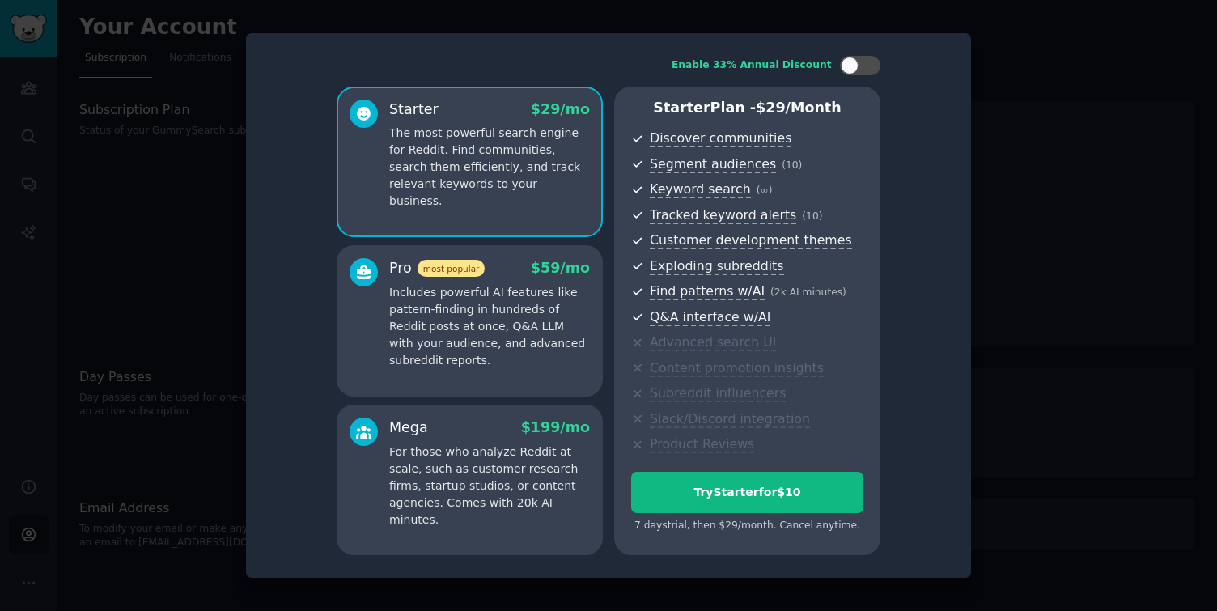
click at [510, 307] on p "Includes powerful AI features like pattern-finding in hundreds of Reddit posts …" at bounding box center [489, 326] width 201 height 85
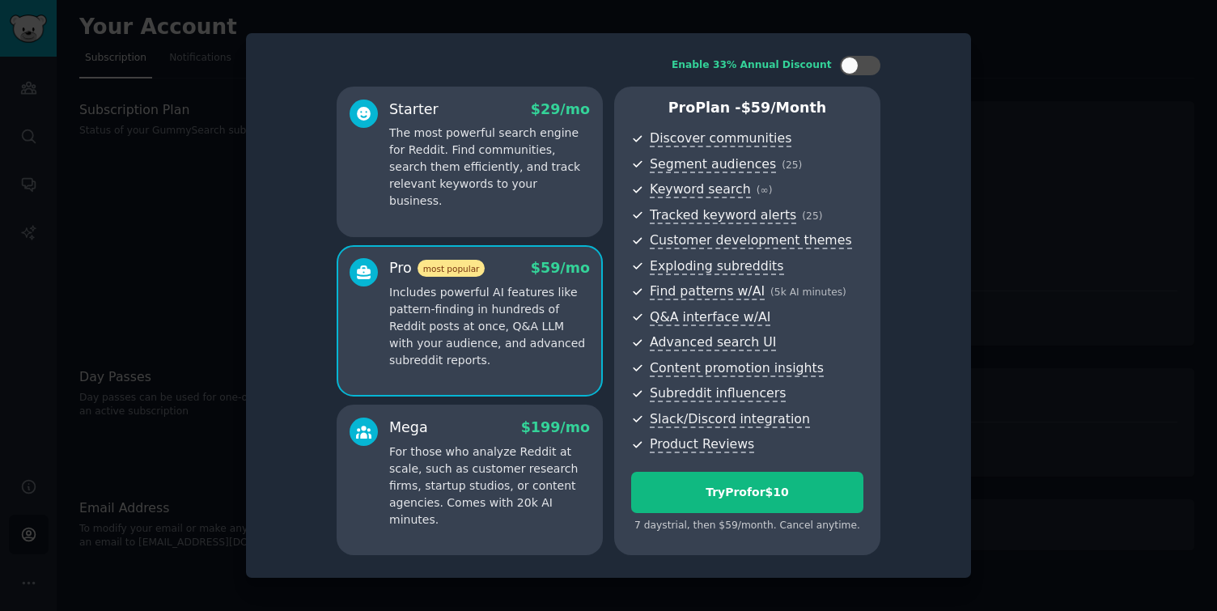
click at [484, 210] on div "Starter $ 29 /mo The most powerful search engine for Reddit. Find communities, …" at bounding box center [470, 162] width 266 height 151
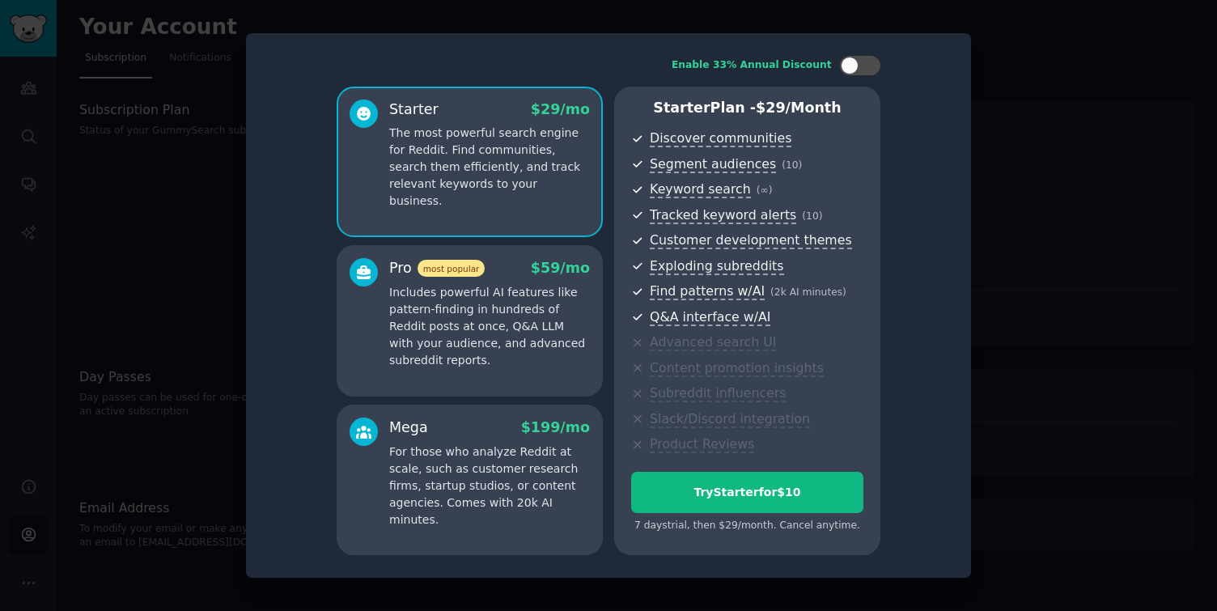
click at [483, 190] on p "The most powerful search engine for Reddit. Find communities, search them effic…" at bounding box center [489, 167] width 201 height 85
click at [575, 155] on p "The most powerful search engine for Reddit. Find communities, search them effic…" at bounding box center [489, 167] width 201 height 85
click at [559, 206] on div "Starter $ 29 /mo The most powerful search engine for Reddit. Find communities, …" at bounding box center [470, 162] width 266 height 151
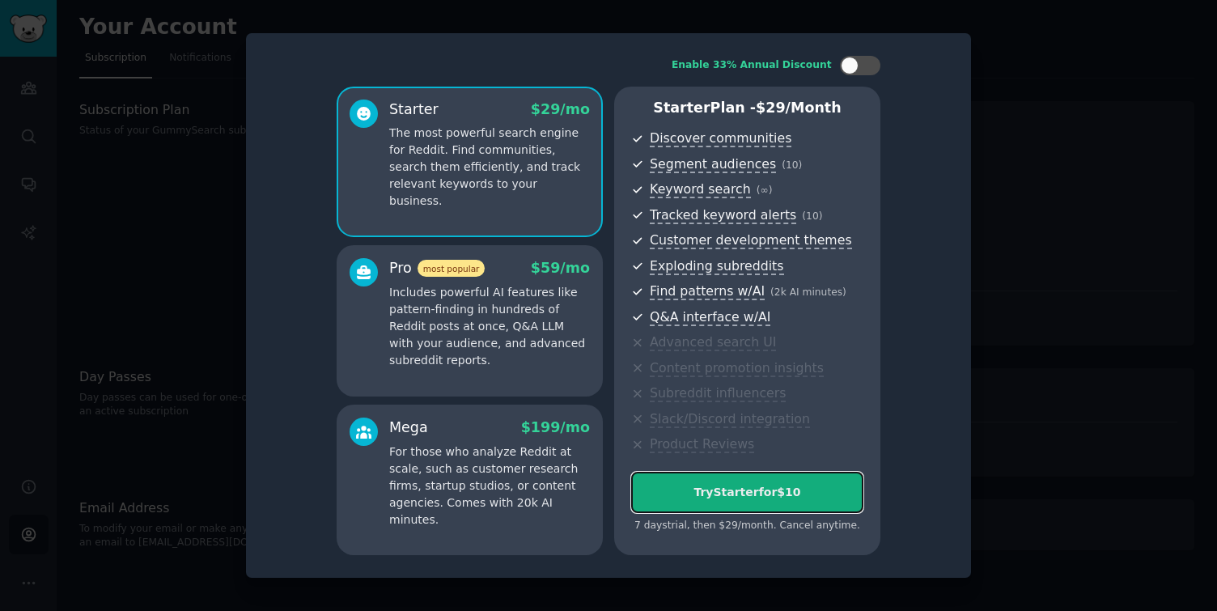
click at [681, 501] on button "Try Starter for $10" at bounding box center [747, 492] width 232 height 41
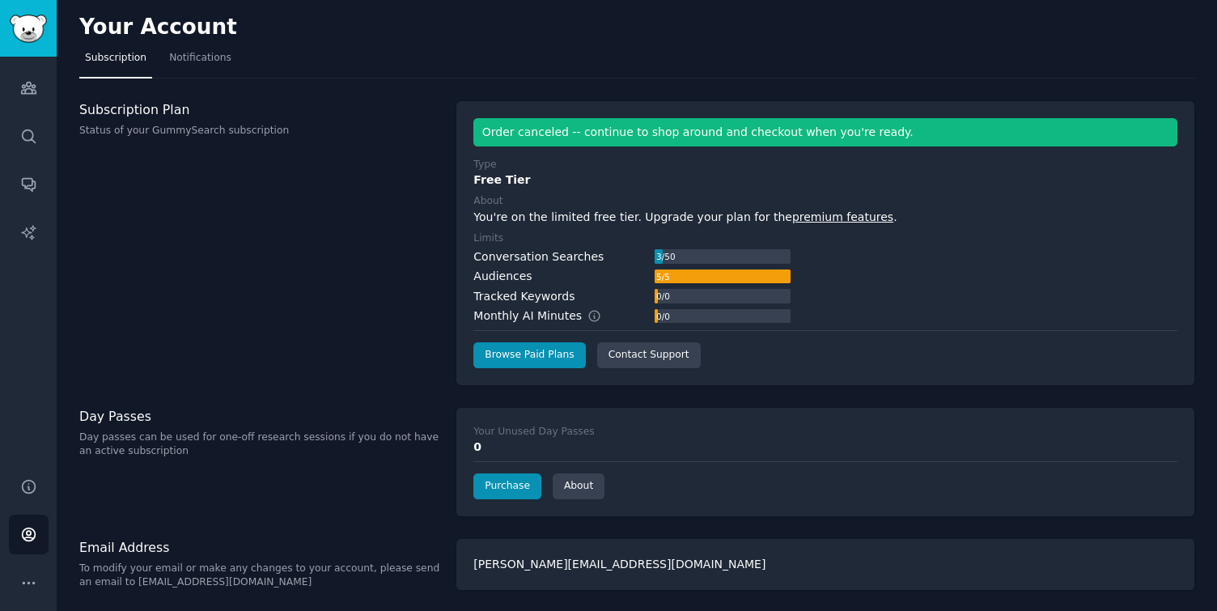
scroll to position [1, 0]
click at [32, 80] on icon "Sidebar" at bounding box center [28, 87] width 17 height 17
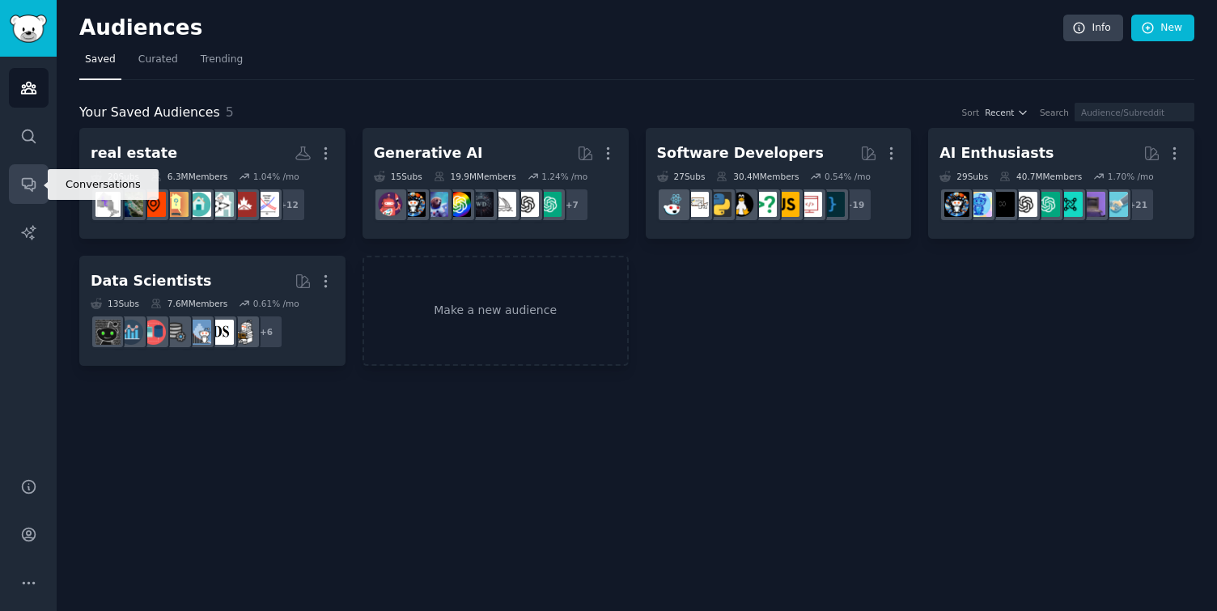
click at [30, 187] on icon "Sidebar" at bounding box center [28, 184] width 17 height 17
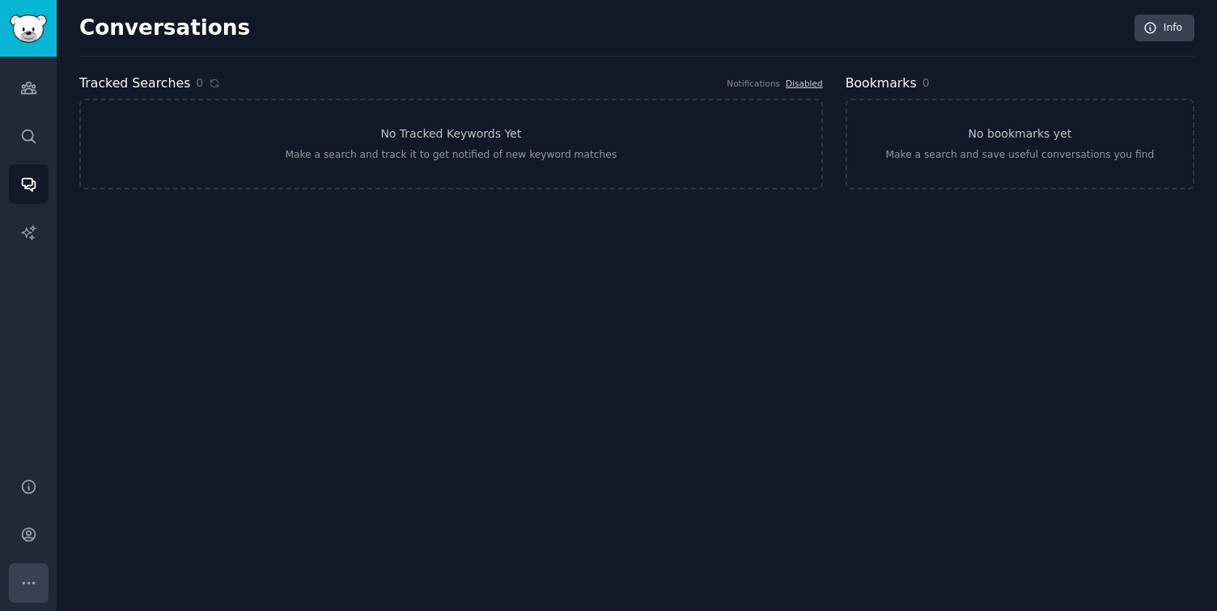
click at [25, 579] on icon "Sidebar" at bounding box center [28, 583] width 17 height 17
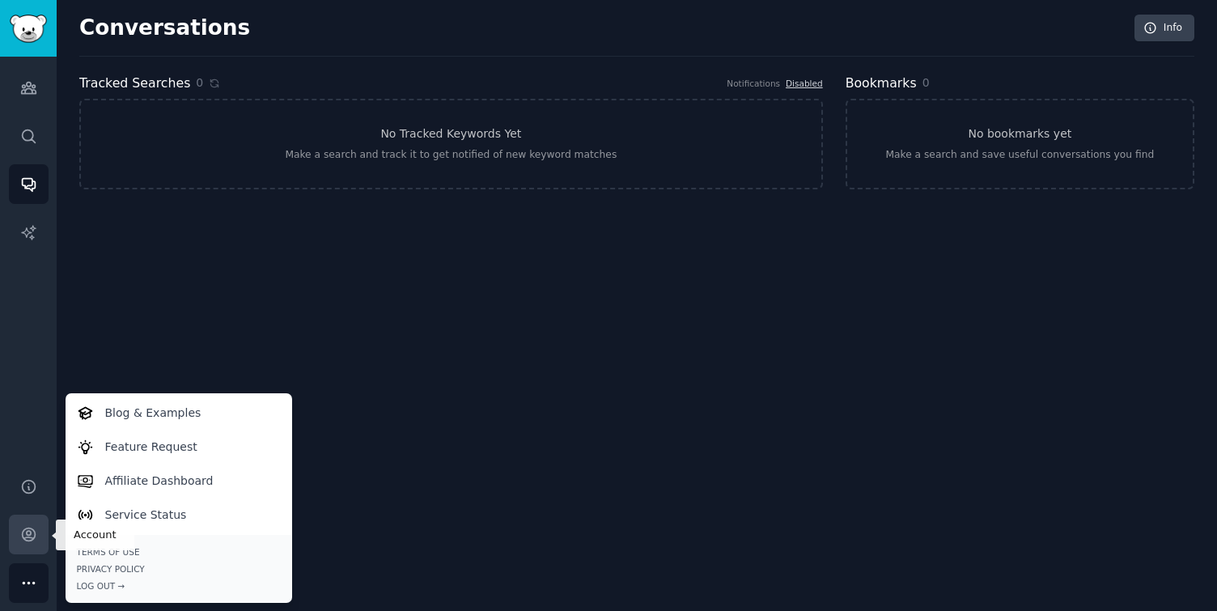
click at [25, 538] on icon "Sidebar" at bounding box center [28, 534] width 13 height 13
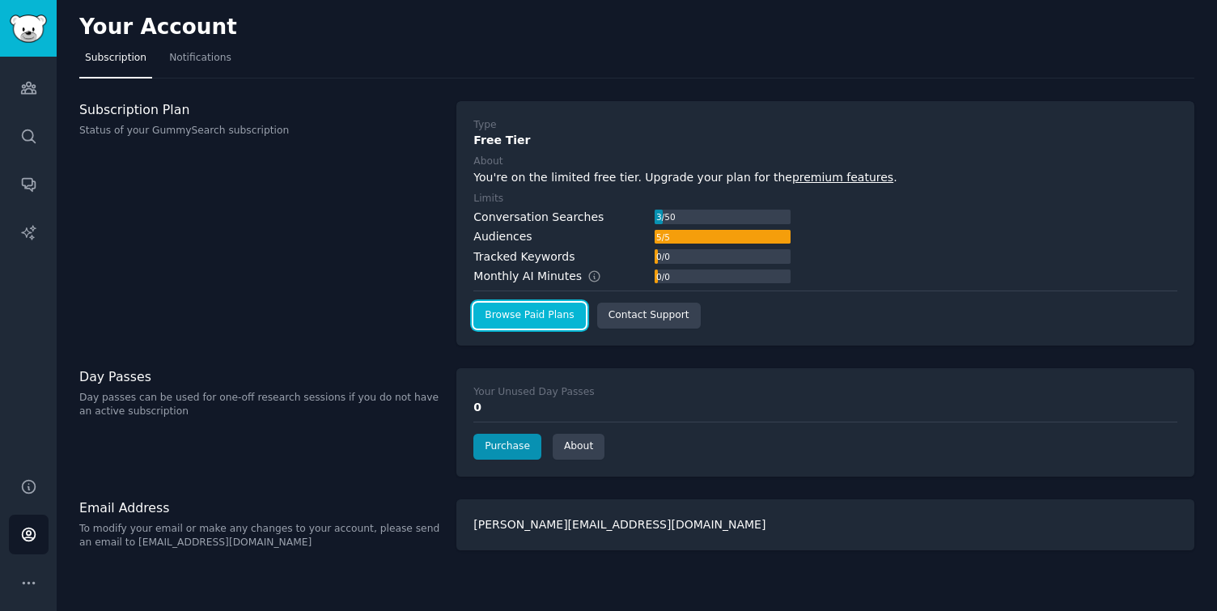
click at [535, 314] on link "Browse Paid Plans" at bounding box center [529, 316] width 112 height 26
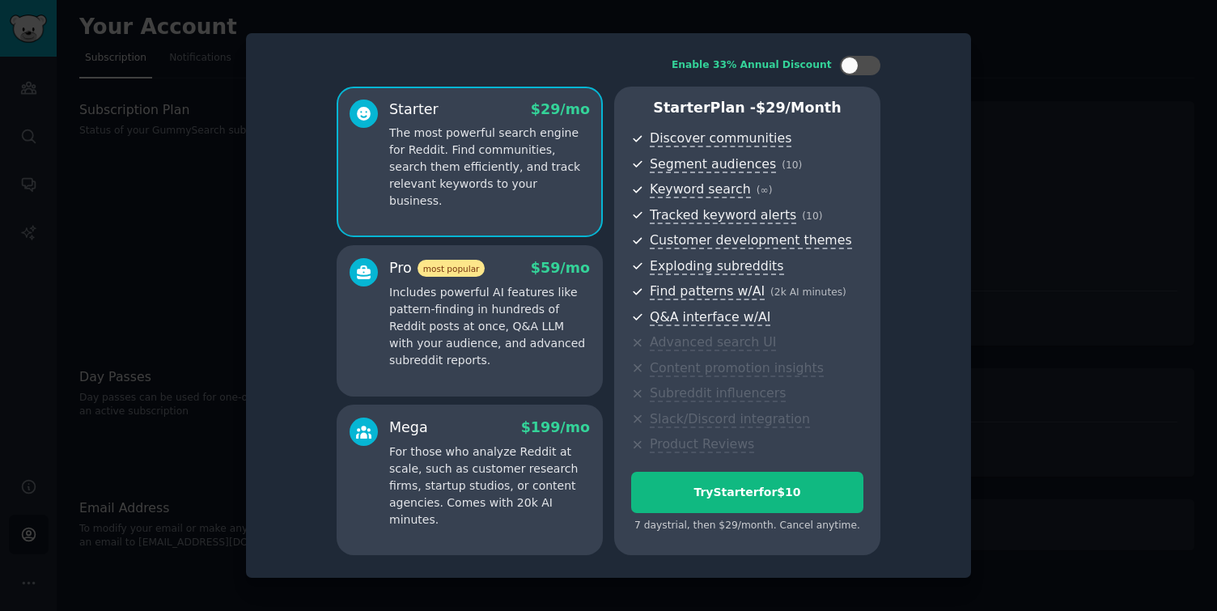
click at [504, 218] on div "Starter $ 29 /mo The most powerful search engine for Reddit. Find communities, …" at bounding box center [470, 162] width 266 height 151
click at [859, 67] on div at bounding box center [860, 65] width 40 height 19
click at [852, 65] on icon at bounding box center [851, 66] width 9 height 9
checkbox input "false"
click at [577, 55] on div "Enable 33% Annual Discount Starter $ 29 /mo The most powerful search engine for…" at bounding box center [608, 306] width 702 height 523
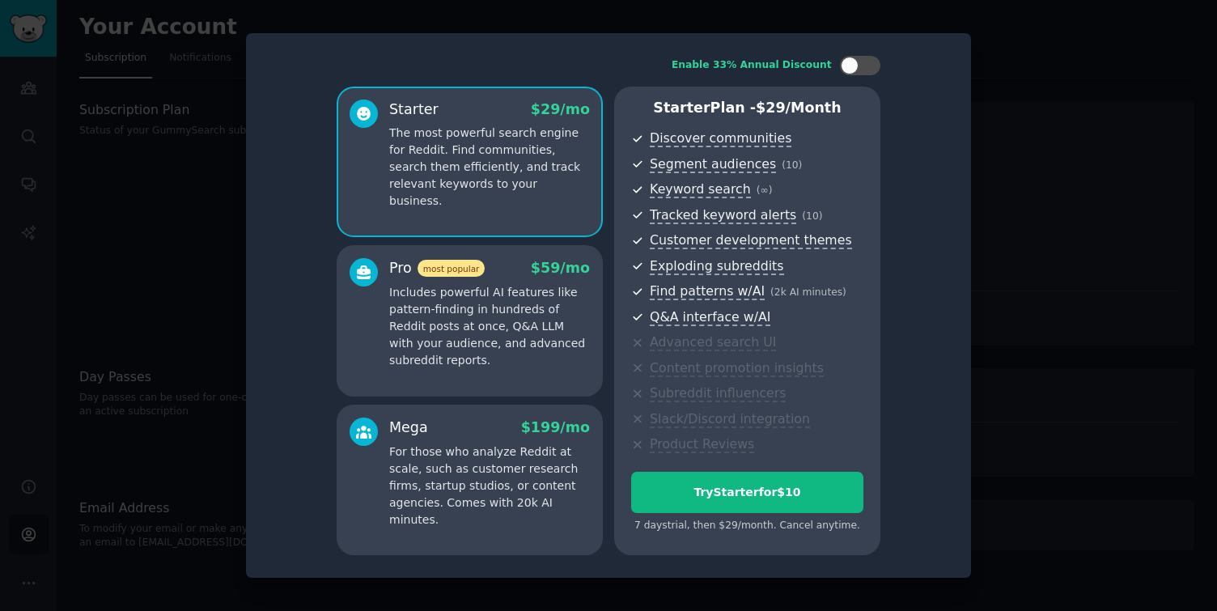
click at [39, 37] on div at bounding box center [608, 305] width 1217 height 611
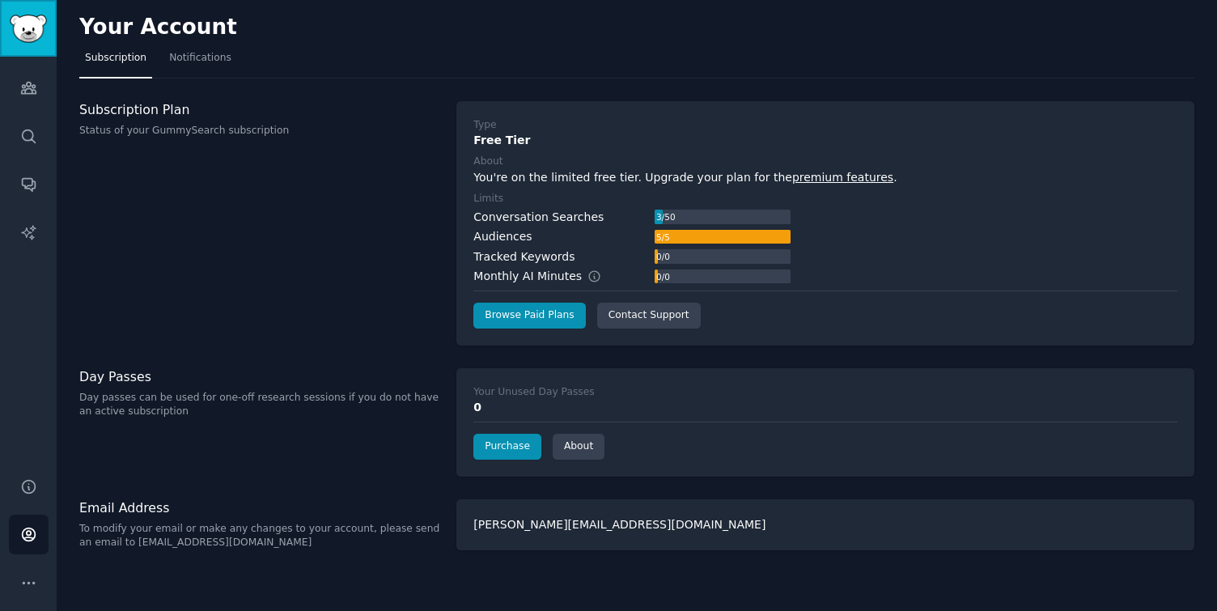
click at [39, 37] on img "Sidebar" at bounding box center [28, 29] width 37 height 28
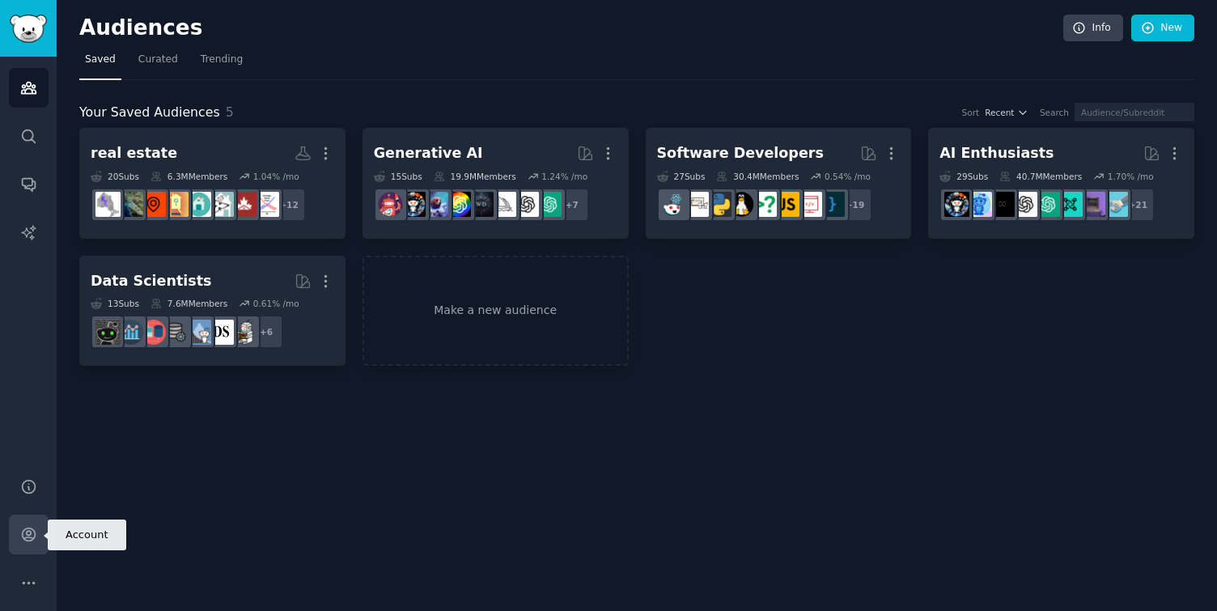
click at [28, 540] on icon "Sidebar" at bounding box center [28, 534] width 17 height 17
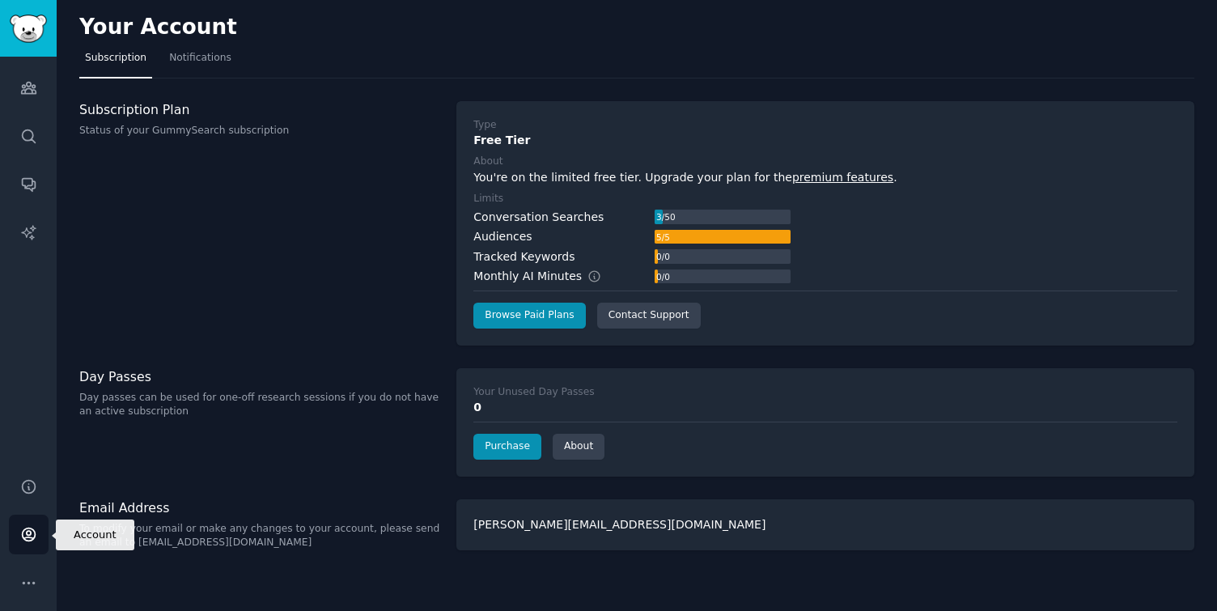
click at [31, 537] on icon "Sidebar" at bounding box center [28, 534] width 13 height 13
click at [26, 43] on link "Sidebar" at bounding box center [28, 28] width 57 height 57
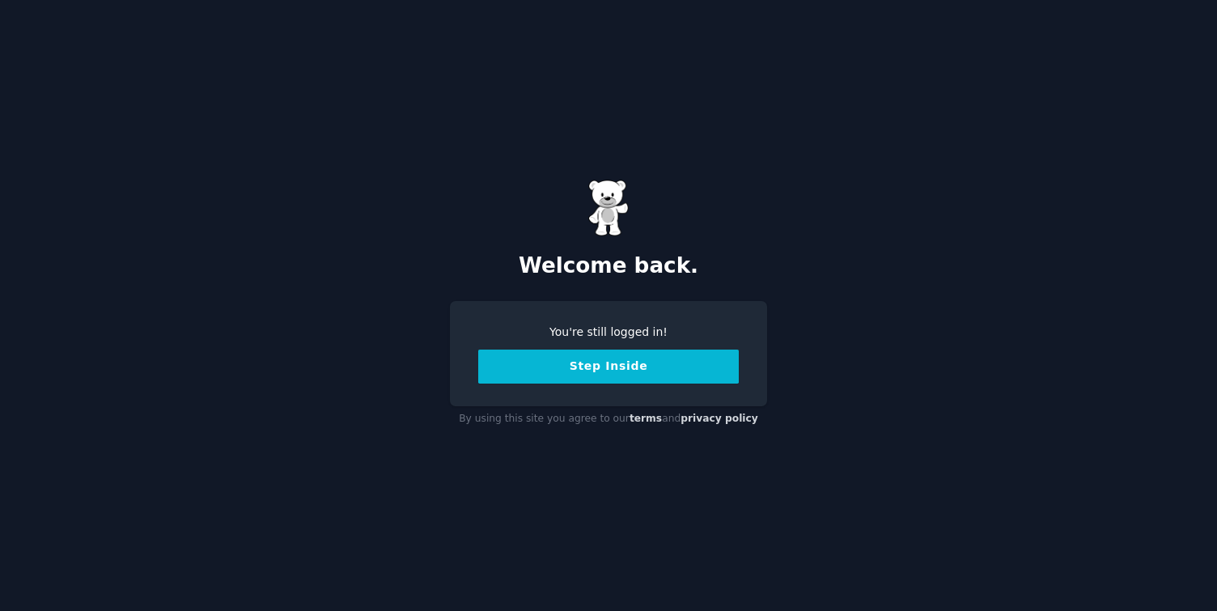
click at [567, 367] on button "Step Inside" at bounding box center [608, 367] width 261 height 34
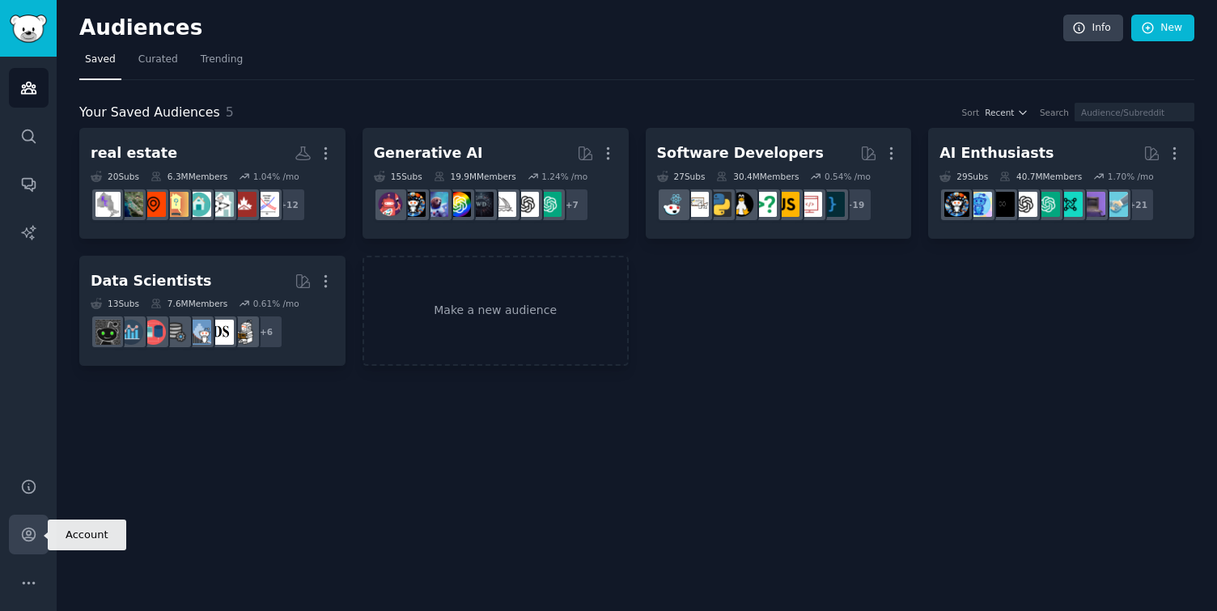
click at [20, 528] on icon "Sidebar" at bounding box center [28, 534] width 17 height 17
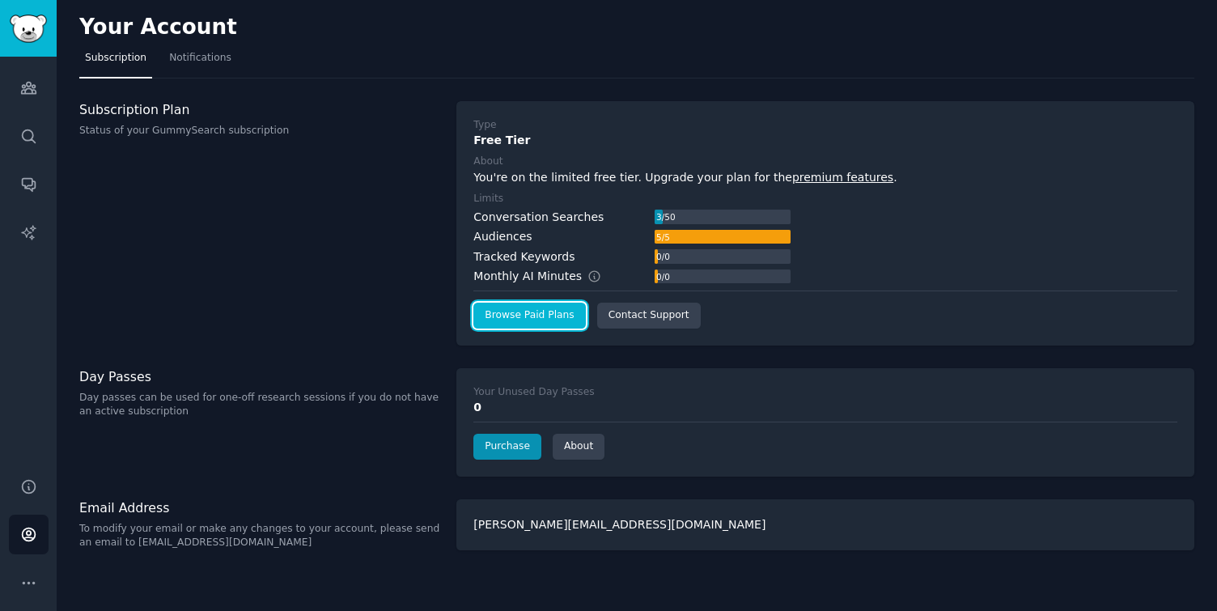
click at [521, 318] on link "Browse Paid Plans" at bounding box center [529, 316] width 112 height 26
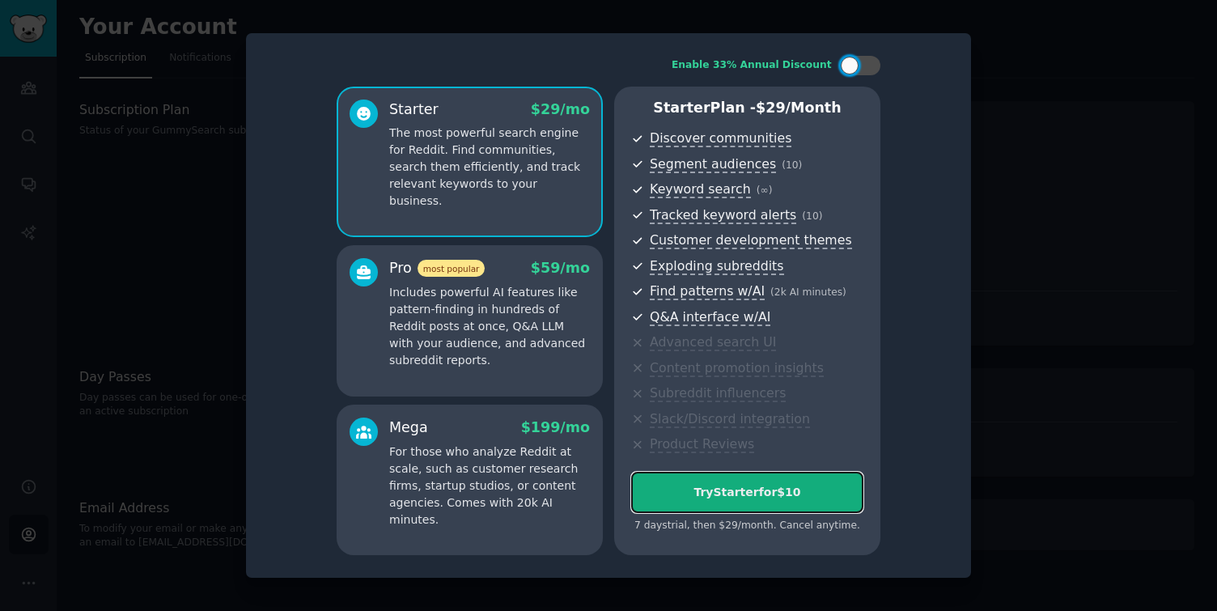
click at [690, 488] on div "Try Starter for $10" at bounding box center [747, 492] width 231 height 17
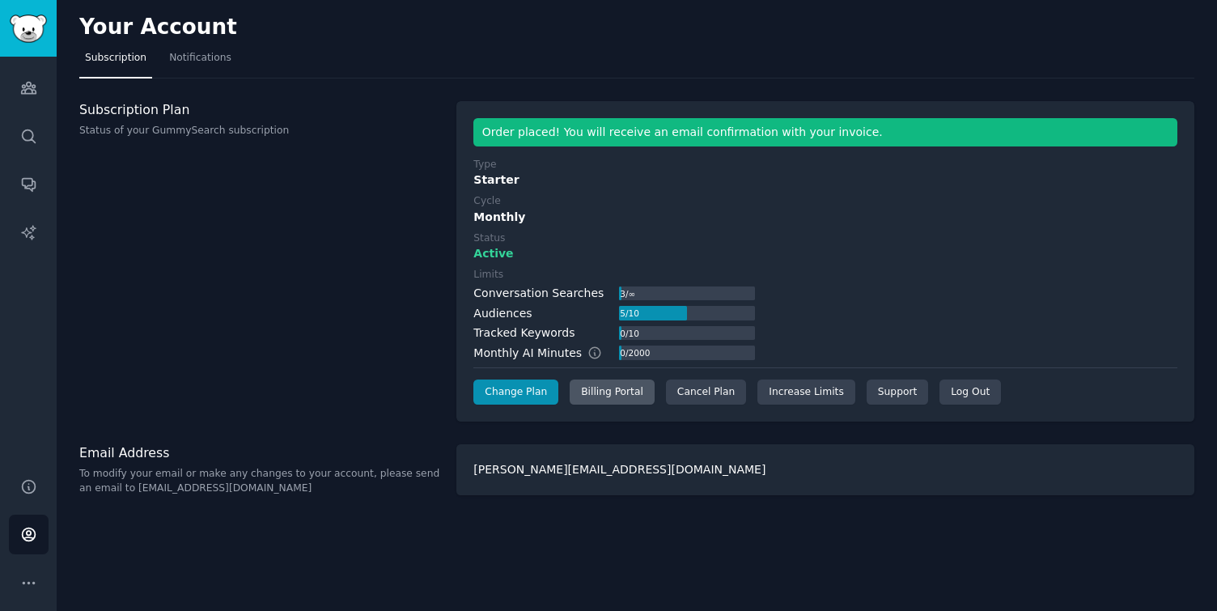
click at [616, 395] on div "Billing Portal" at bounding box center [612, 393] width 85 height 26
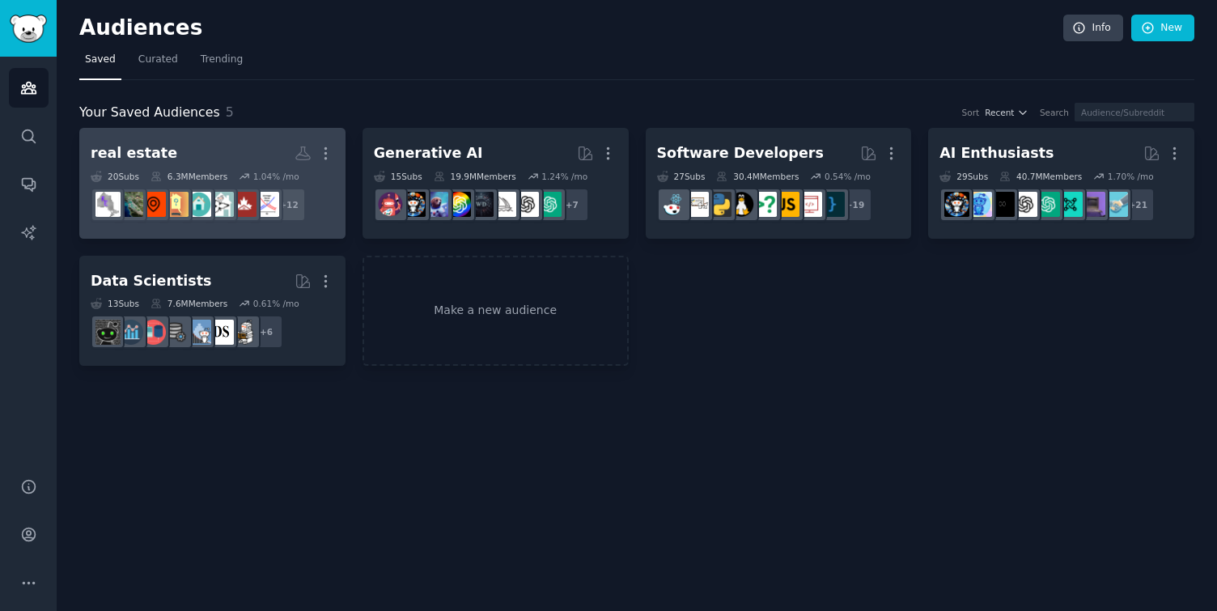
click at [219, 160] on h2 "real estate More" at bounding box center [213, 153] width 244 height 28
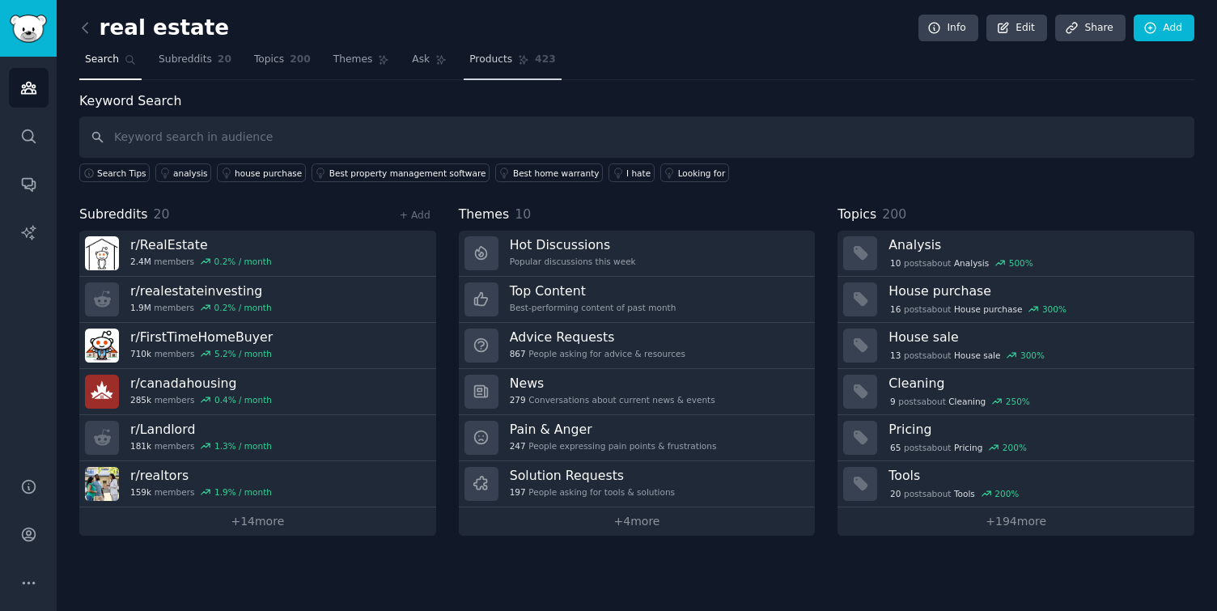
click at [492, 68] on link "Products 423" at bounding box center [512, 63] width 97 height 33
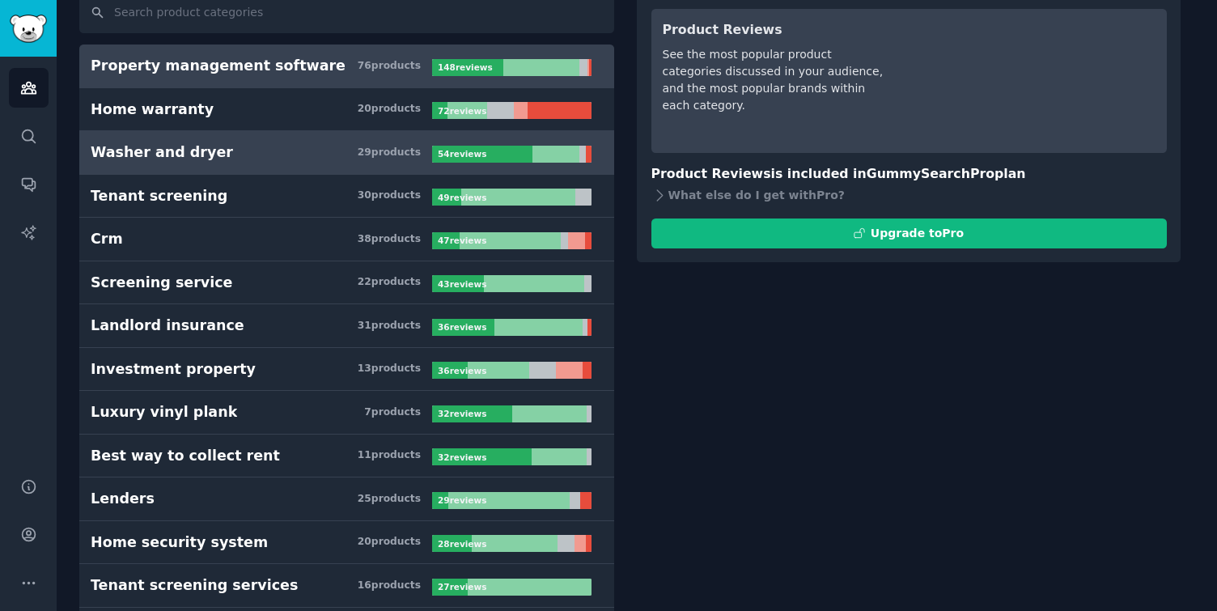
scroll to position [134, 0]
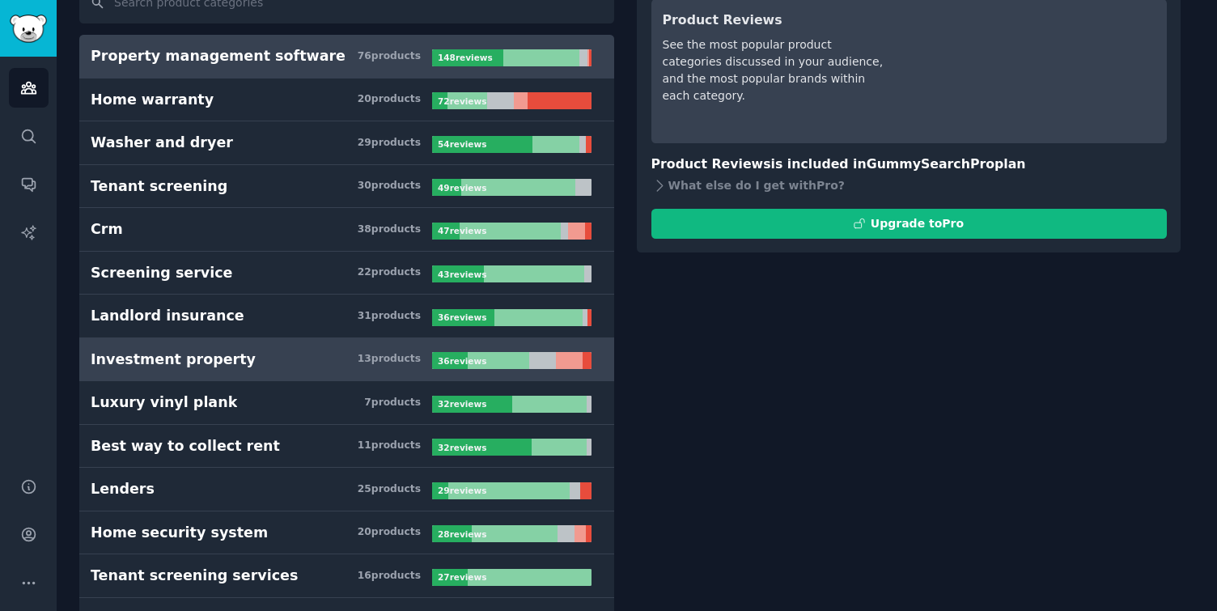
click at [365, 362] on div "13 product s" at bounding box center [389, 359] width 63 height 15
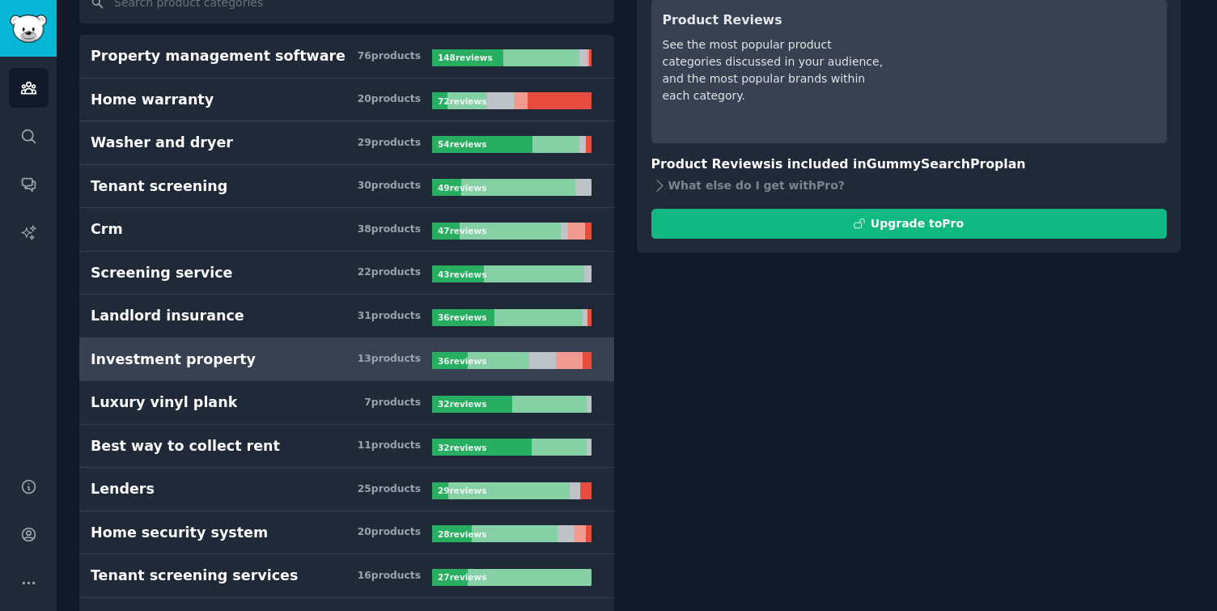
click at [334, 359] on h3 "Investment property 13 product s" at bounding box center [262, 360] width 342 height 20
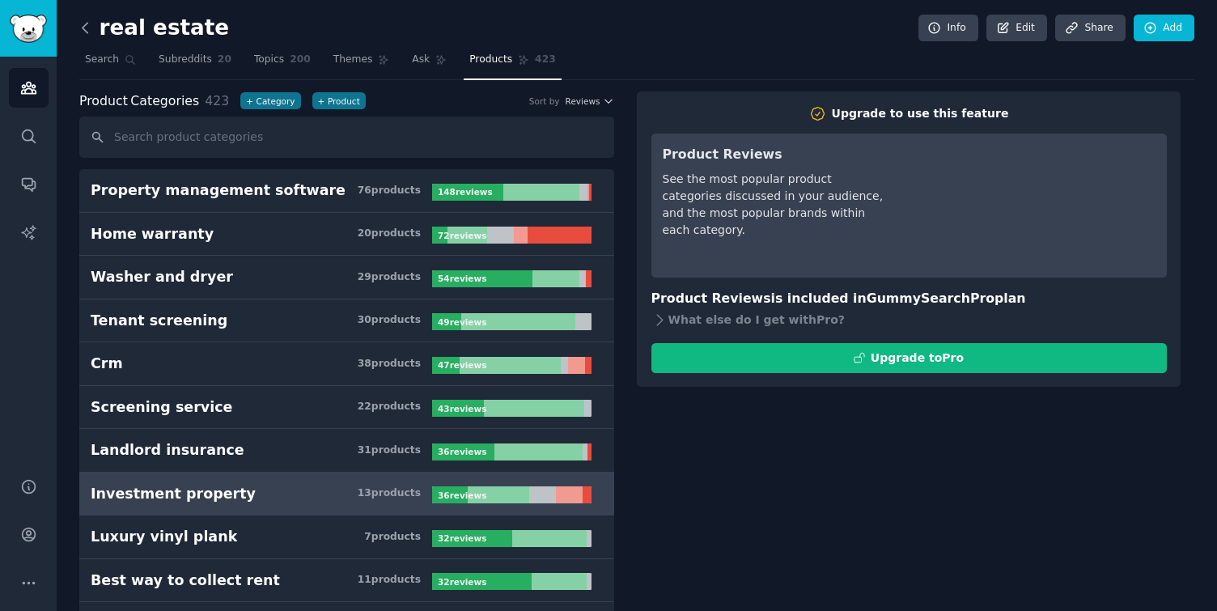
click at [84, 34] on icon at bounding box center [85, 27] width 17 height 17
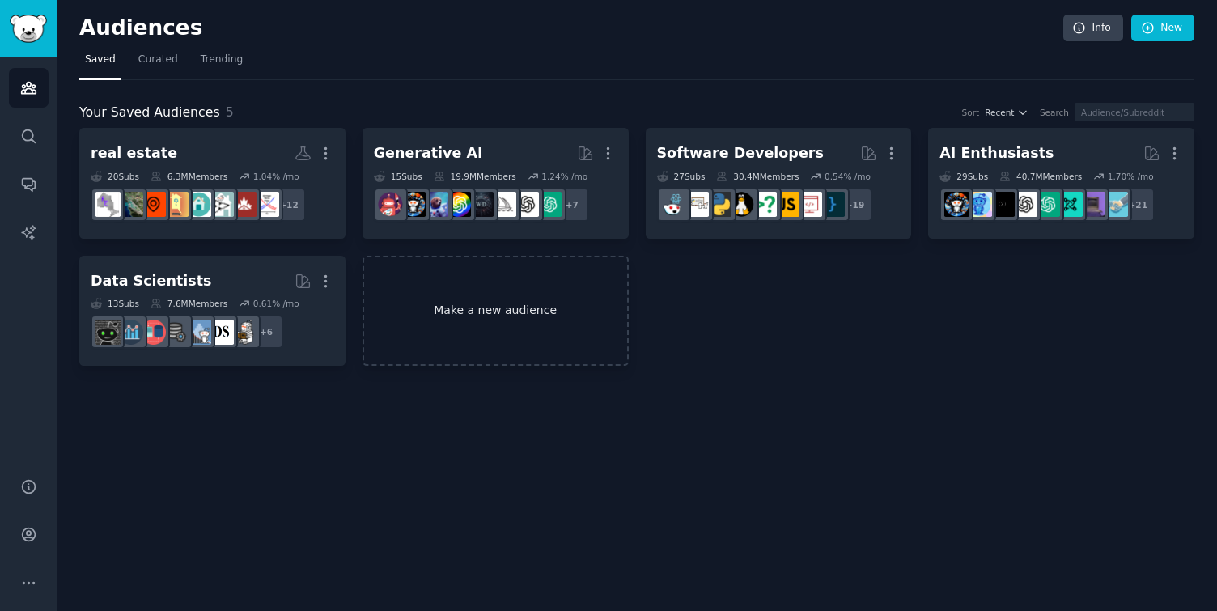
click at [494, 341] on link "Make a new audience" at bounding box center [496, 311] width 266 height 111
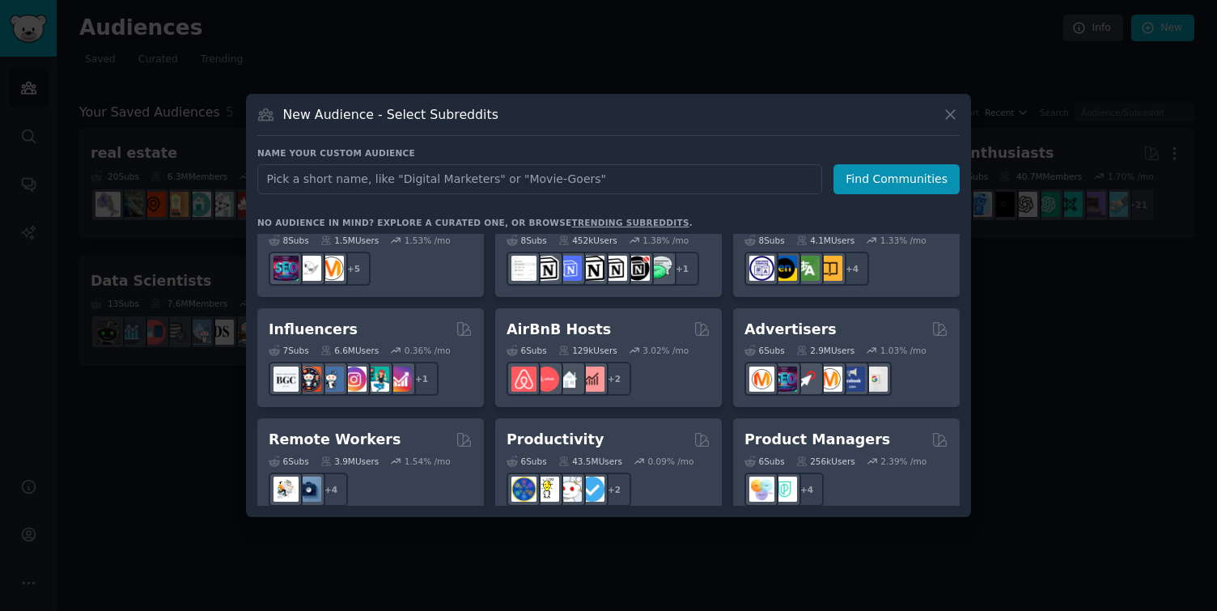
scroll to position [1263, 0]
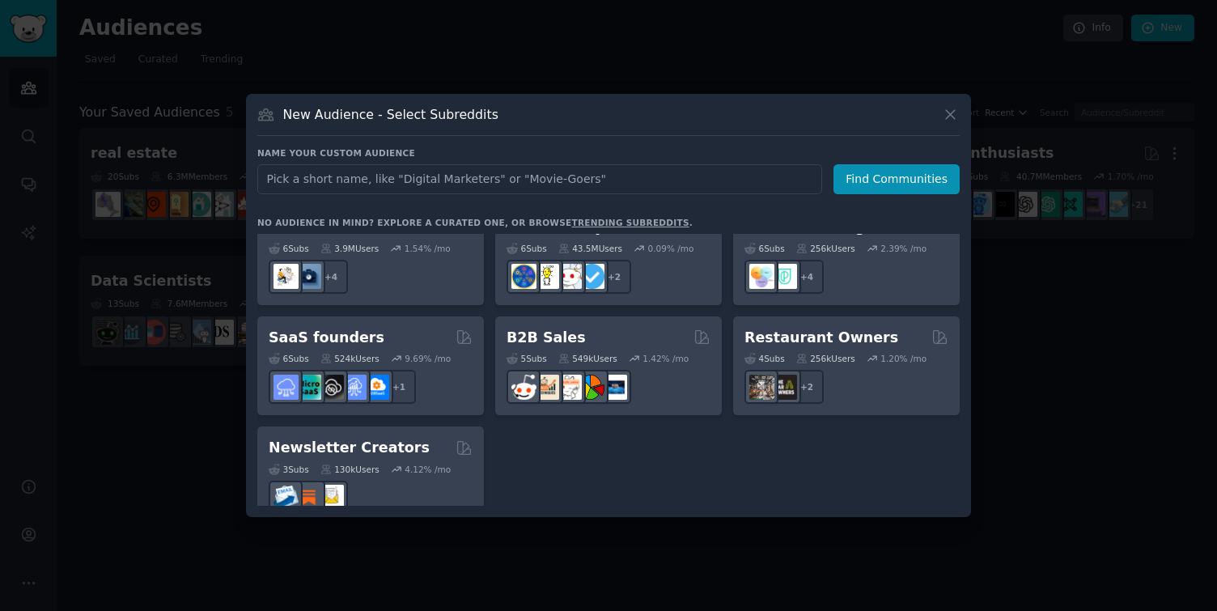
click at [445, 183] on input "text" at bounding box center [539, 179] width 565 height 30
type input "Real Estate Technology"
click at [865, 177] on button "Find Communities" at bounding box center [897, 179] width 126 height 30
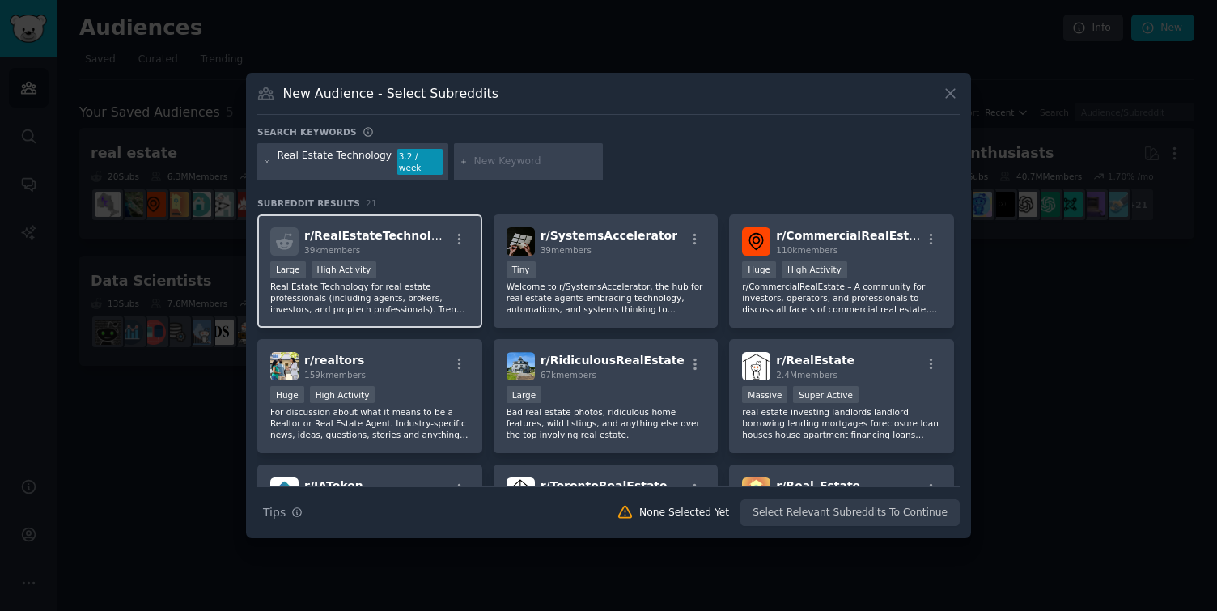
click at [441, 281] on p "Real Estate Technology for real estate professionals (including agents, brokers…" at bounding box center [369, 298] width 199 height 34
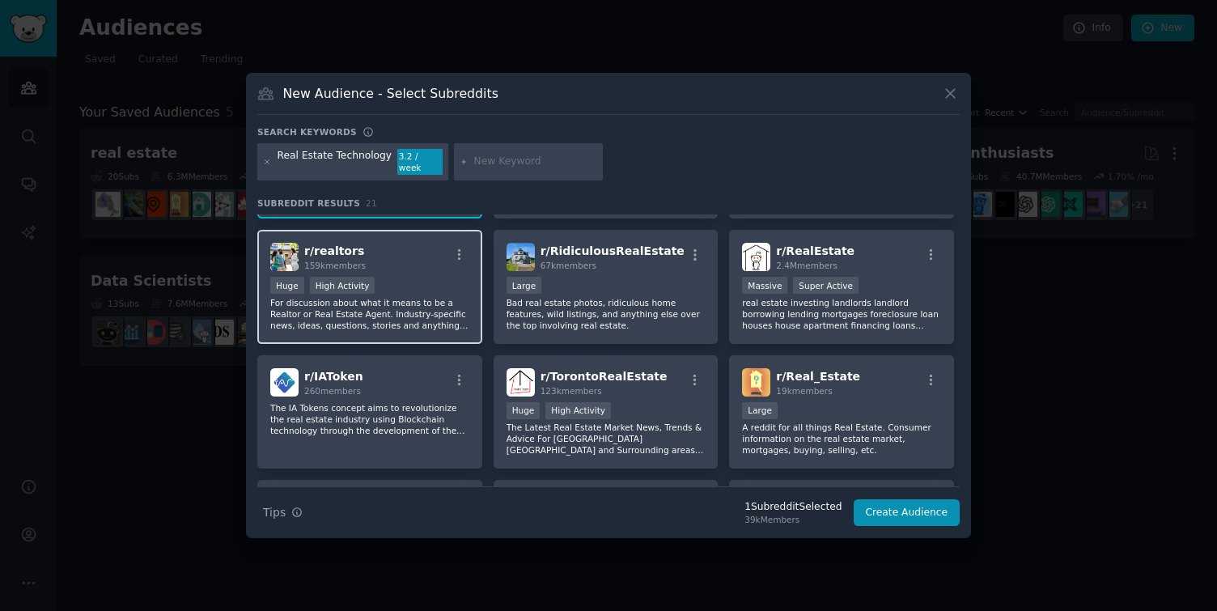
scroll to position [120, 0]
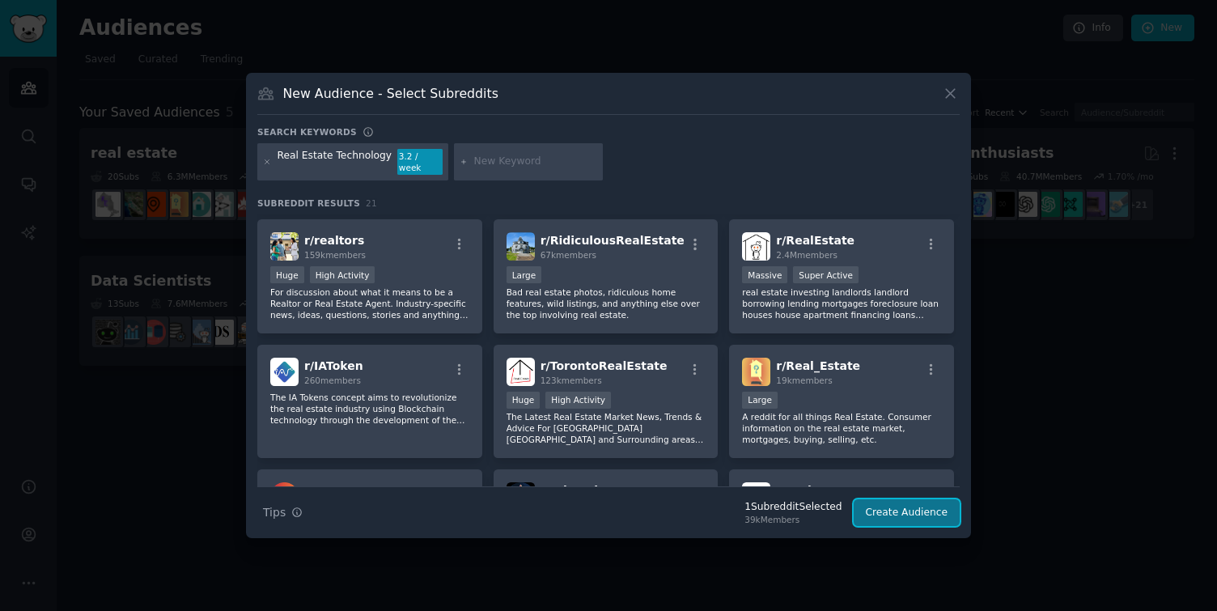
click at [898, 507] on button "Create Audience" at bounding box center [907, 513] width 107 height 28
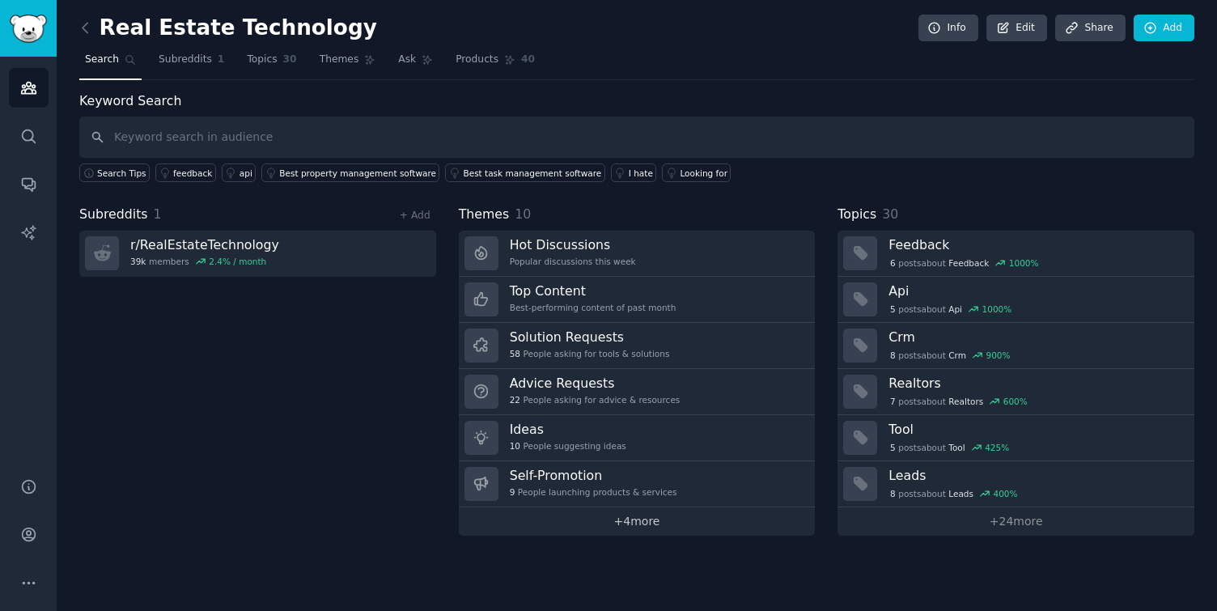
click at [654, 520] on link "+ 4 more" at bounding box center [637, 521] width 357 height 28
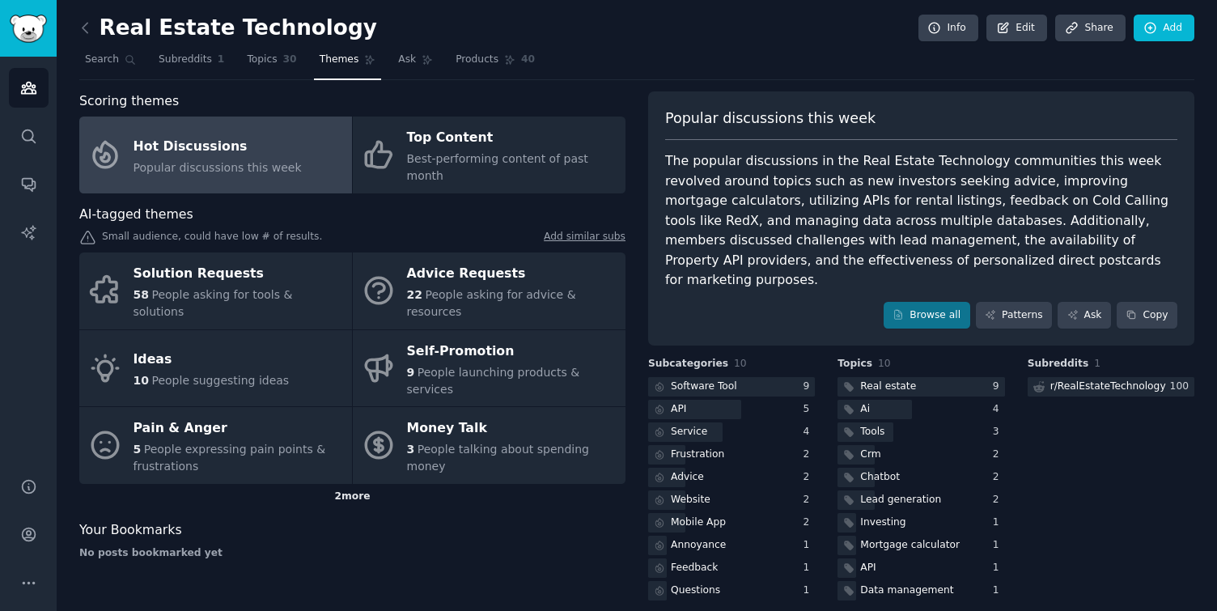
click at [345, 484] on div "2 more" at bounding box center [352, 497] width 546 height 26
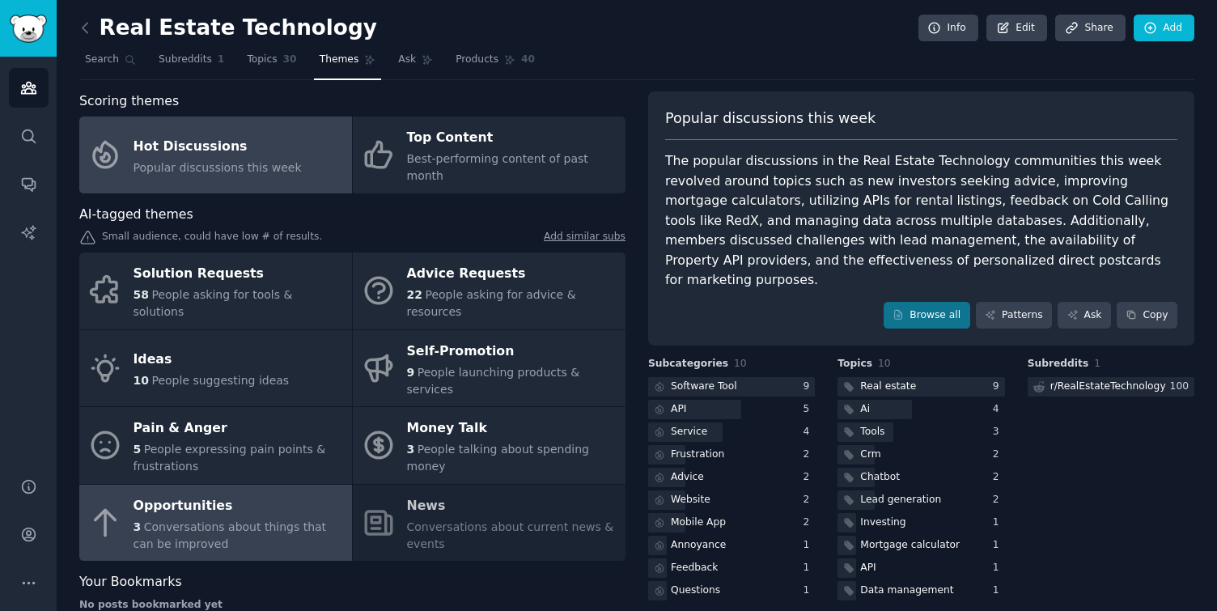
click at [270, 493] on div "Opportunities" at bounding box center [239, 506] width 210 height 26
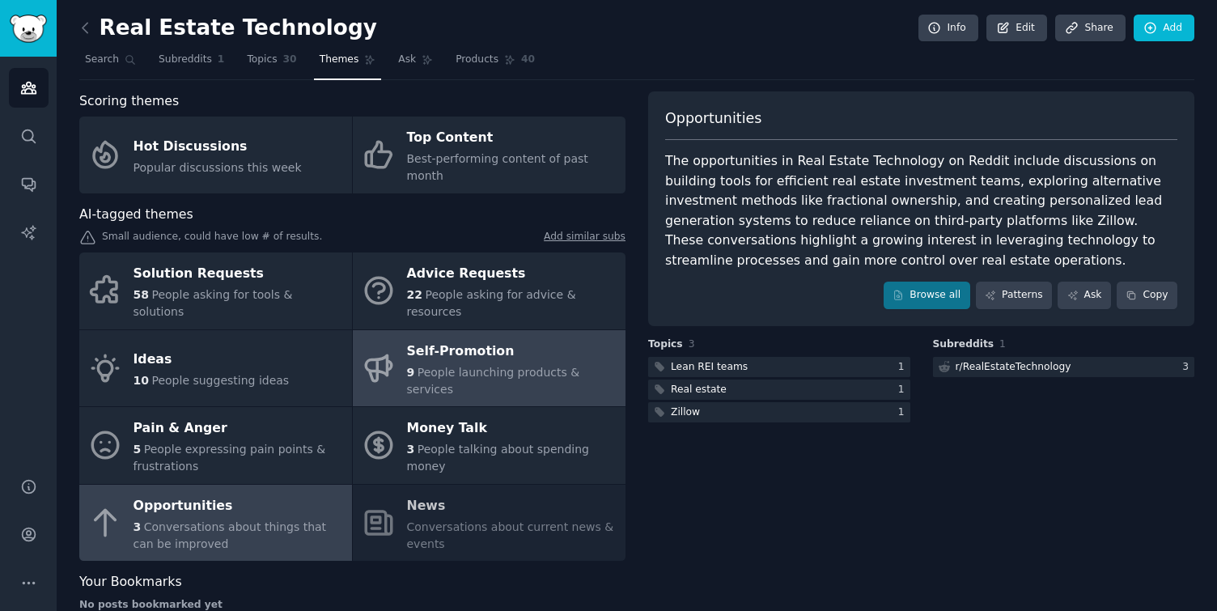
click at [448, 366] on span "People launching products & services" at bounding box center [493, 381] width 173 height 30
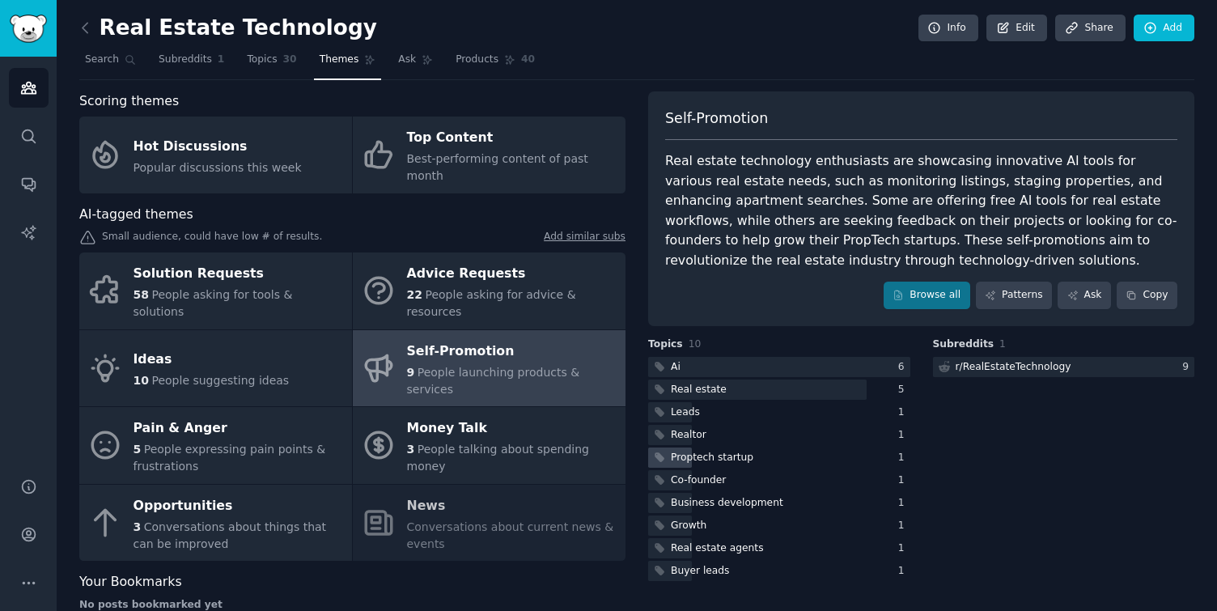
click at [739, 458] on div "Proptech startup" at bounding box center [712, 458] width 83 height 15
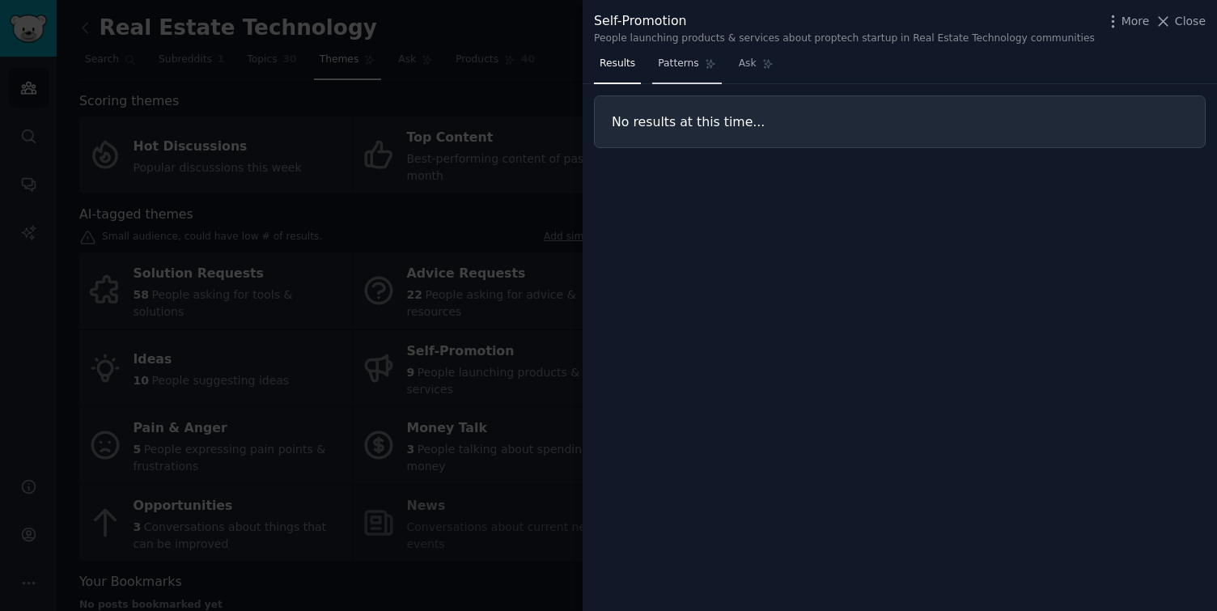
click at [684, 70] on span "Patterns" at bounding box center [678, 64] width 40 height 15
click at [758, 68] on link "Ask" at bounding box center [756, 67] width 46 height 33
click at [1179, 24] on span "Close" at bounding box center [1190, 21] width 31 height 17
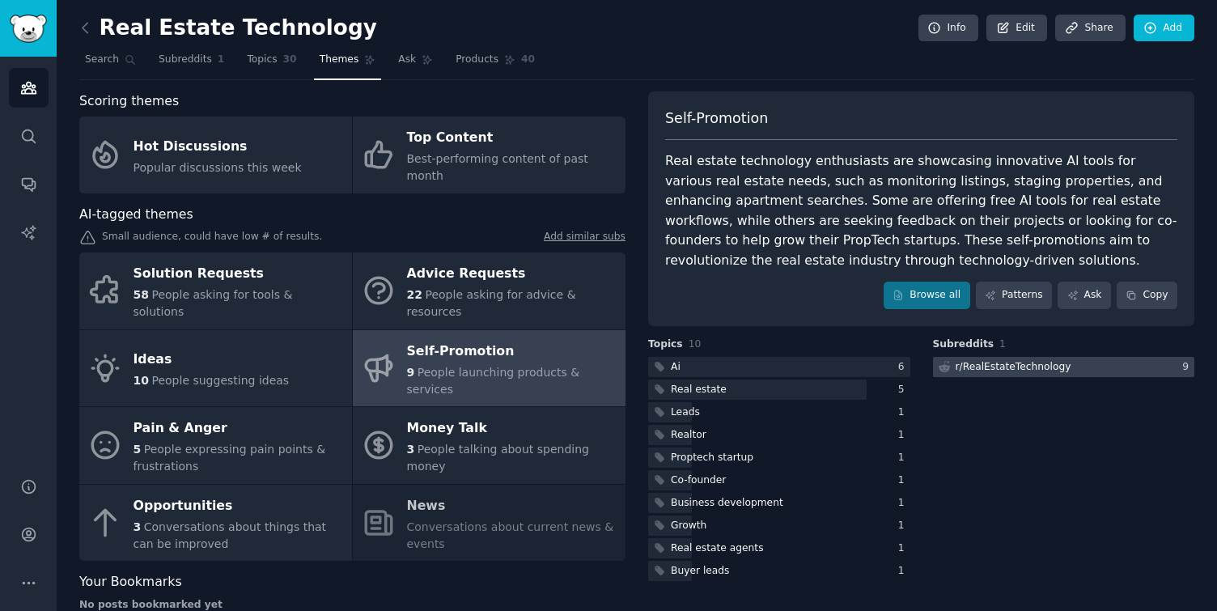
click at [966, 367] on div "r/ RealEstateTechnology" at bounding box center [1014, 367] width 116 height 15
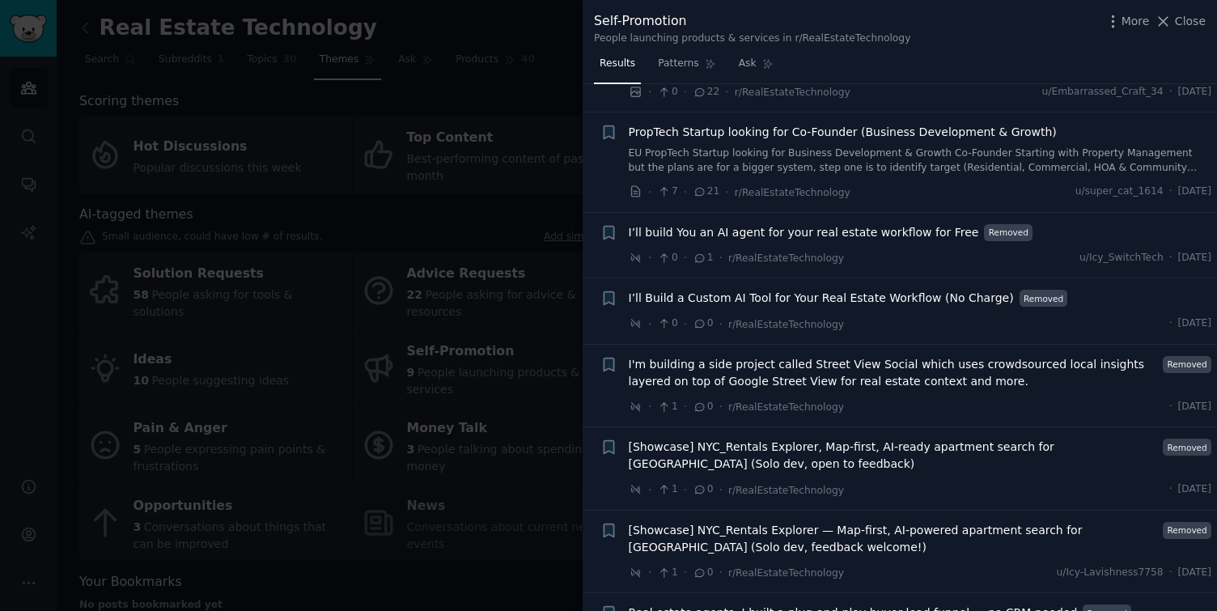
scroll to position [244, 0]
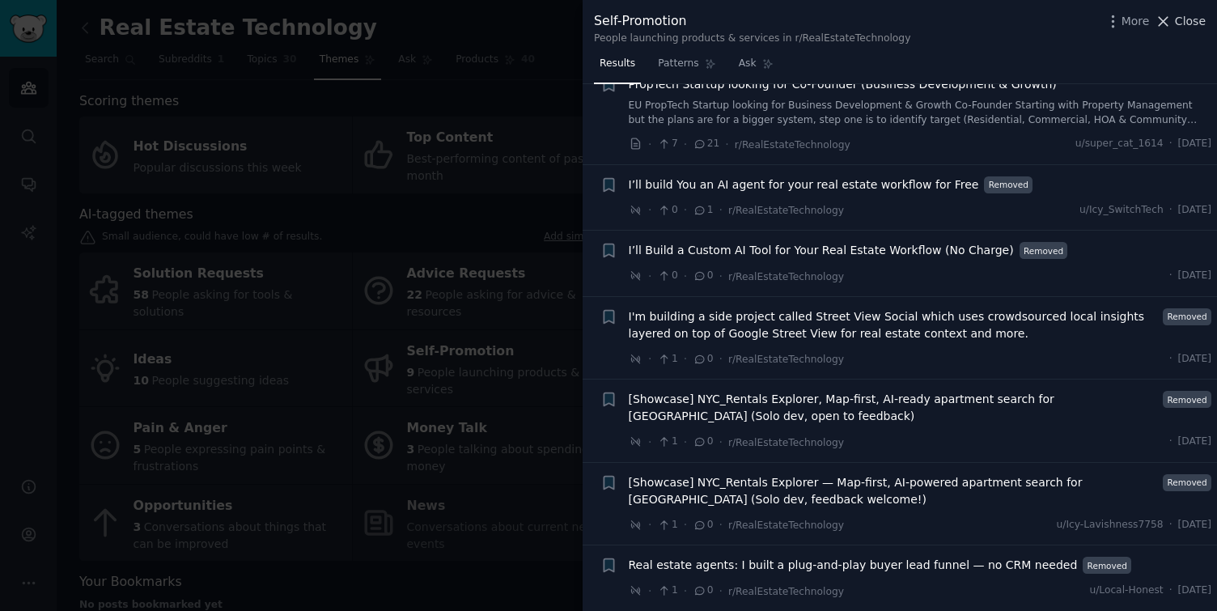
click at [1184, 21] on span "Close" at bounding box center [1190, 21] width 31 height 17
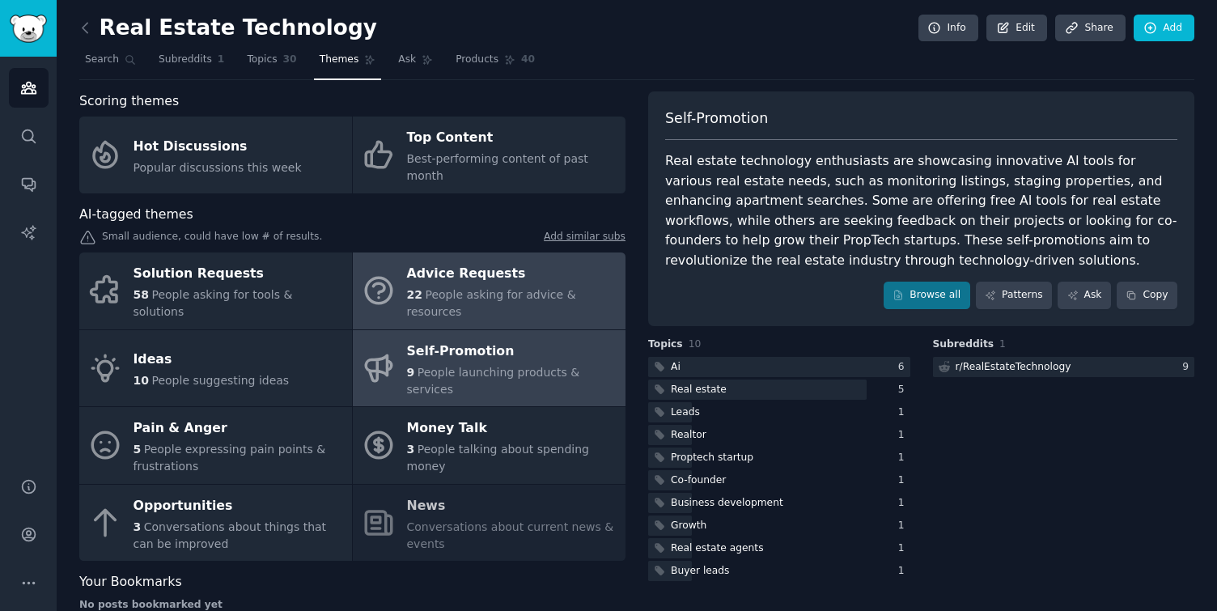
click at [460, 268] on div "Advice Requests" at bounding box center [512, 274] width 210 height 26
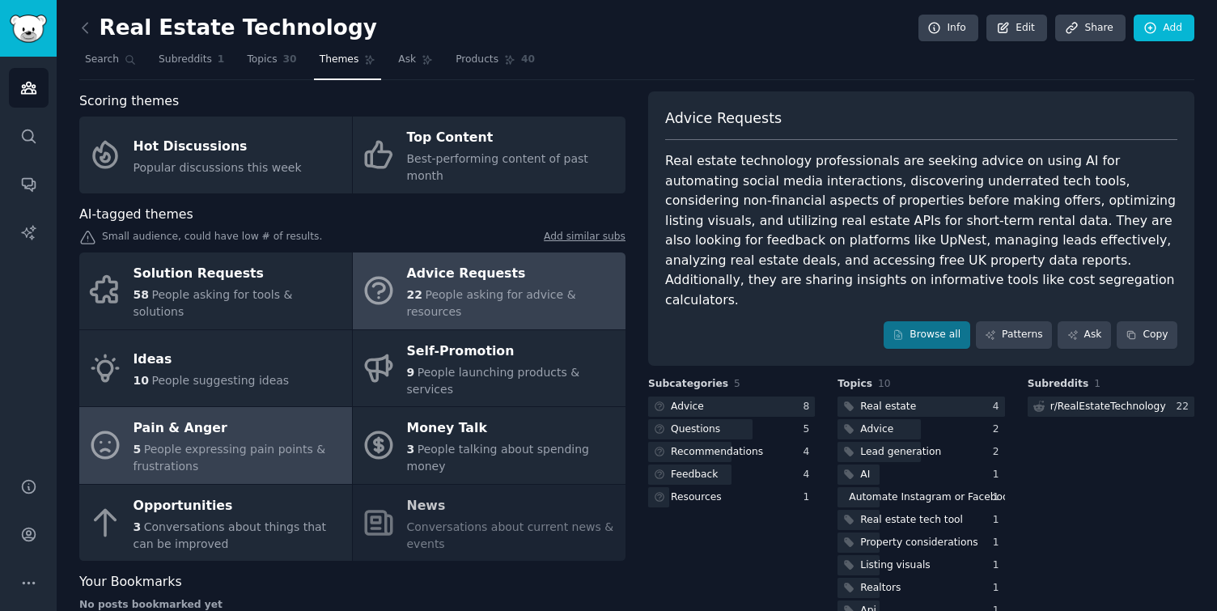
click at [226, 443] on span "People expressing pain points & frustrations" at bounding box center [230, 458] width 193 height 30
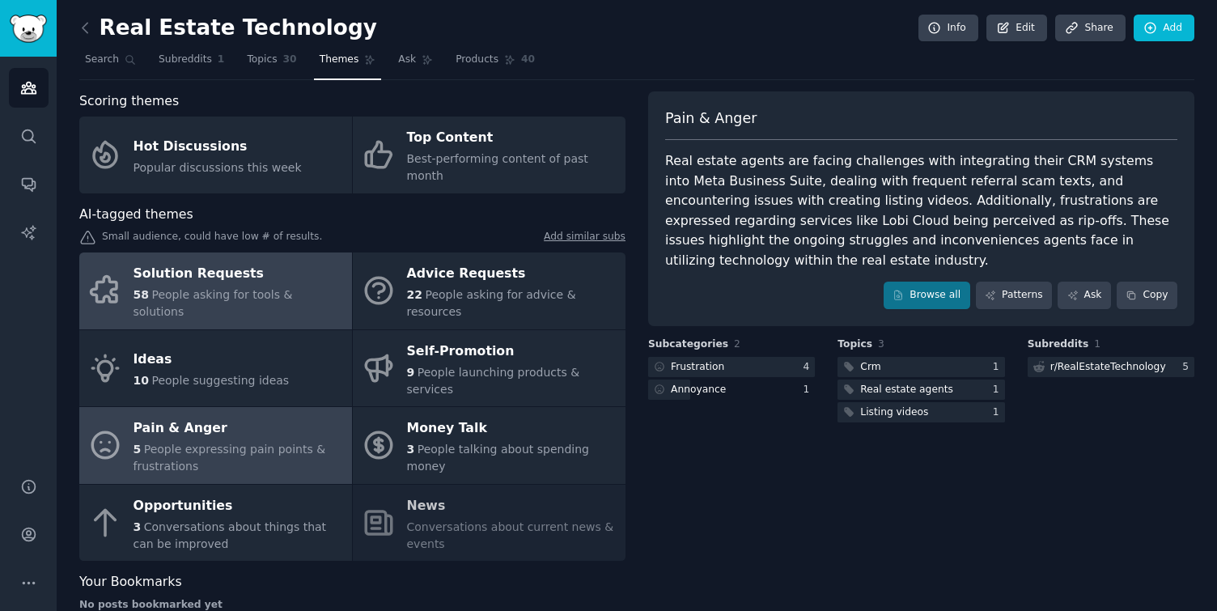
click at [255, 277] on div "Solution Requests" at bounding box center [239, 274] width 210 height 26
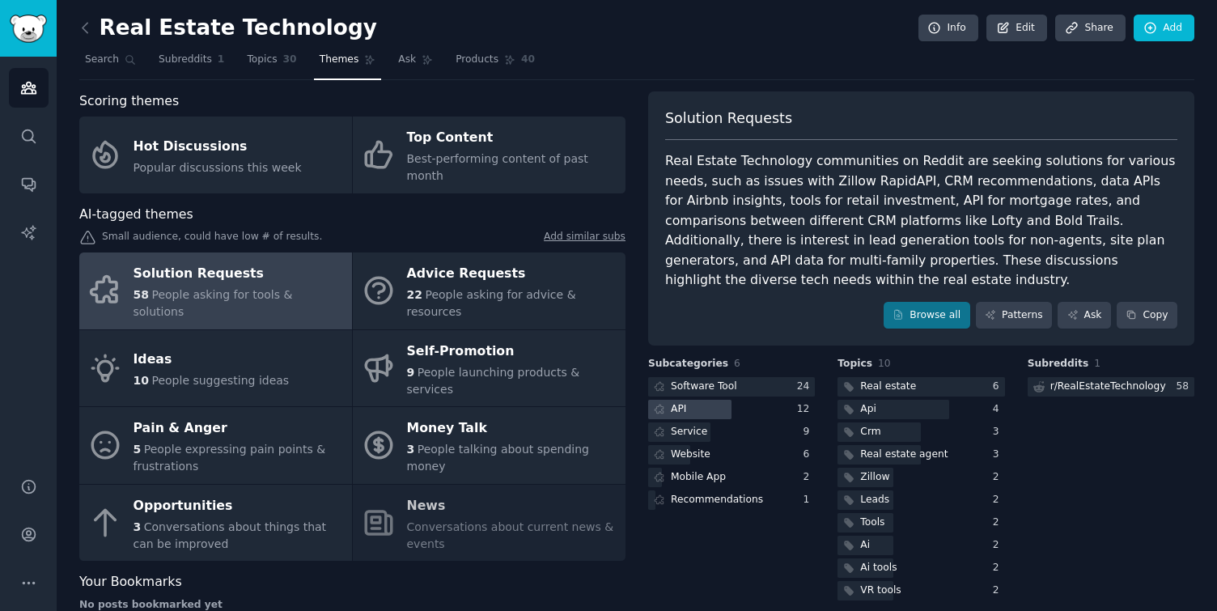
click at [702, 412] on div at bounding box center [689, 410] width 83 height 20
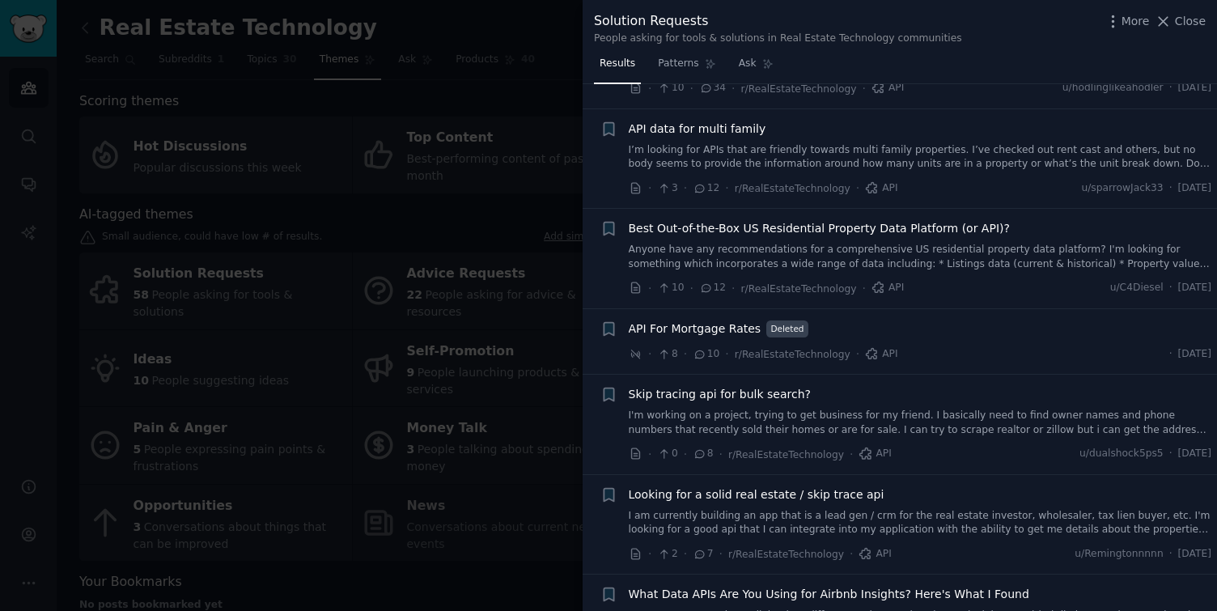
scroll to position [114, 0]
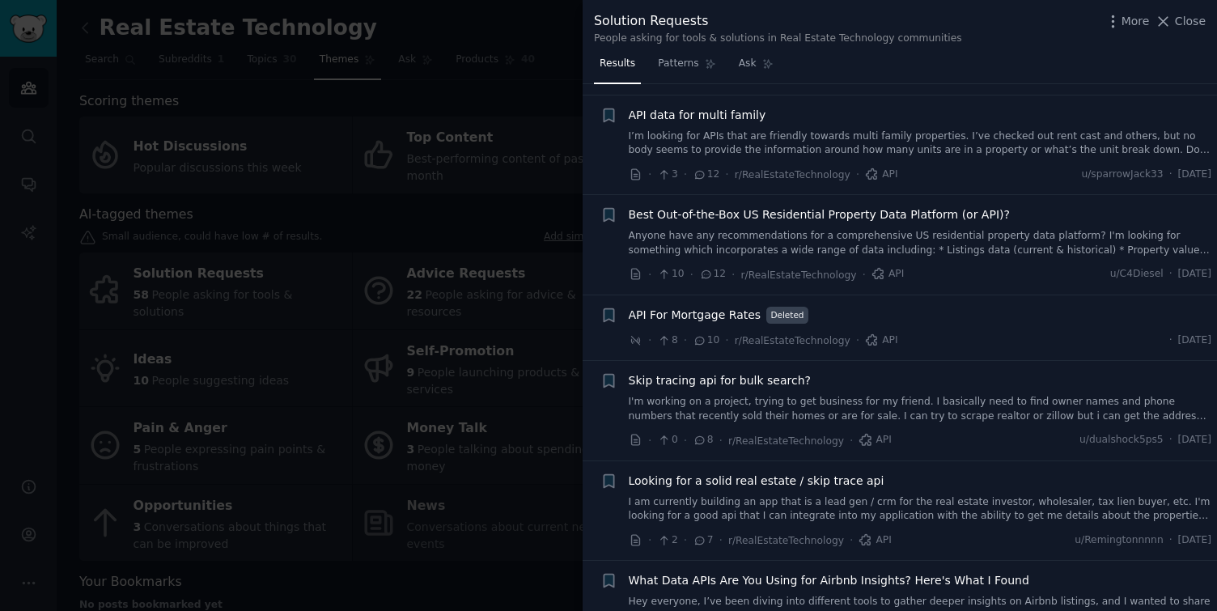
click at [945, 333] on div "· 8 · 10 · r/RealEstateTechnology · API · [DATE]" at bounding box center [921, 340] width 584 height 17
click at [690, 313] on span "API For Mortgage Rates" at bounding box center [695, 315] width 133 height 17
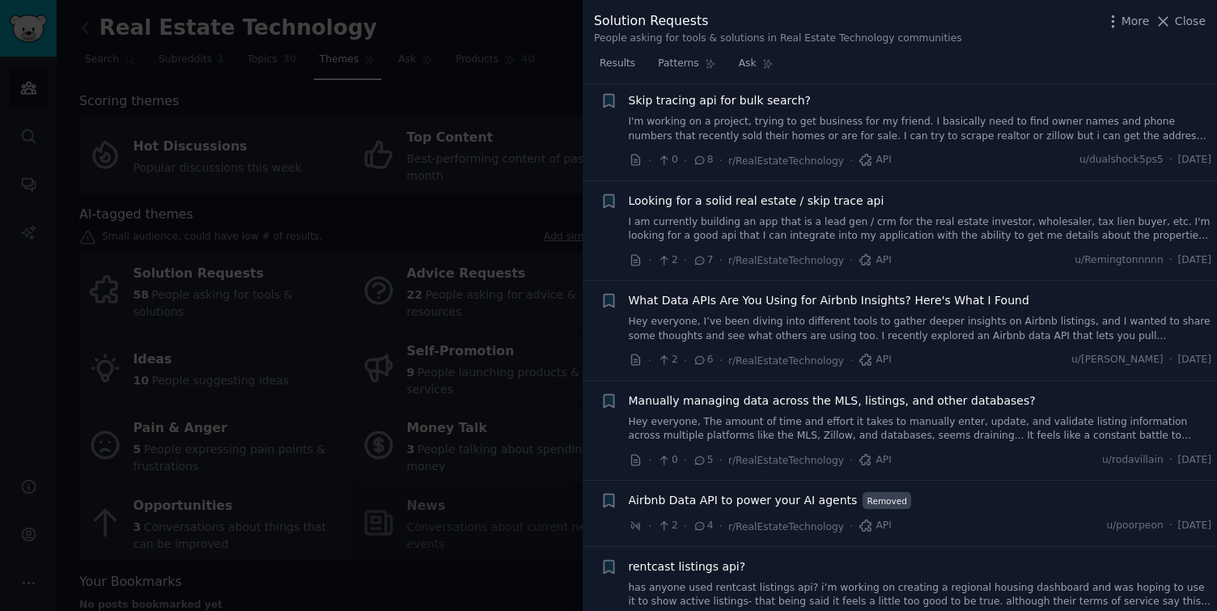
scroll to position [639, 0]
click at [818, 326] on link "Hey everyone, I’ve been diving into different tools to gather deeper insights o…" at bounding box center [921, 327] width 584 height 28
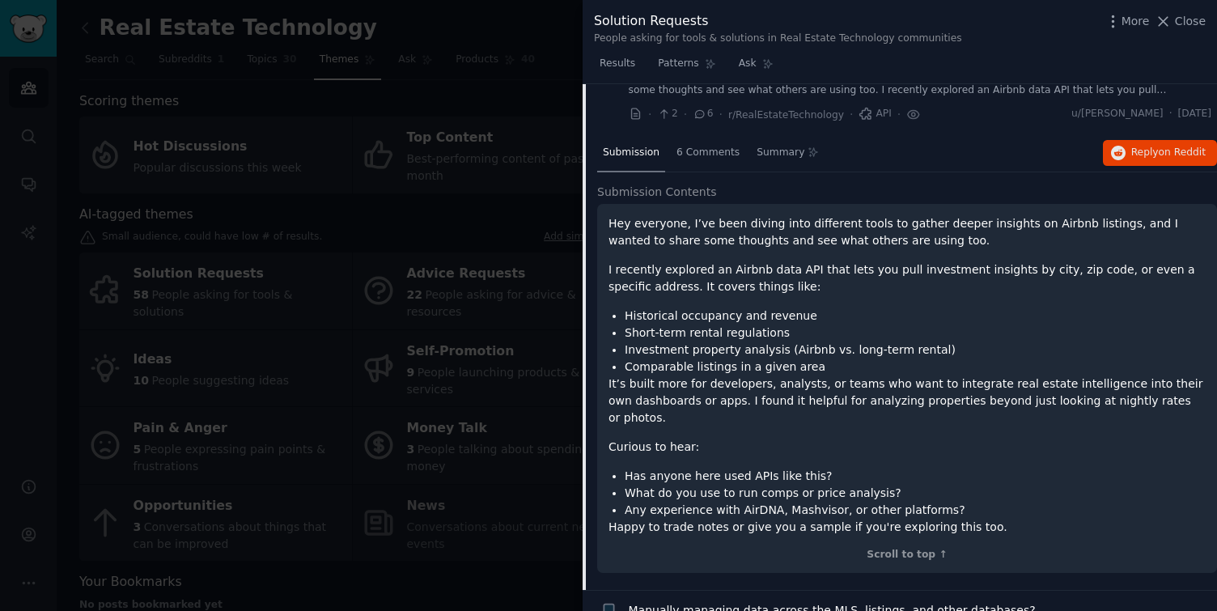
scroll to position [607, 0]
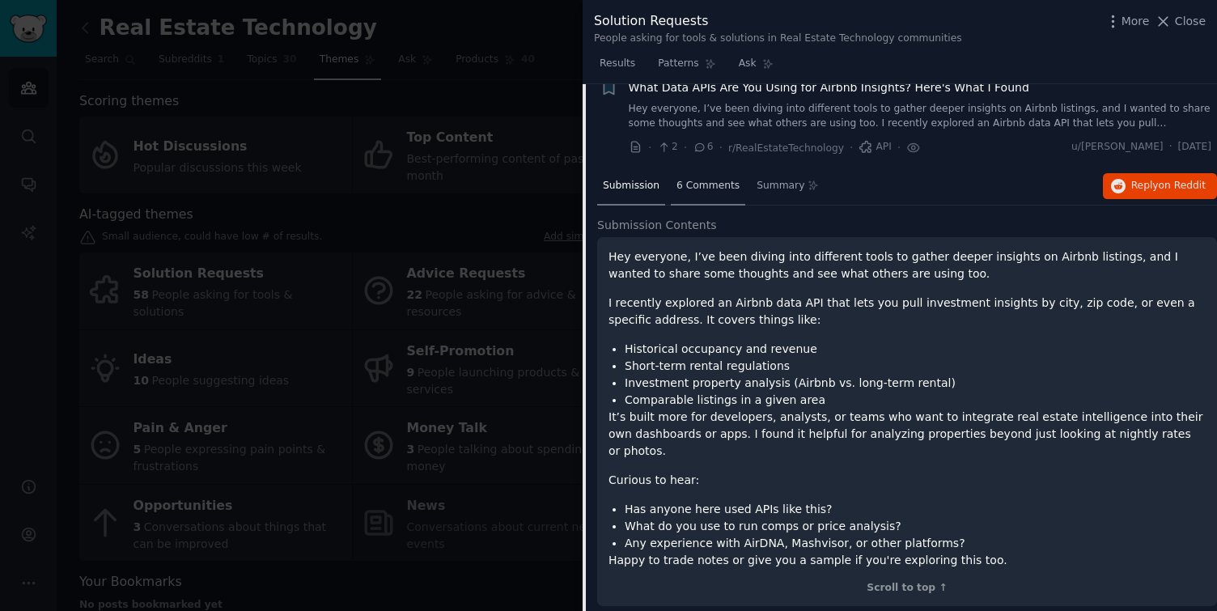
click at [707, 181] on span "6 Comments" at bounding box center [708, 186] width 63 height 15
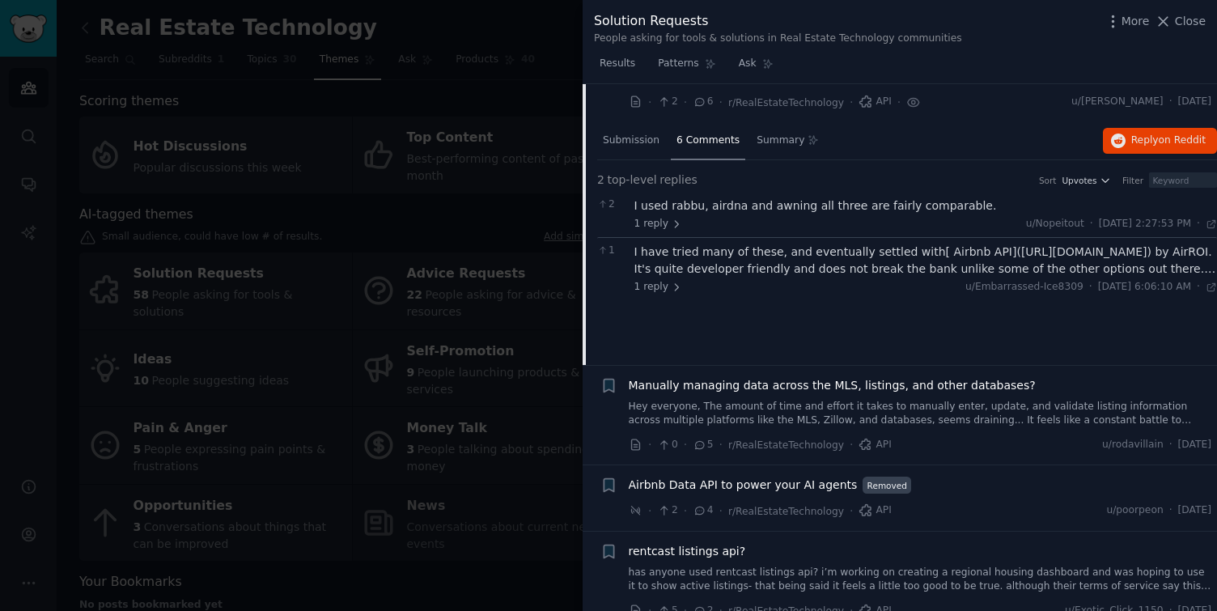
scroll to position [633, 0]
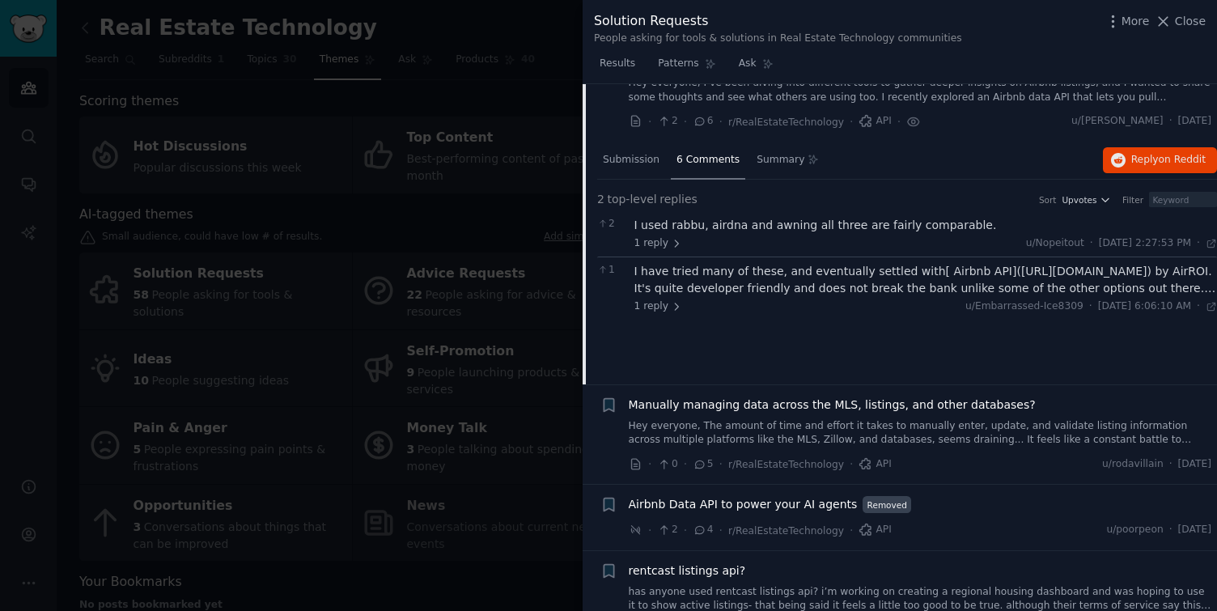
click at [1069, 270] on div "I have tried many of these, and eventually settled with[ Airbnb API]([URL][DOMA…" at bounding box center [927, 280] width 584 height 34
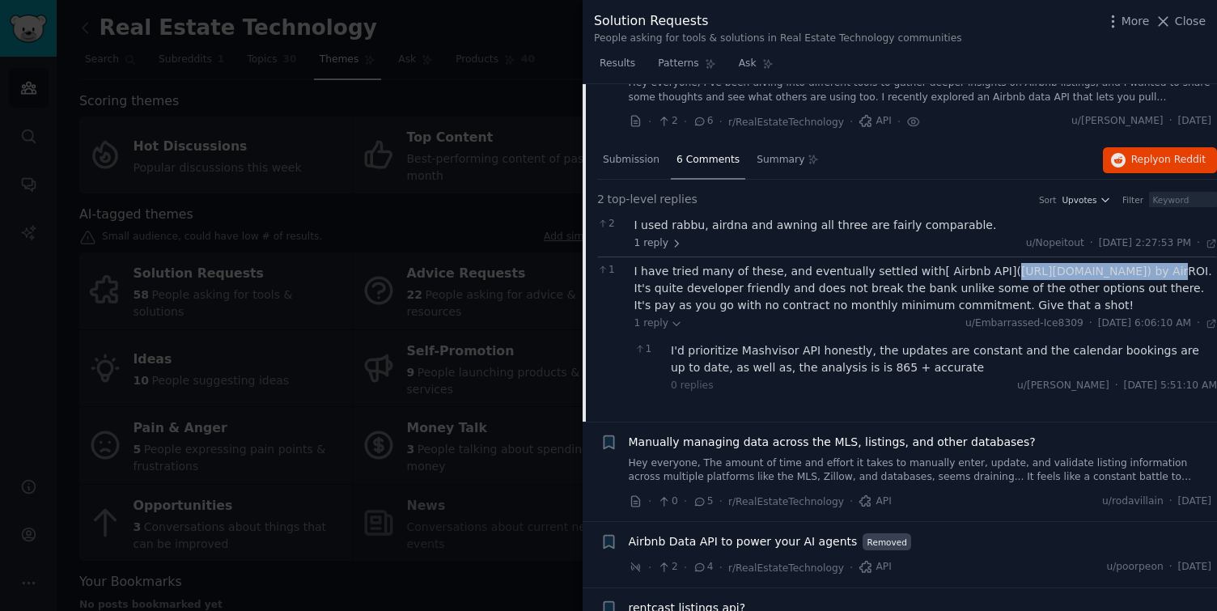
drag, startPoint x: 1119, startPoint y: 274, endPoint x: 988, endPoint y: 275, distance: 131.1
click at [987, 275] on div "I have tried many of these, and eventually settled with[ Airbnb API]([URL][DOMA…" at bounding box center [927, 288] width 584 height 51
copy div "[URL][DOMAIN_NAME])"
click at [910, 217] on div "I used rabbu, airdna and awning all three are fairly comparable." at bounding box center [927, 225] width 584 height 17
